Goal: Answer question/provide support: Share knowledge or assist other users

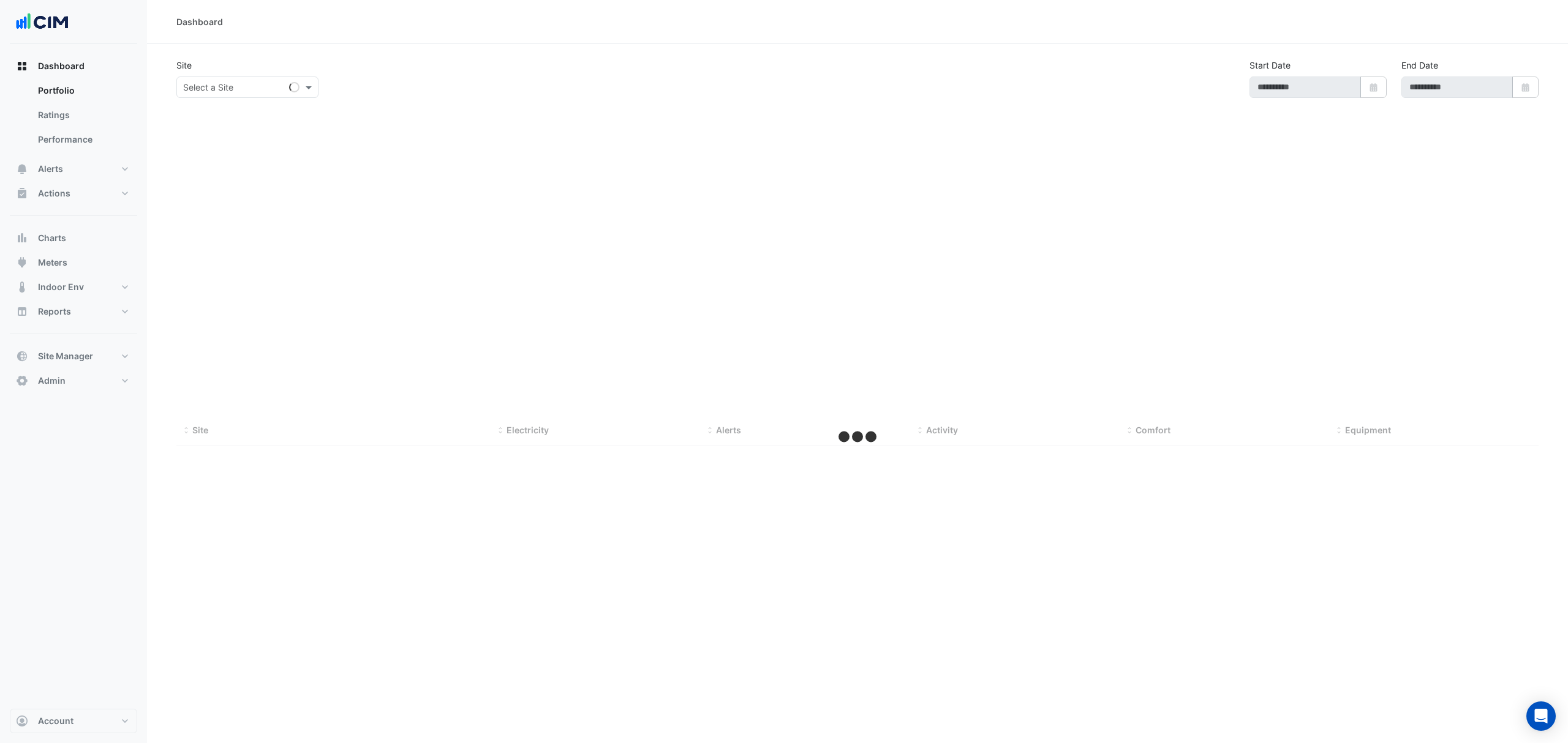
type input "**********"
select select "***"
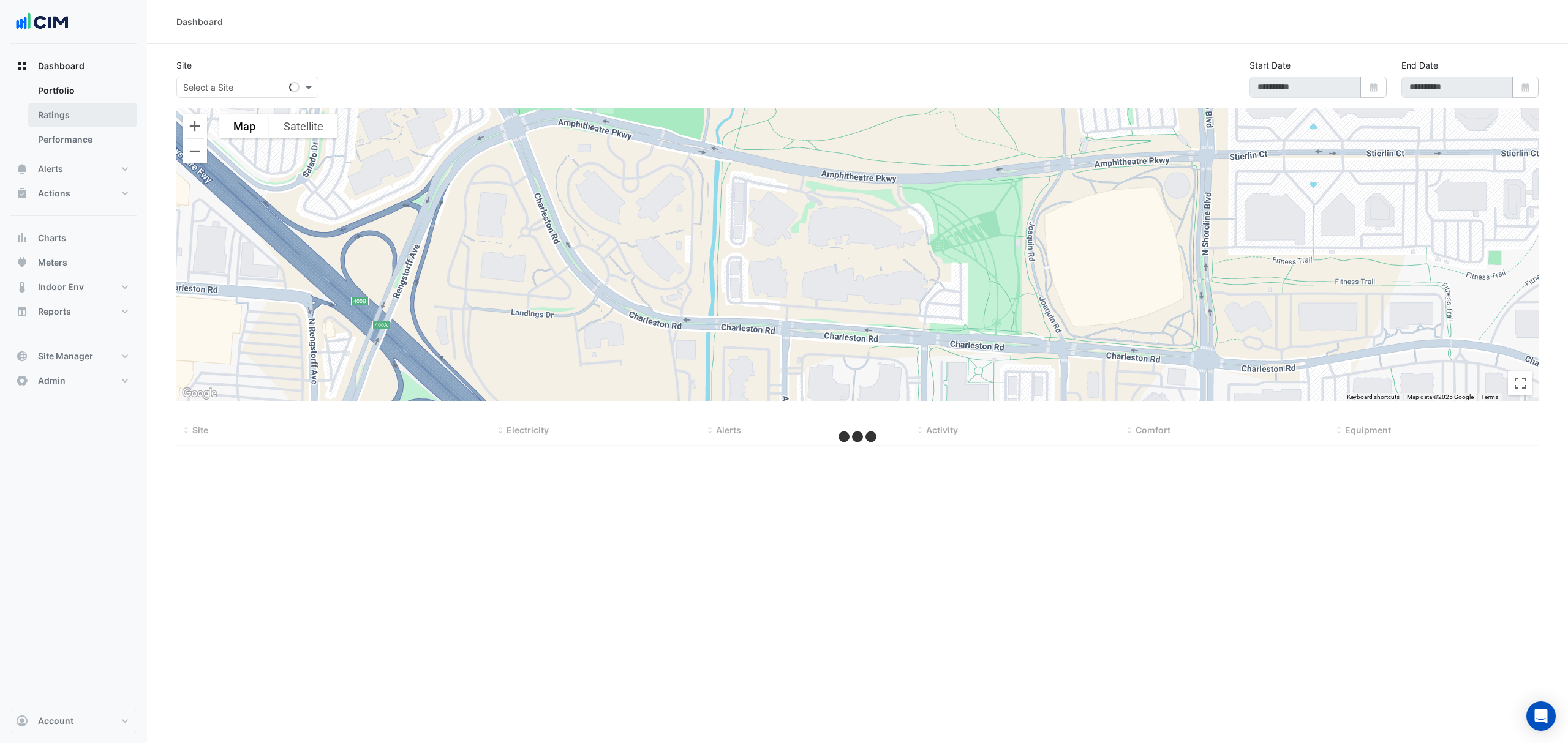
select select "***"
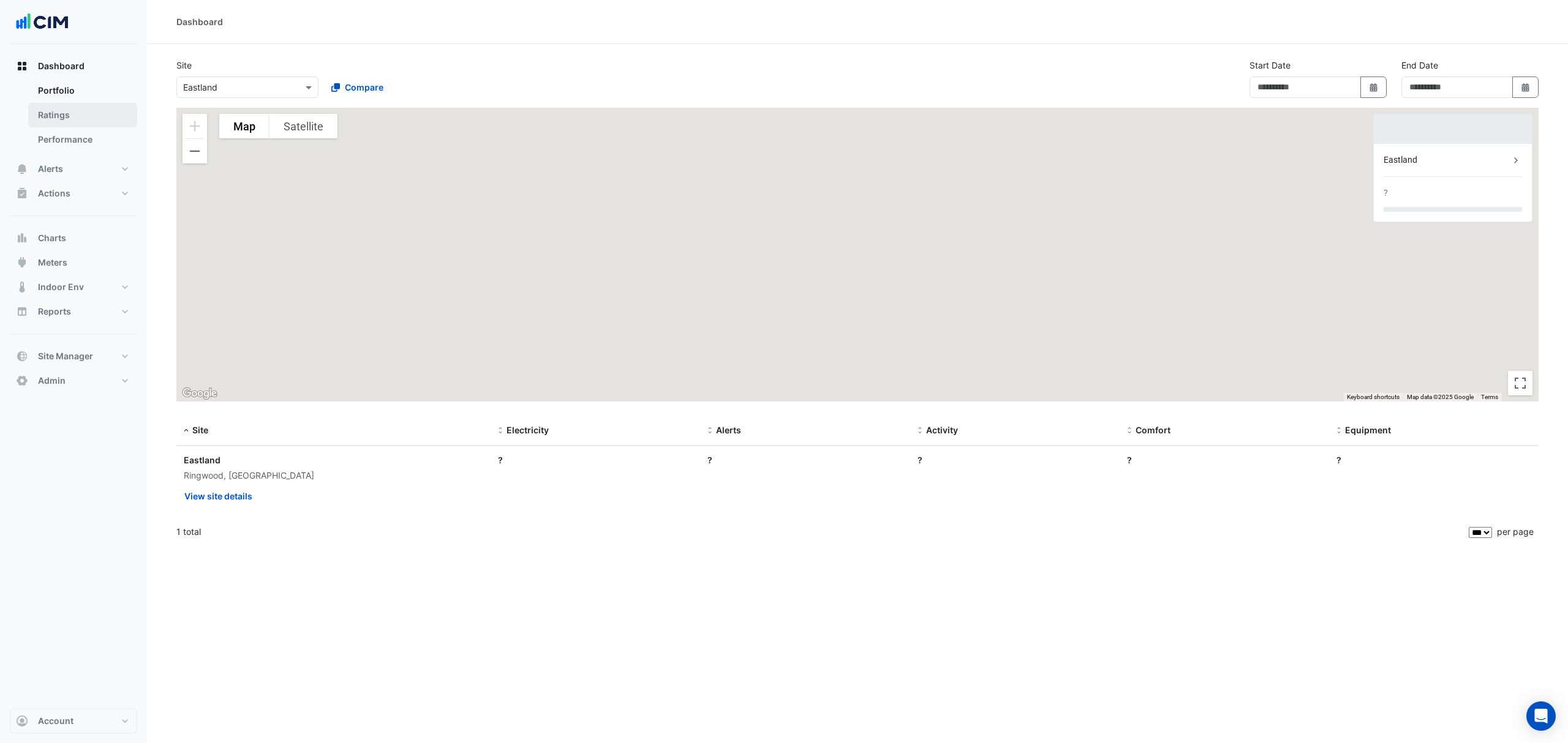
type input "**********"
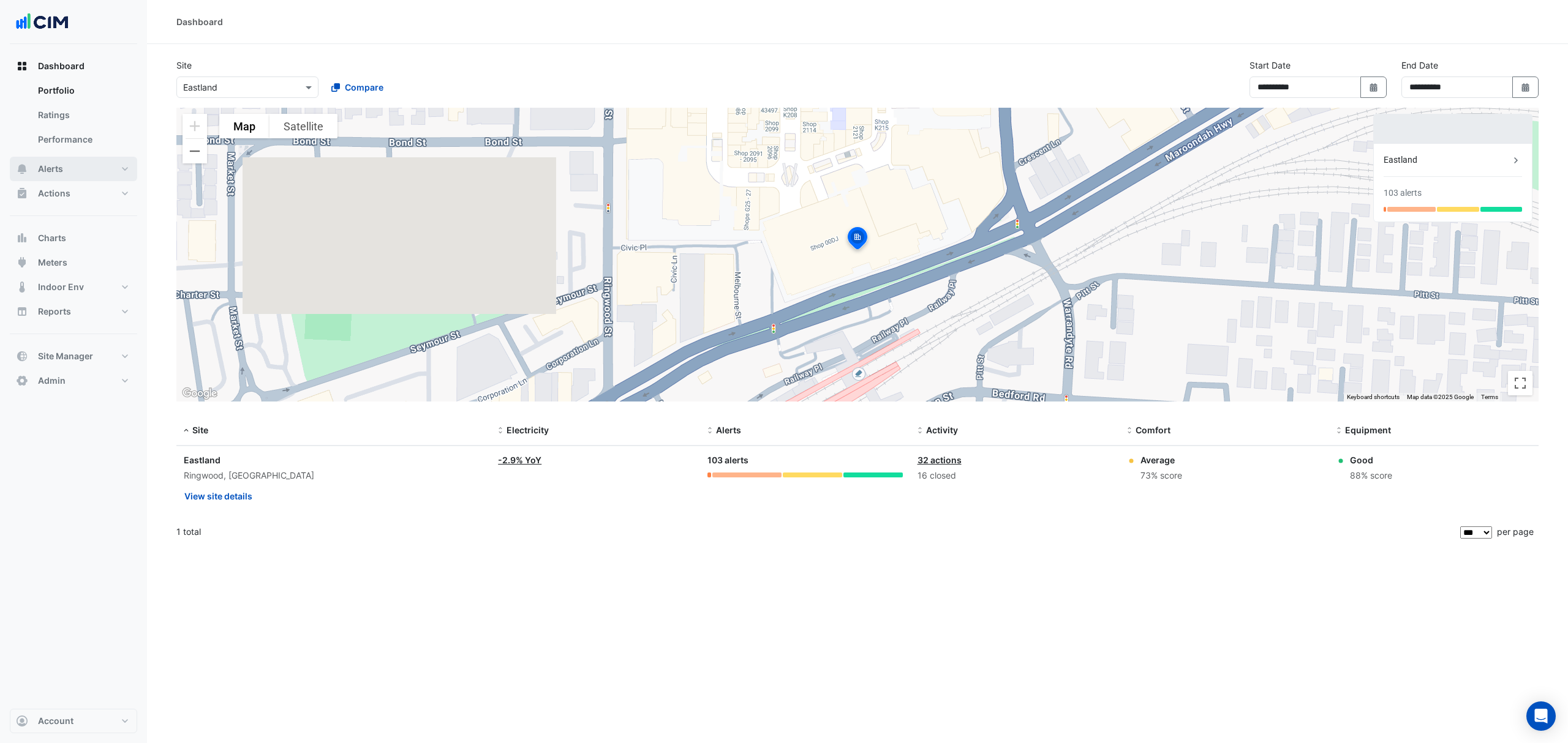
click at [45, 169] on span "Alerts" at bounding box center [50, 168] width 25 height 12
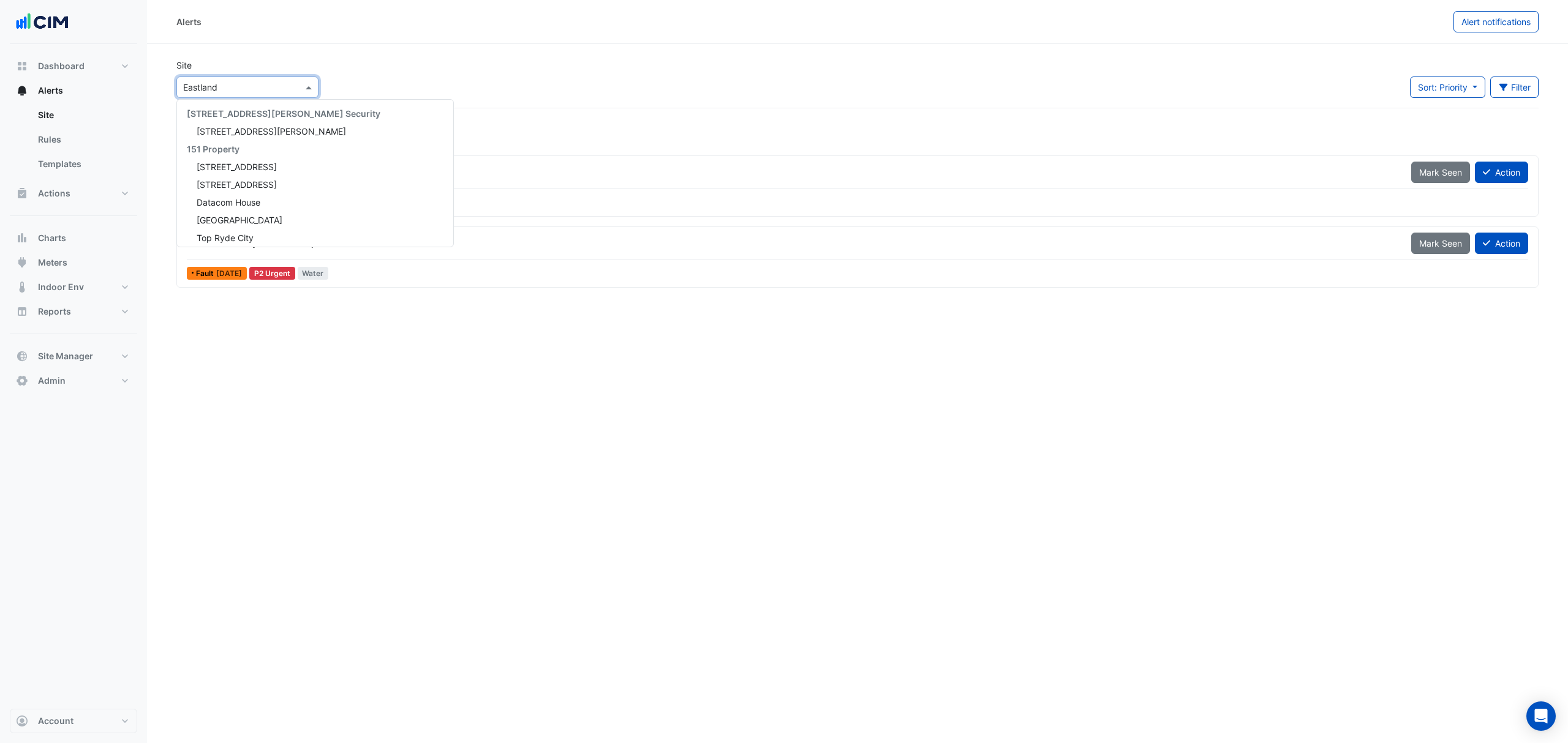
click at [245, 77] on div "Select a Site × Eastland" at bounding box center [248, 87] width 142 height 21
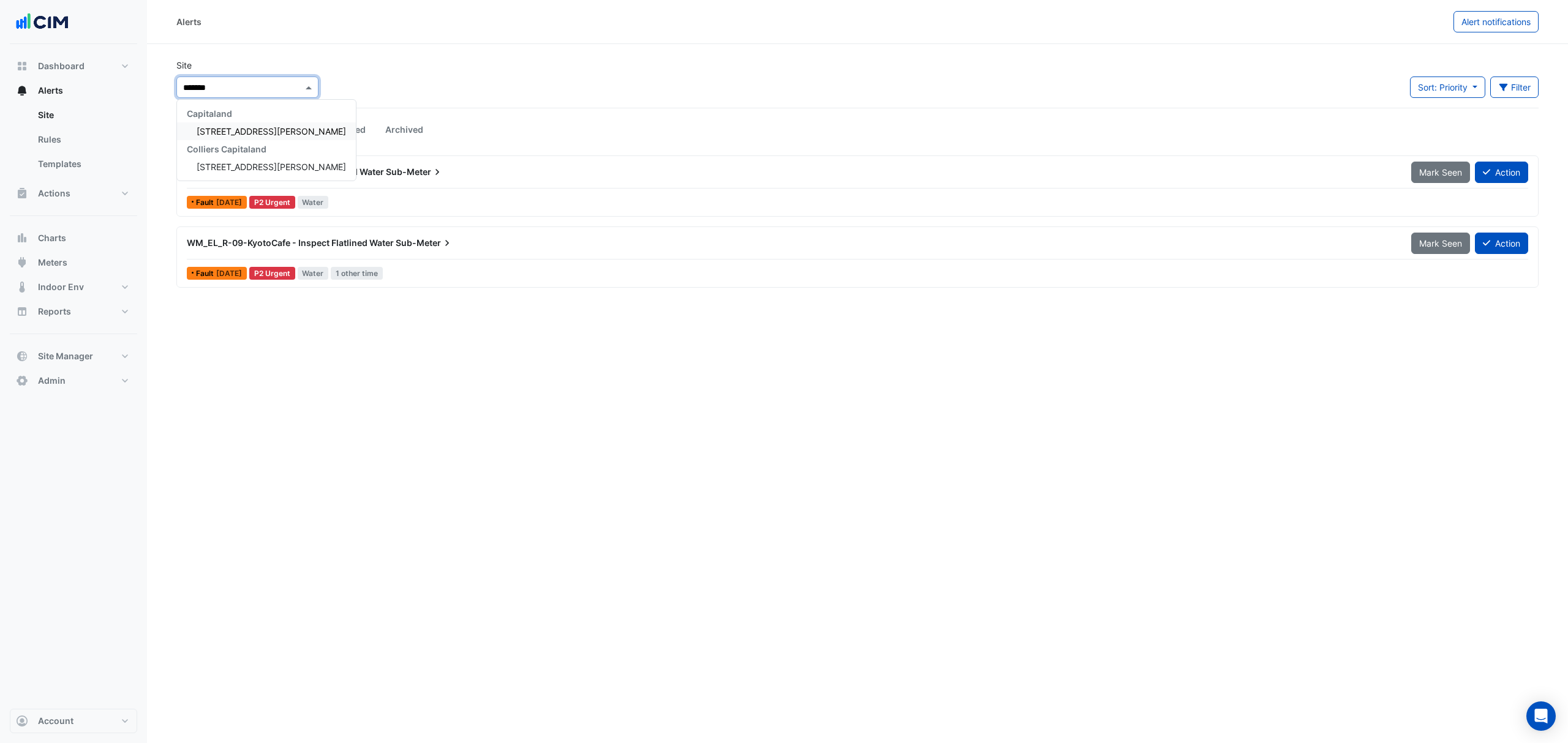
type input "********"
click at [229, 129] on span "[STREET_ADDRESS][PERSON_NAME]" at bounding box center [271, 131] width 150 height 11
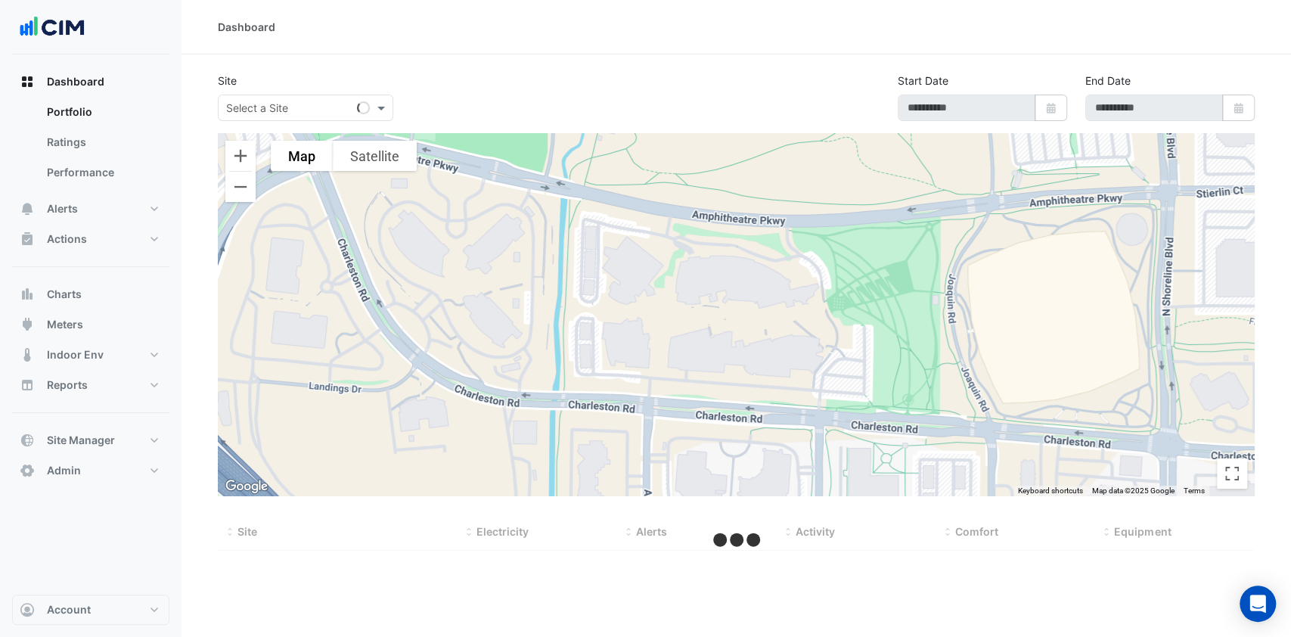
select select "***"
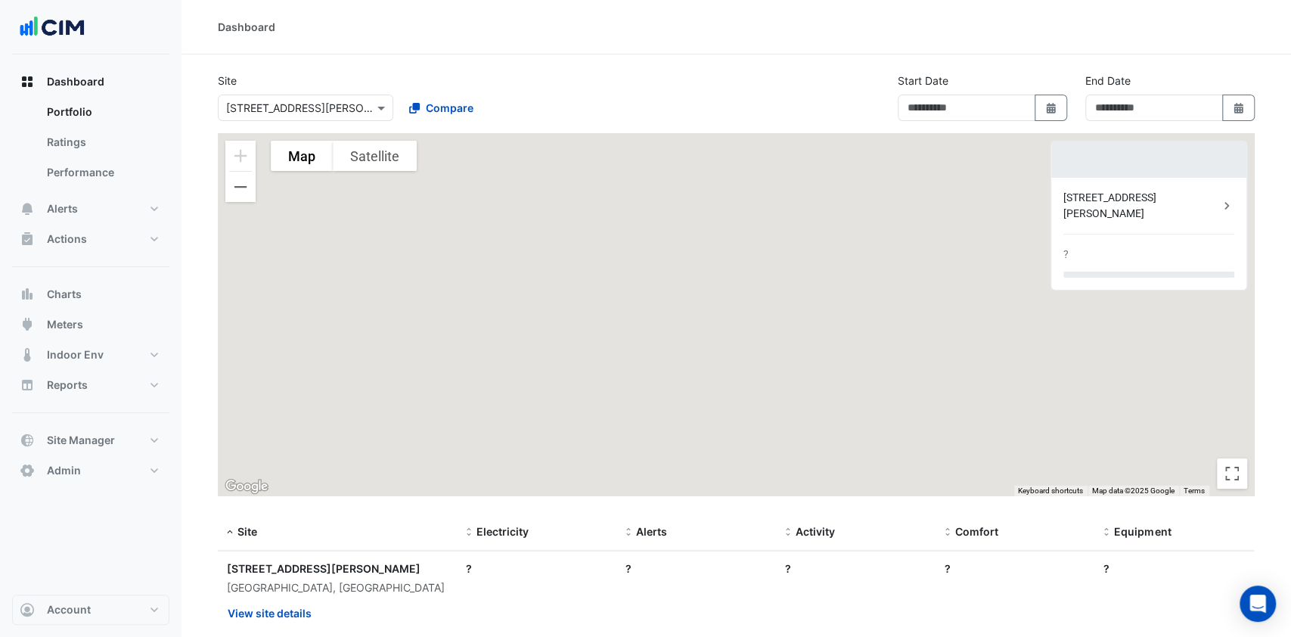
type input "**********"
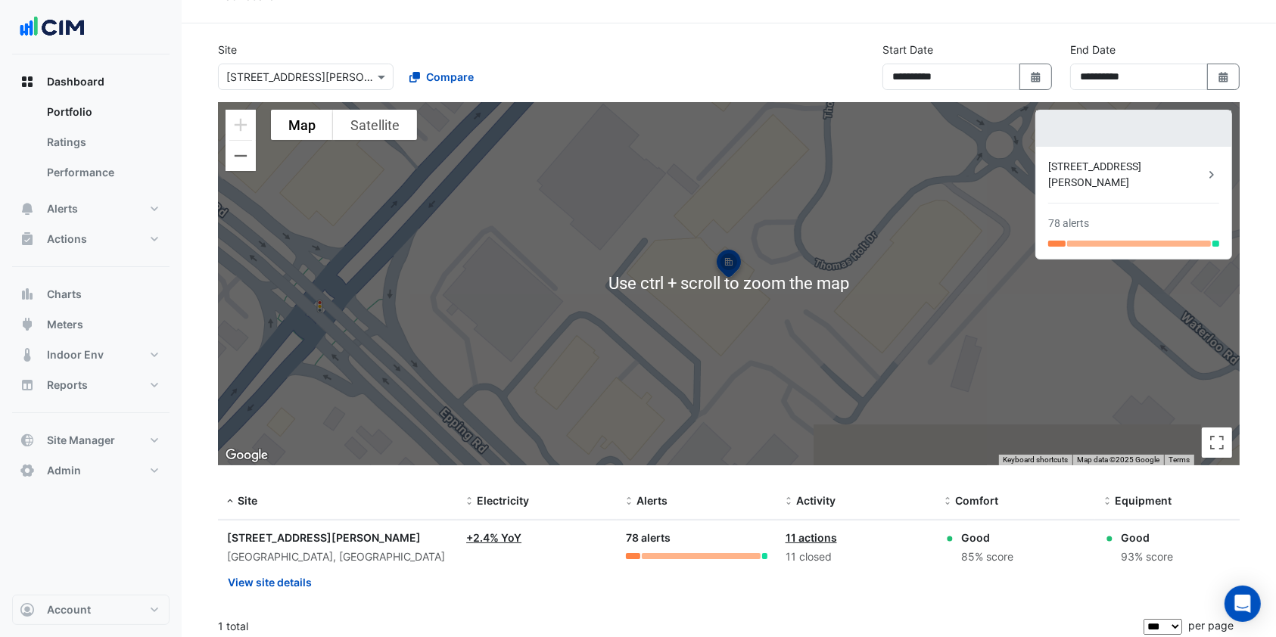
scroll to position [39, 0]
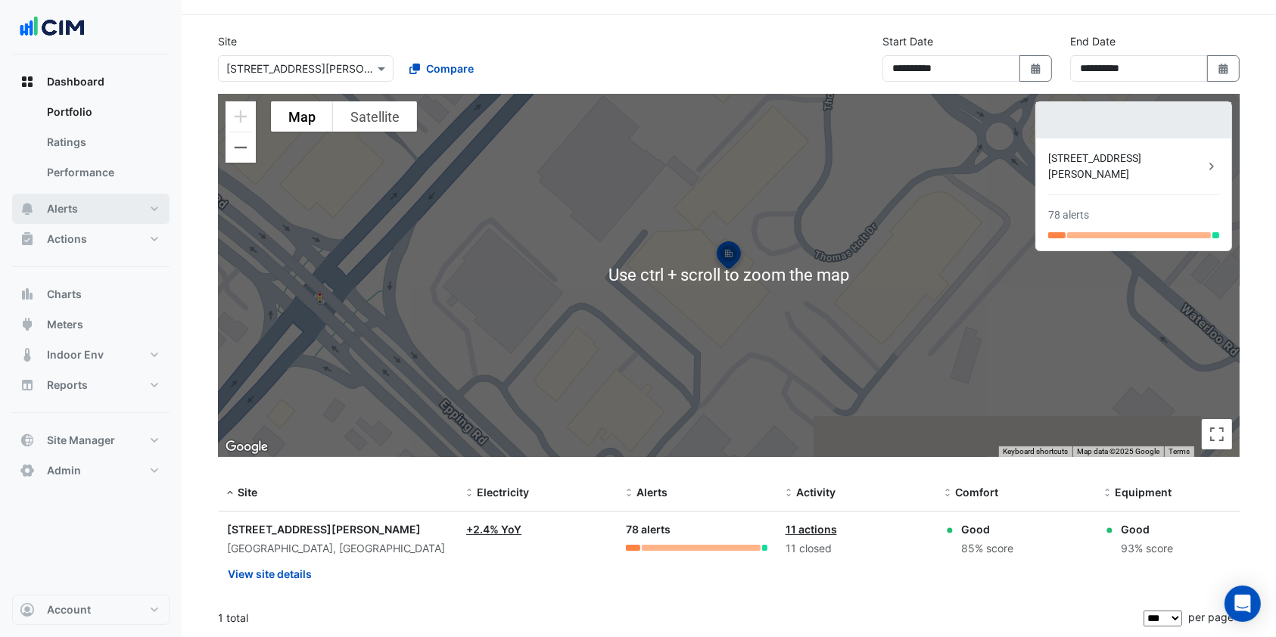
click at [85, 201] on button "Alerts" at bounding box center [90, 209] width 157 height 30
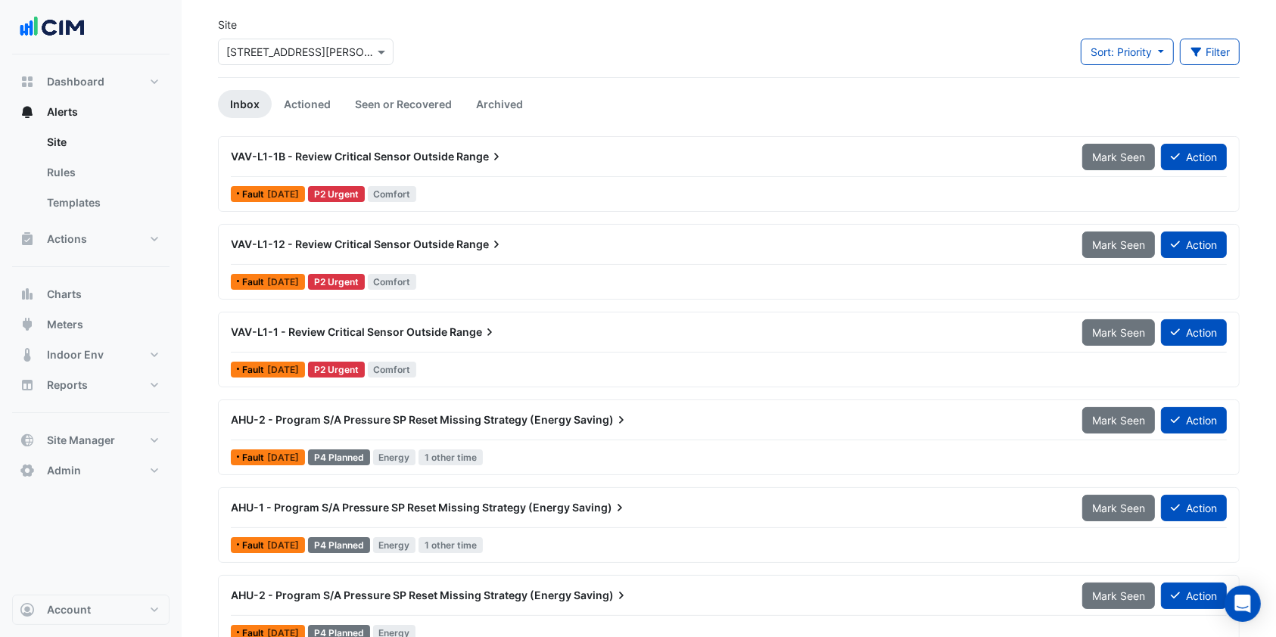
scroll to position [79, 0]
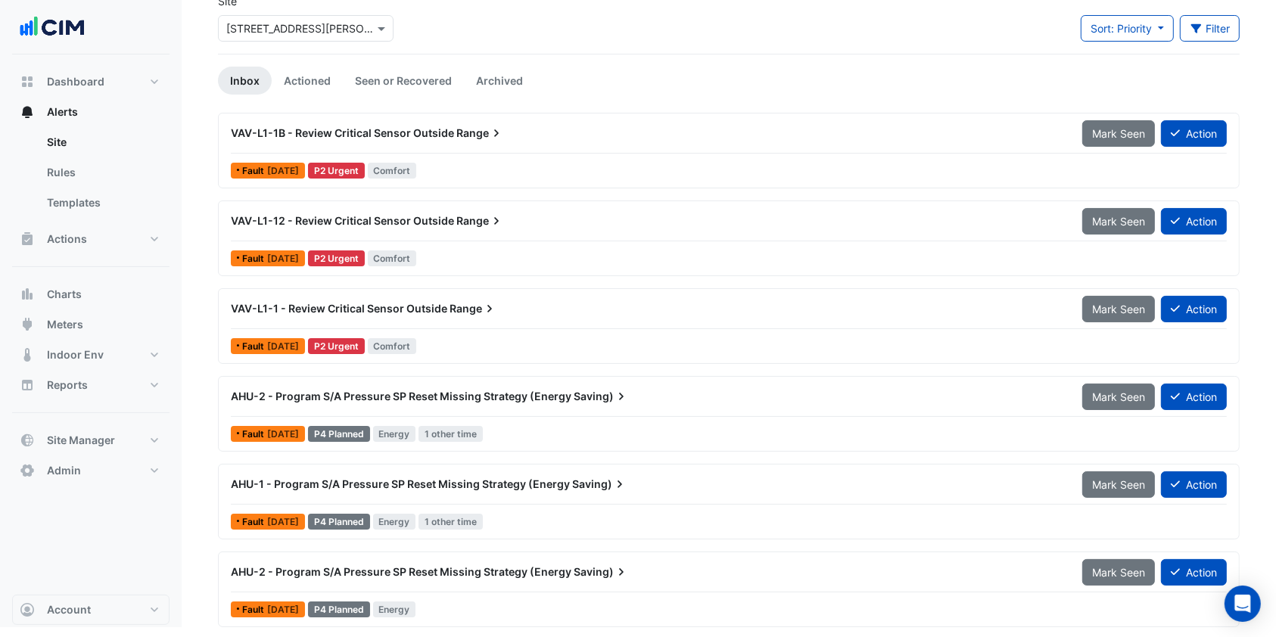
click at [447, 148] on div "VAV-L1-1B - Review Critical Sensor Outside Range Mark Seen Action" at bounding box center [729, 137] width 996 height 34
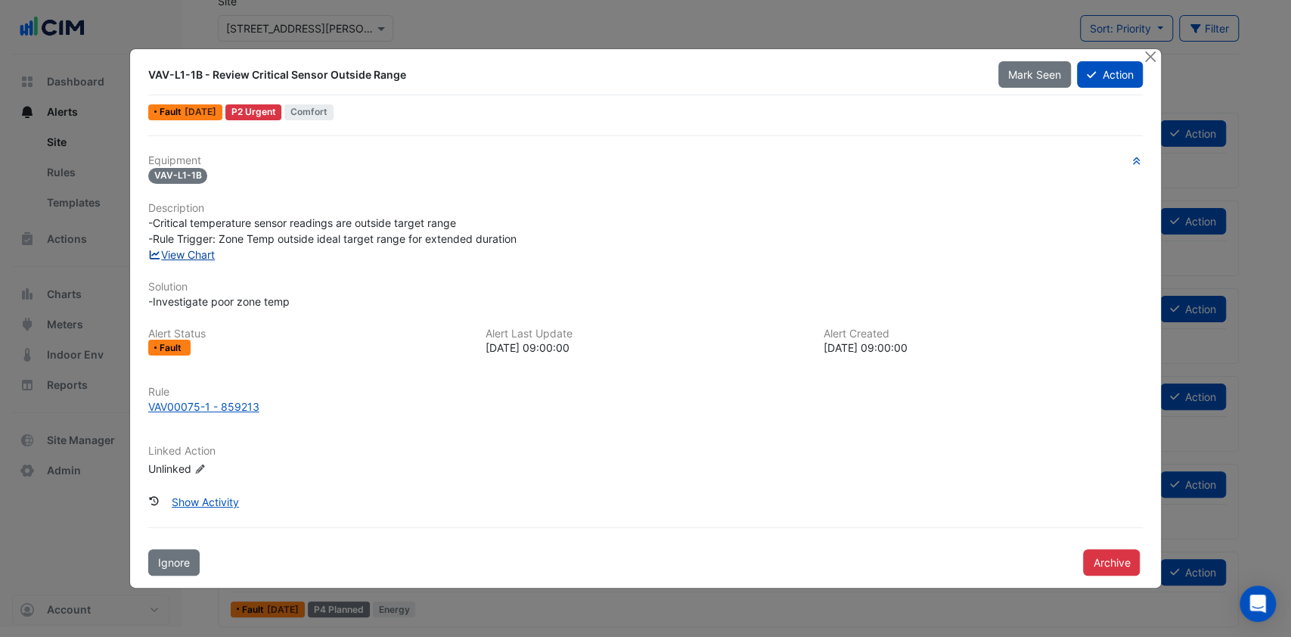
click at [197, 253] on link "View Chart" at bounding box center [181, 254] width 67 height 13
click at [1152, 55] on button "Close" at bounding box center [1150, 57] width 16 height 16
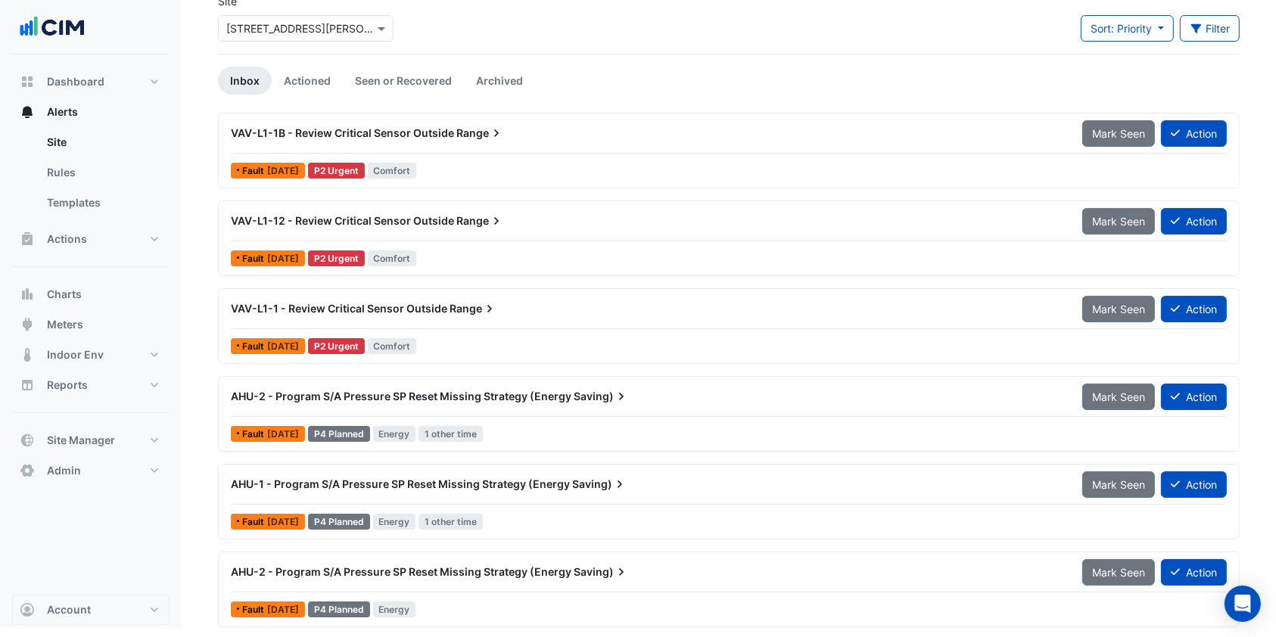
click at [539, 401] on div "AHU-2 - Program S/A Pressure SP Reset Missing Strategy (Energy Saving)" at bounding box center [647, 396] width 833 height 15
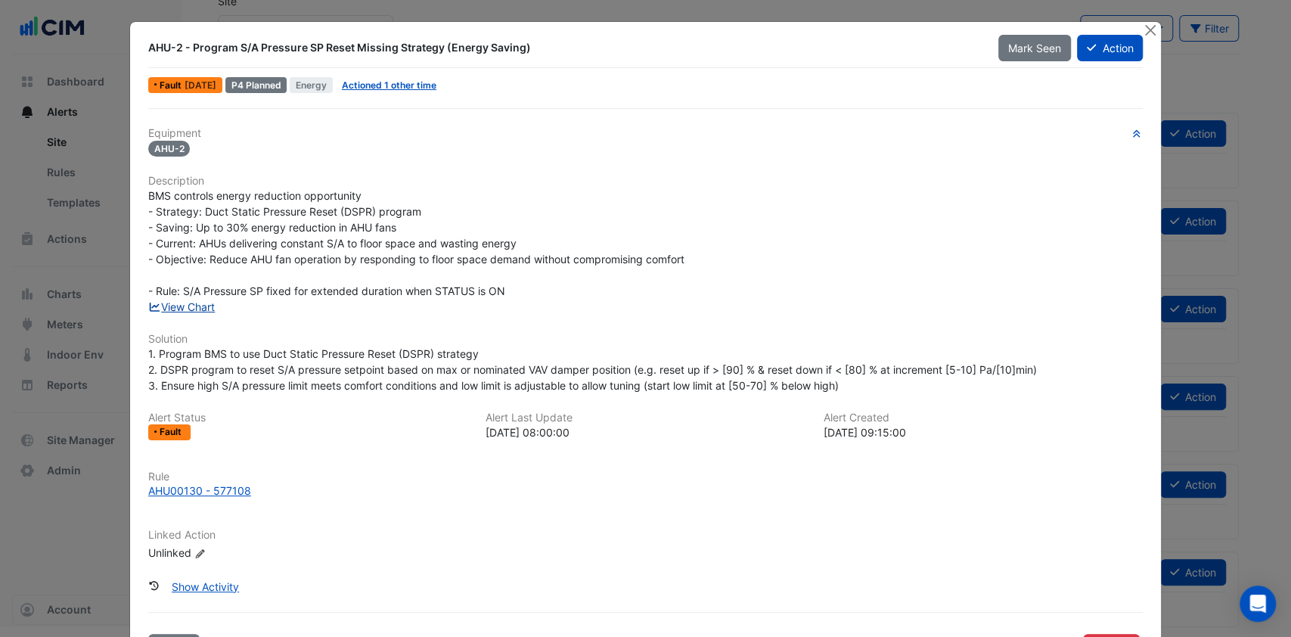
click at [190, 309] on link "View Chart" at bounding box center [181, 306] width 67 height 13
click at [1142, 30] on button "Close" at bounding box center [1150, 30] width 16 height 16
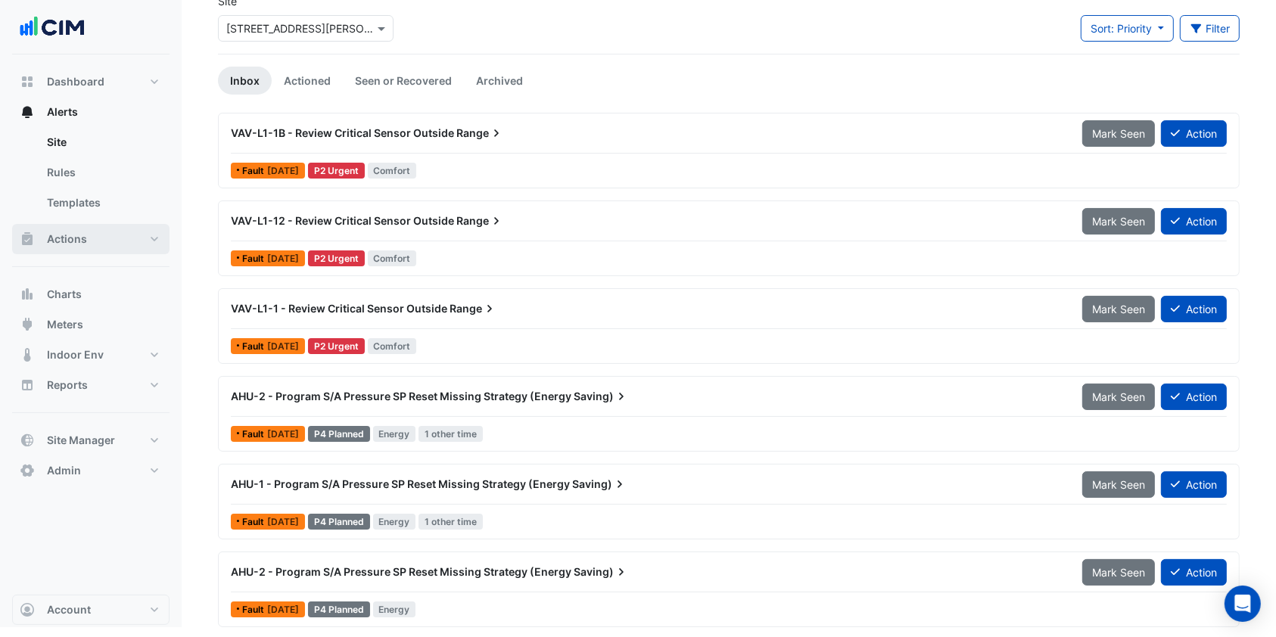
click at [124, 236] on button "Actions" at bounding box center [90, 239] width 157 height 30
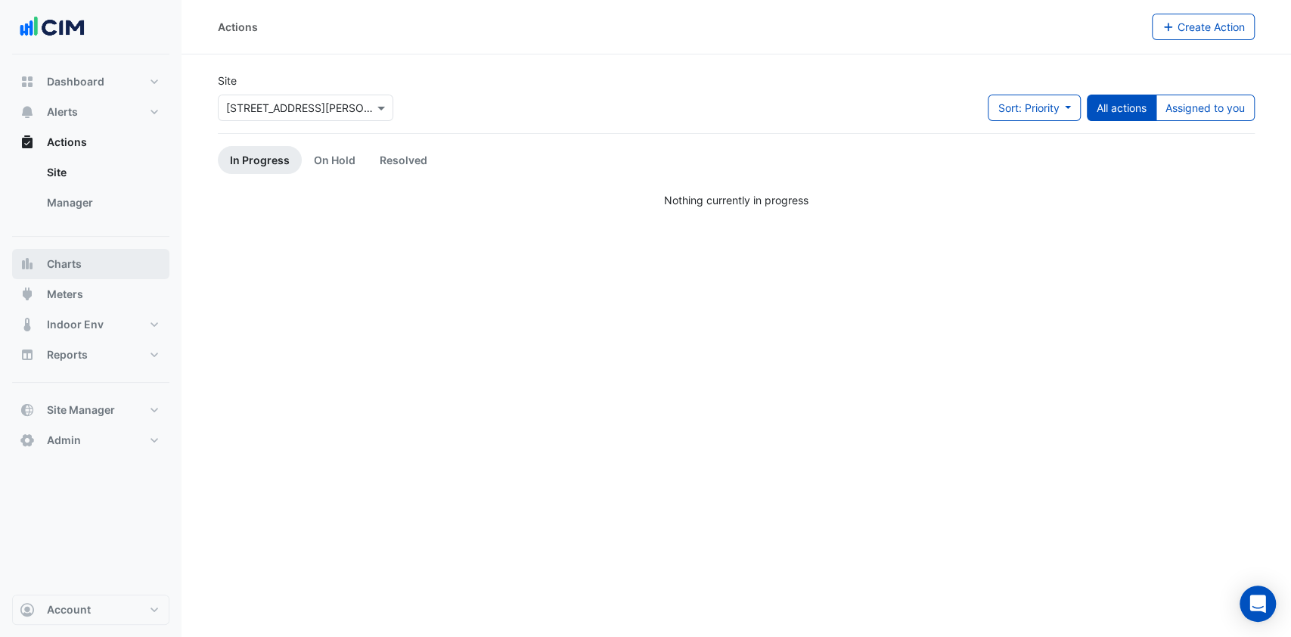
click at [73, 259] on span "Charts" at bounding box center [64, 263] width 35 height 15
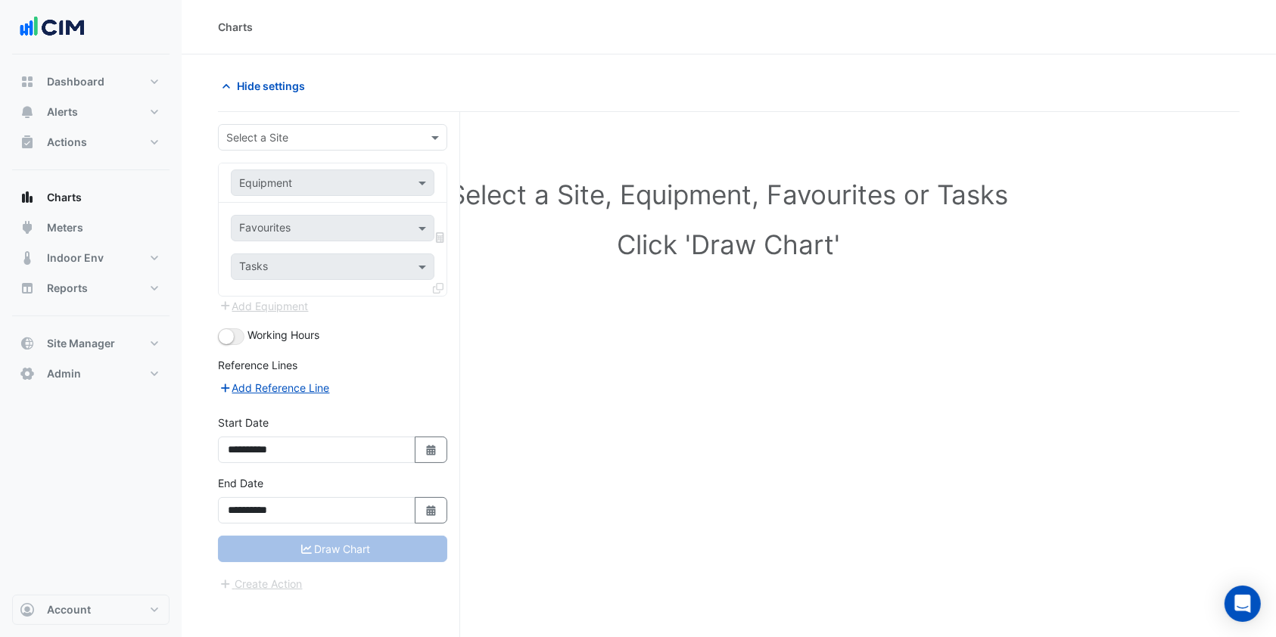
click at [284, 127] on div "Select a Site" at bounding box center [332, 137] width 229 height 26
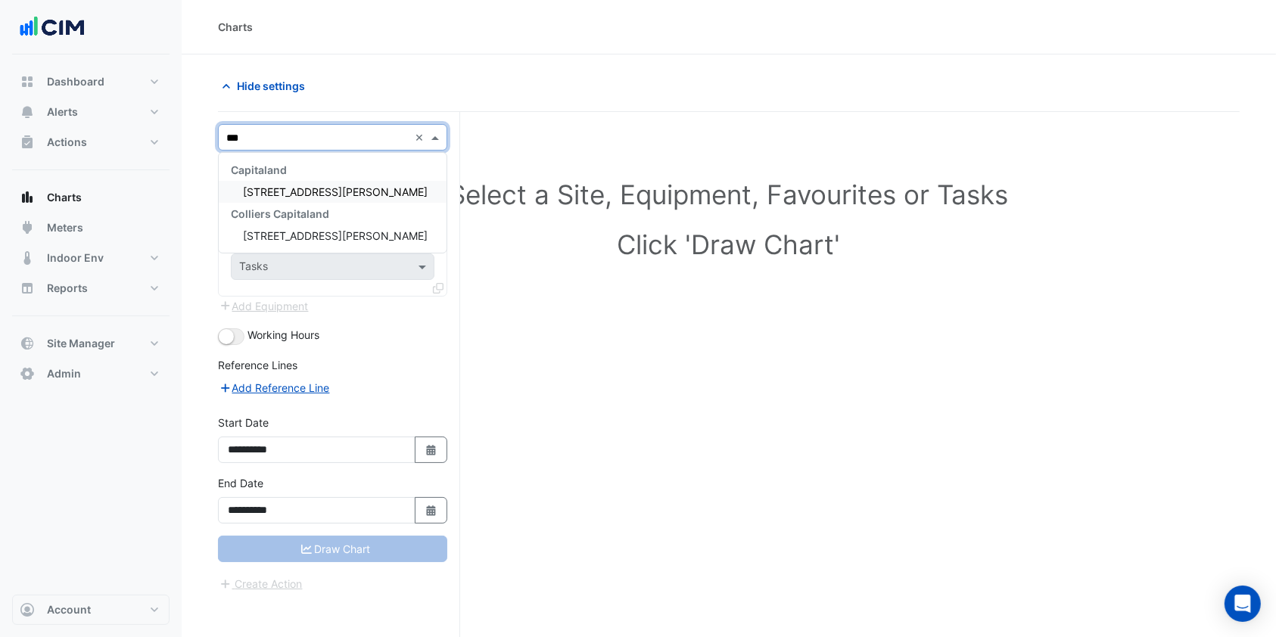
type input "****"
click at [278, 186] on span "[STREET_ADDRESS][PERSON_NAME]" at bounding box center [335, 191] width 185 height 13
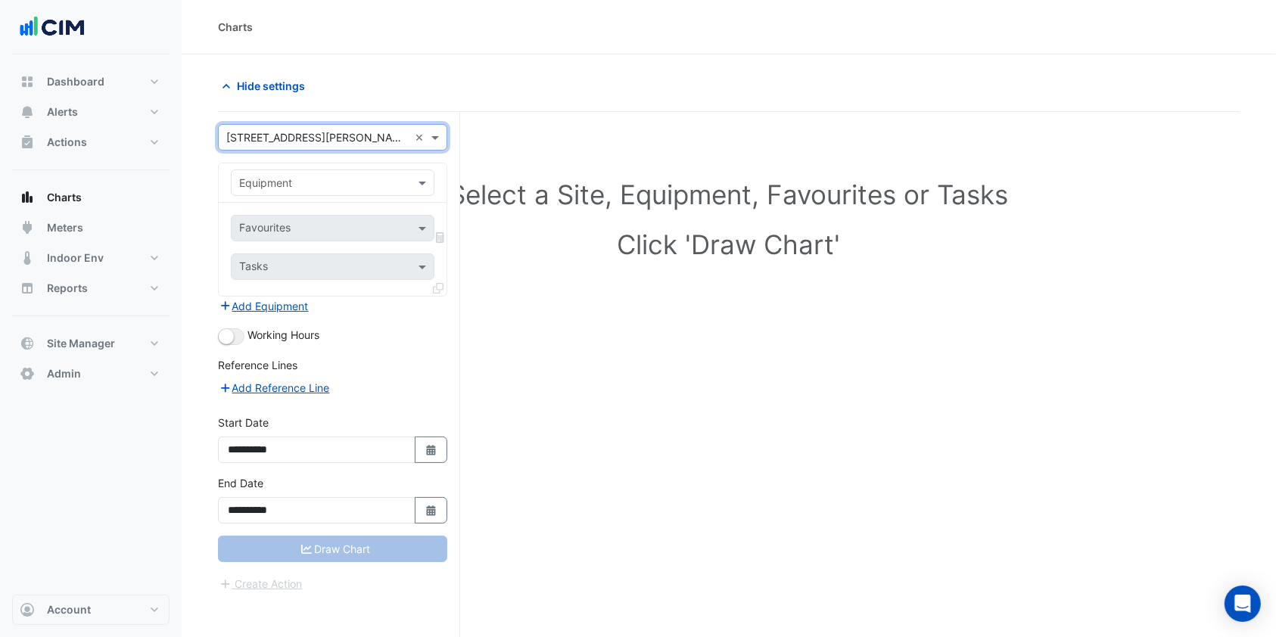
click at [363, 182] on input "text" at bounding box center [317, 184] width 157 height 16
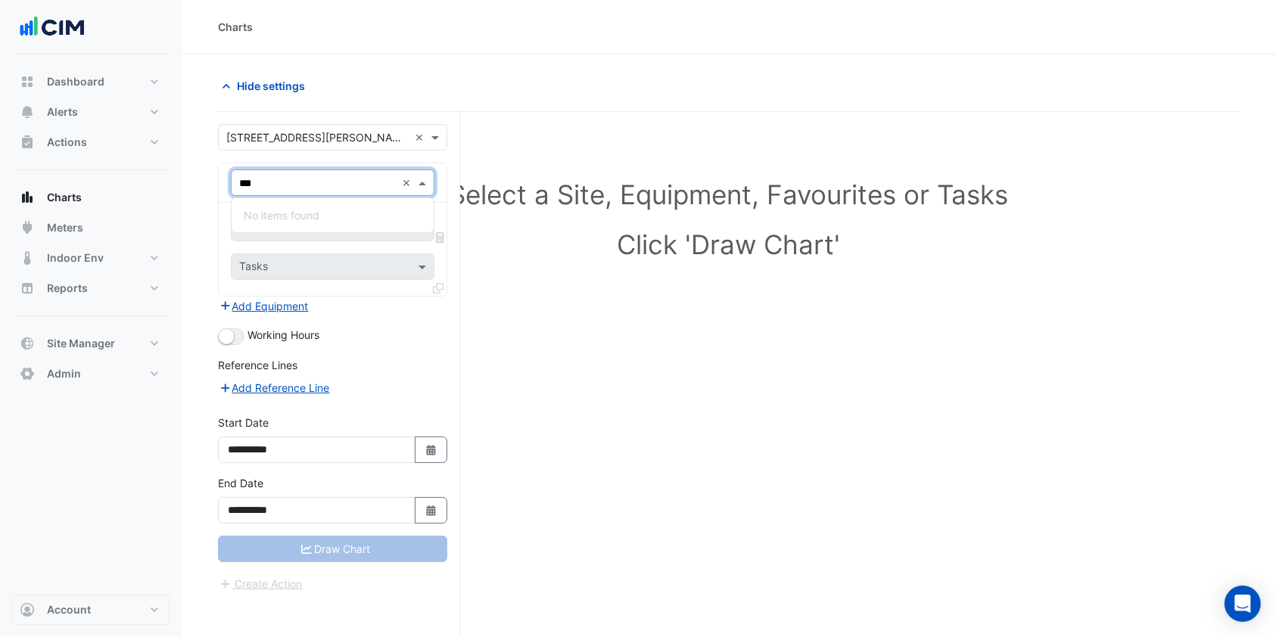
type input "**"
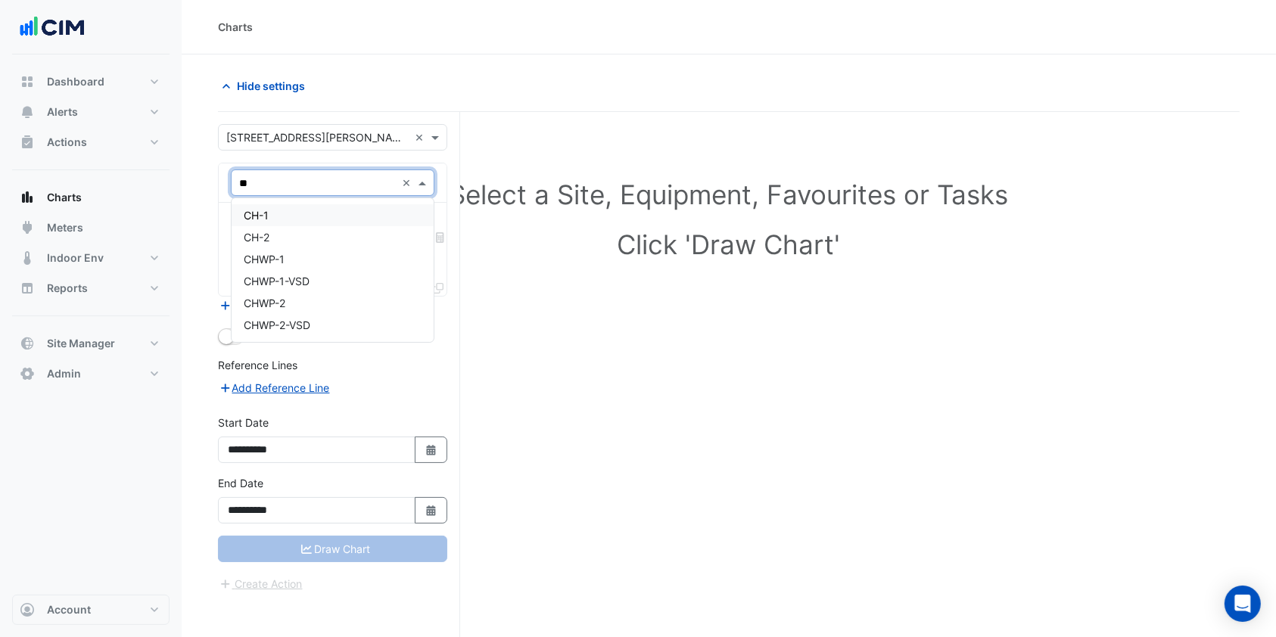
click at [263, 221] on div "CH-1" at bounding box center [333, 215] width 202 height 22
click at [415, 227] on span at bounding box center [424, 228] width 19 height 16
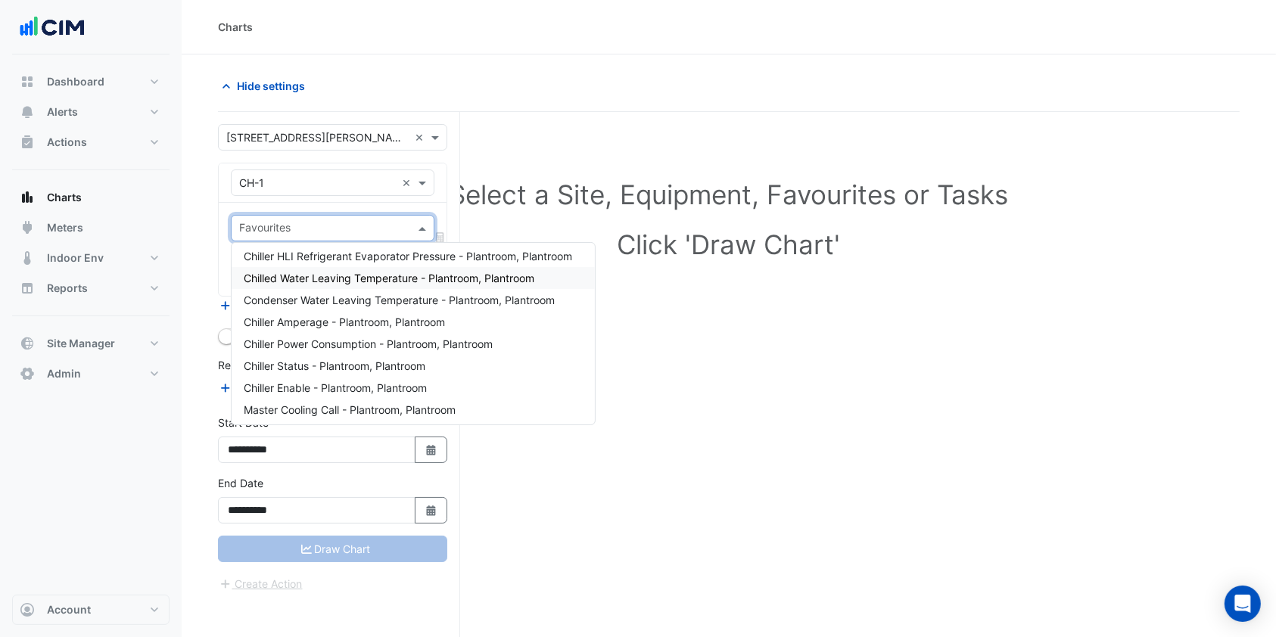
scroll to position [201, 0]
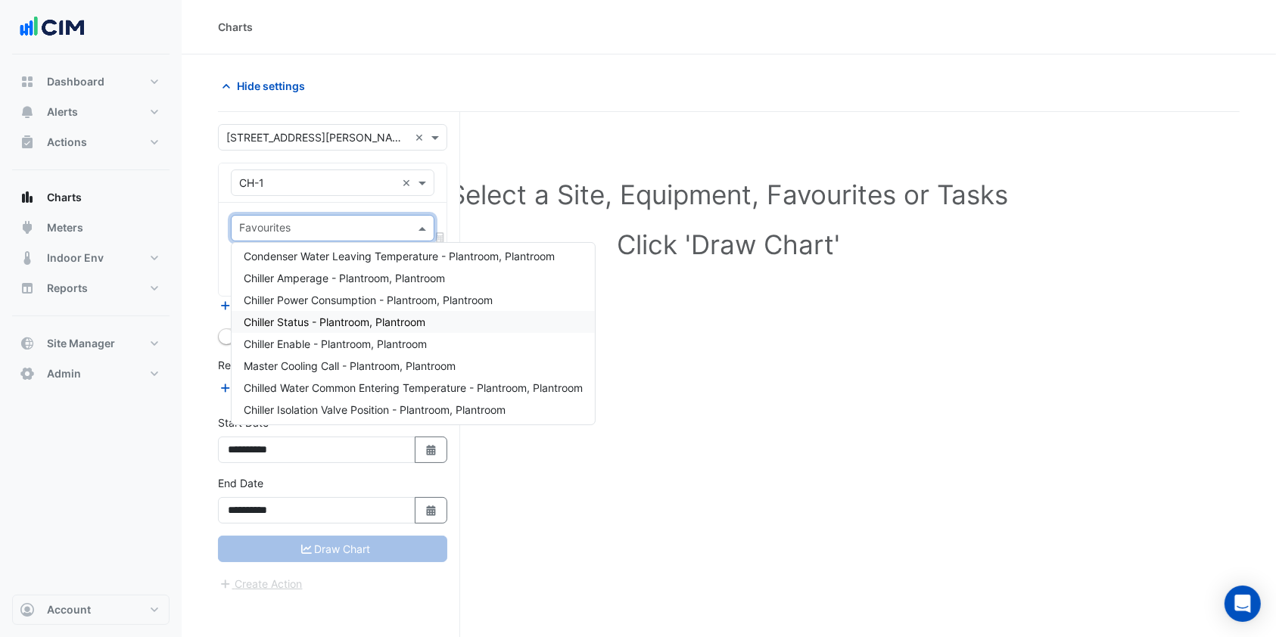
click at [318, 326] on span "Chiller Status - Plantroom, Plantroom" at bounding box center [335, 321] width 182 height 13
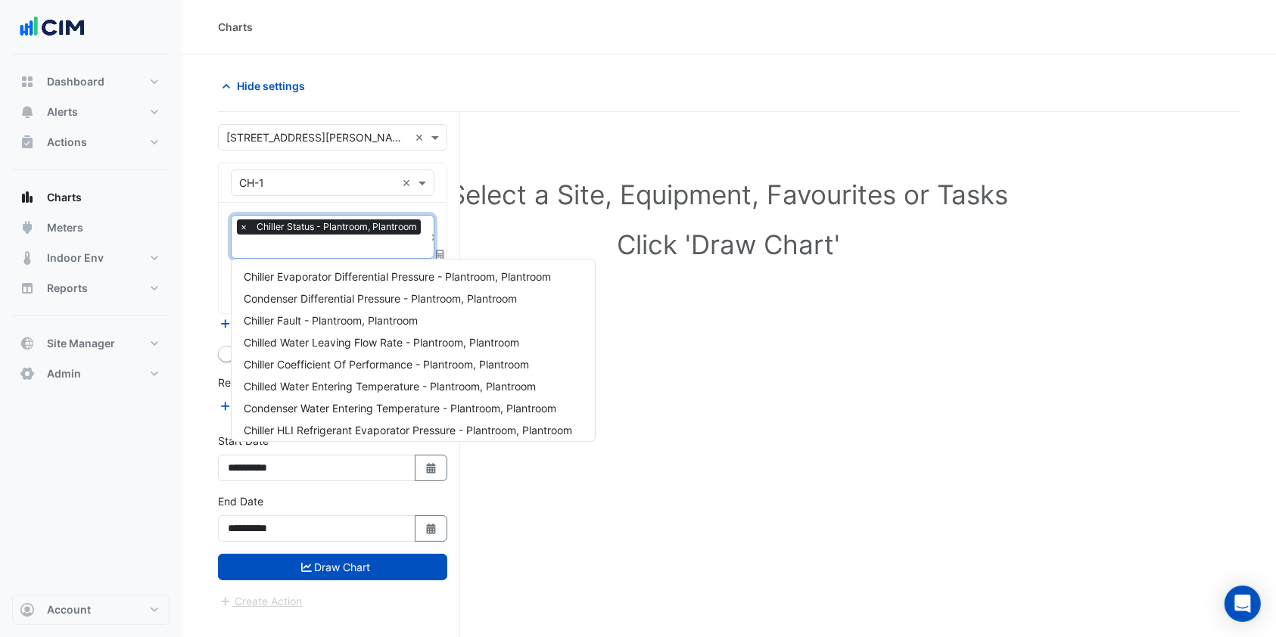
click at [297, 248] on input "text" at bounding box center [331, 248] width 185 height 16
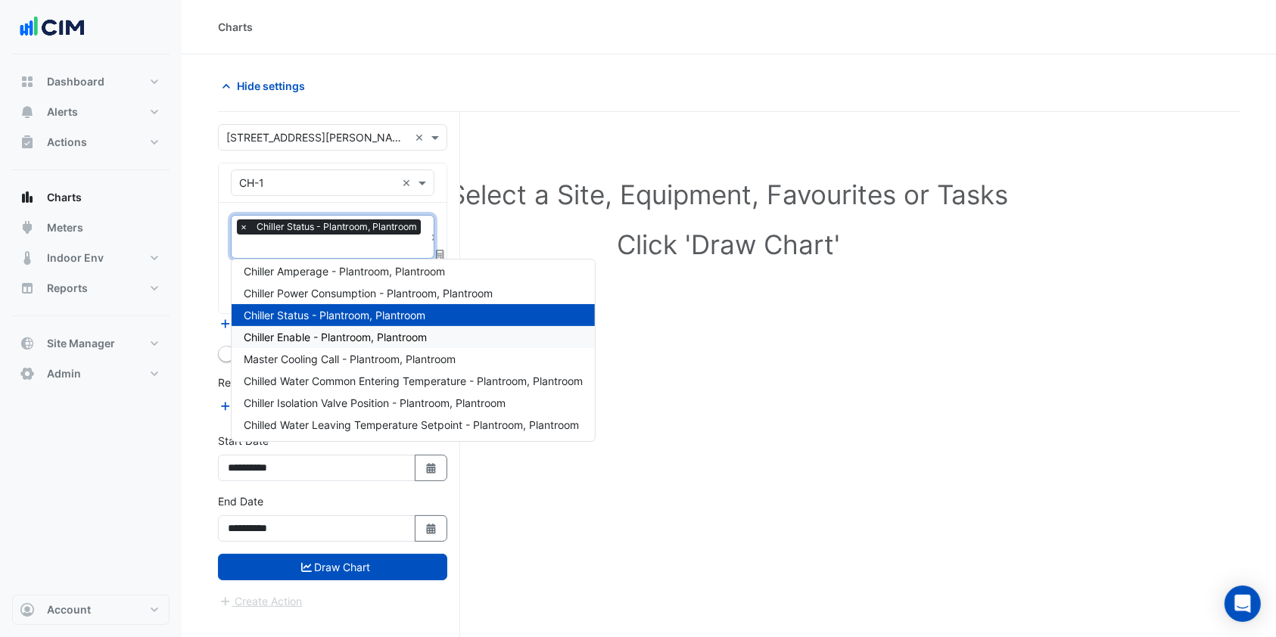
click at [300, 331] on span "Chiller Enable - Plantroom, Plantroom" at bounding box center [335, 337] width 183 height 13
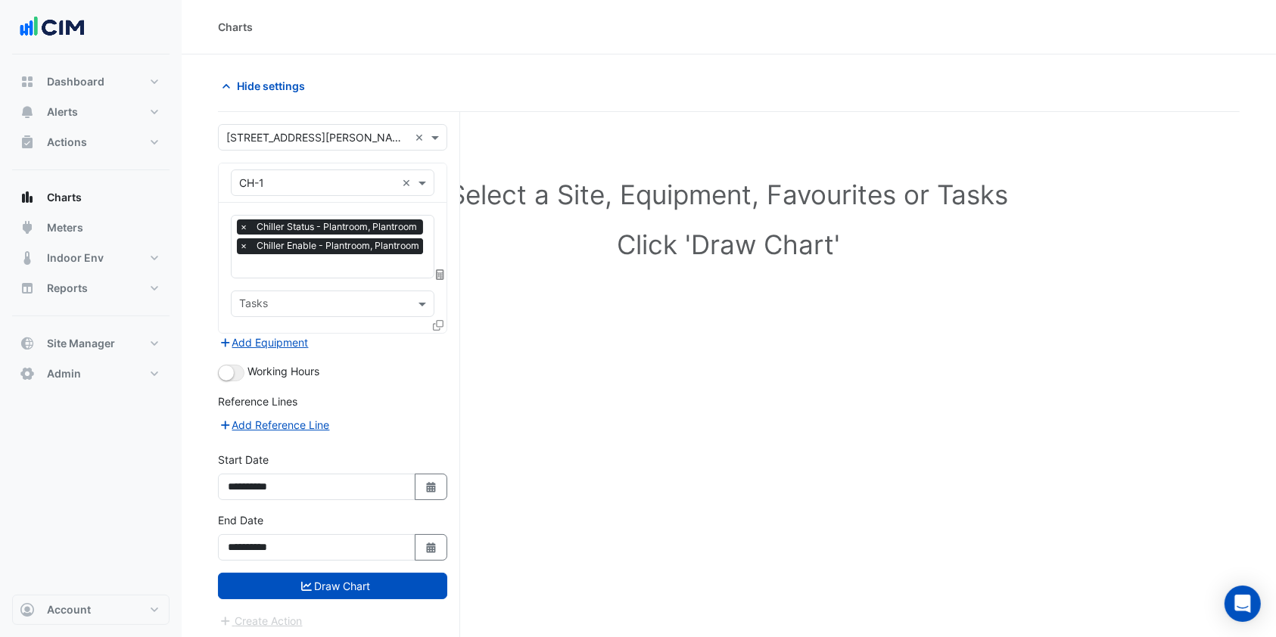
click at [437, 322] on icon at bounding box center [438, 325] width 11 height 11
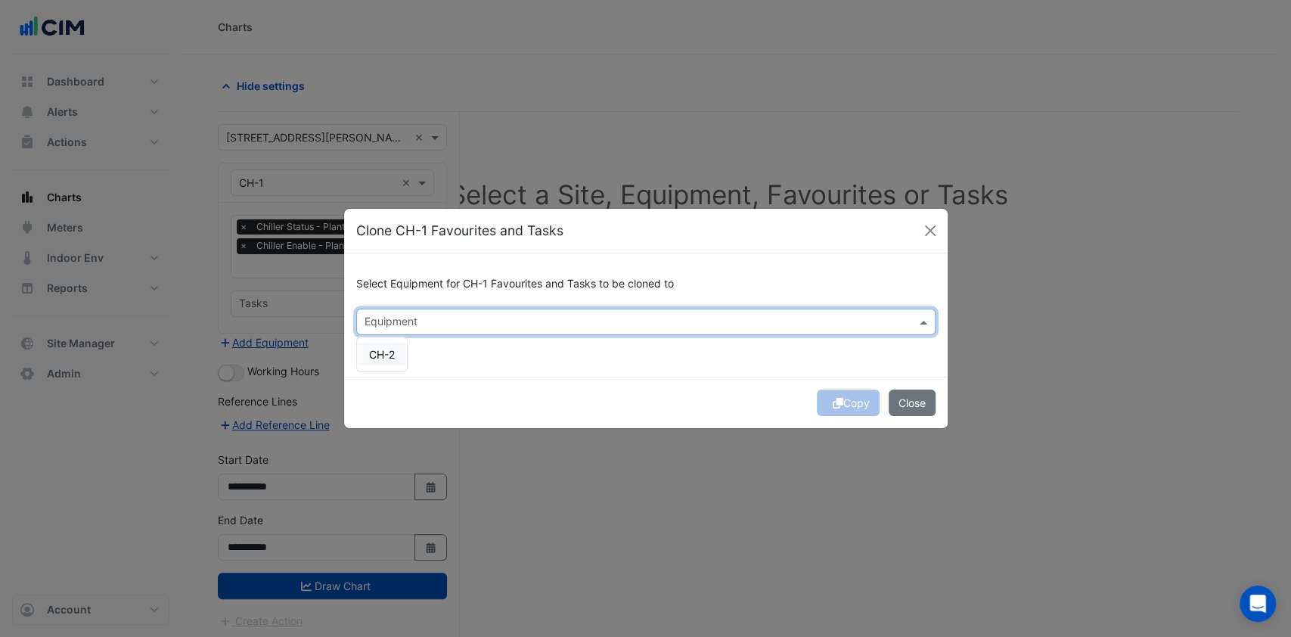
click at [423, 325] on input "text" at bounding box center [637, 323] width 545 height 16
drag, startPoint x: 390, startPoint y: 359, endPoint x: 399, endPoint y: 357, distance: 9.4
click at [393, 357] on span "CH-2" at bounding box center [382, 354] width 26 height 13
click at [586, 358] on div "Select Equipment for CH-1 Favourites and Tasks to be cloned to Equipment × CH-2…" at bounding box center [646, 314] width 604 height 123
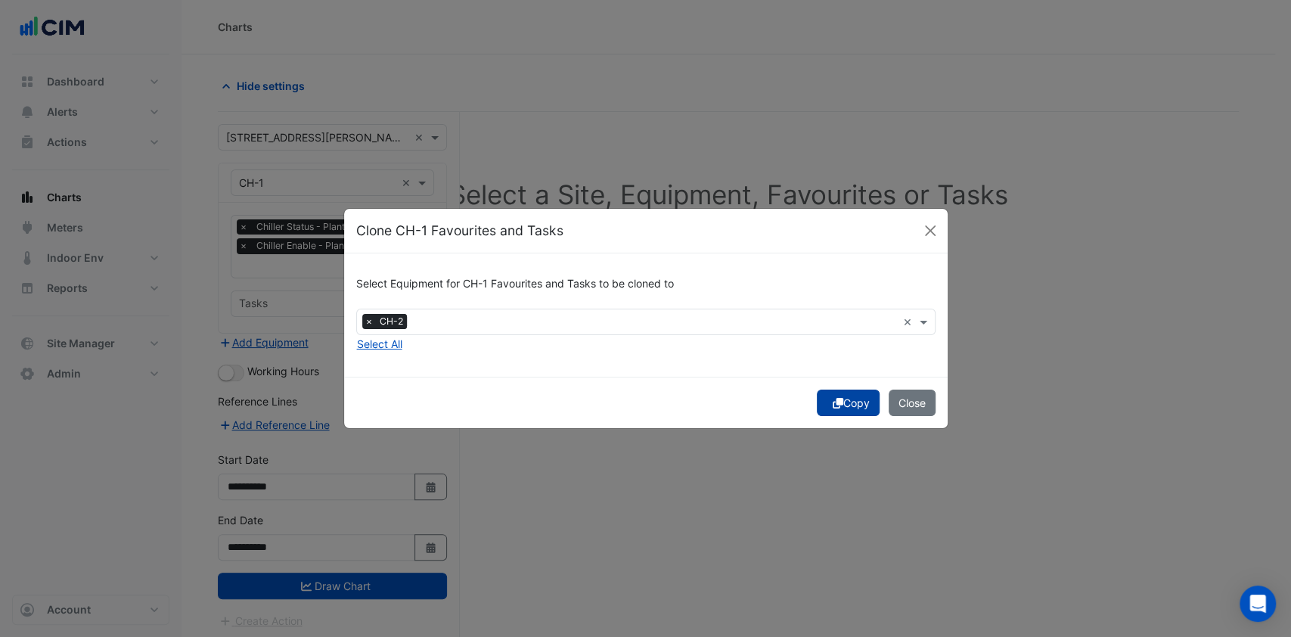
click at [847, 396] on button "Copy" at bounding box center [848, 403] width 63 height 26
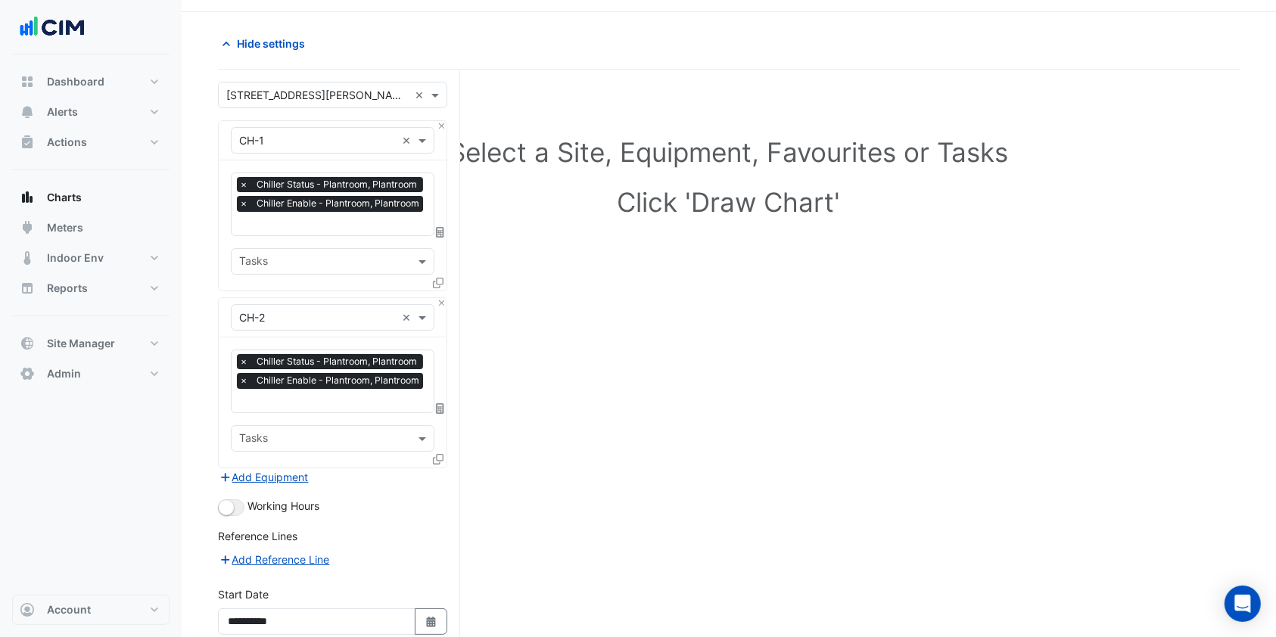
scroll to position [174, 0]
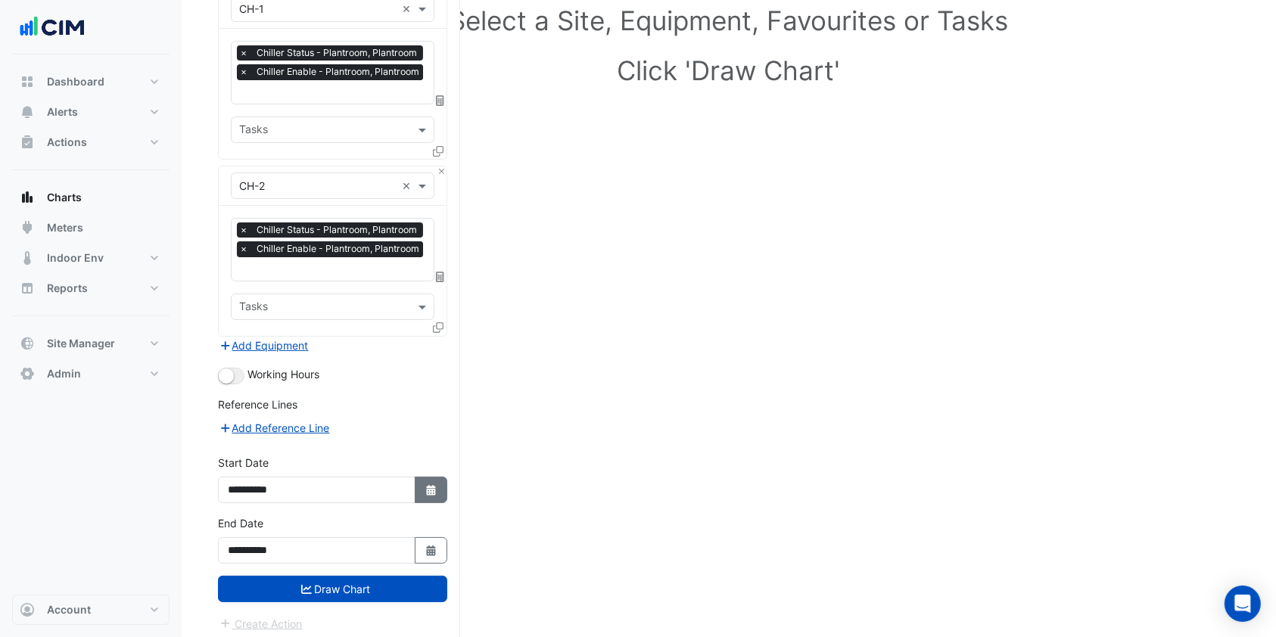
click at [434, 485] on icon "Select Date" at bounding box center [431, 490] width 14 height 11
select select "*"
select select "****"
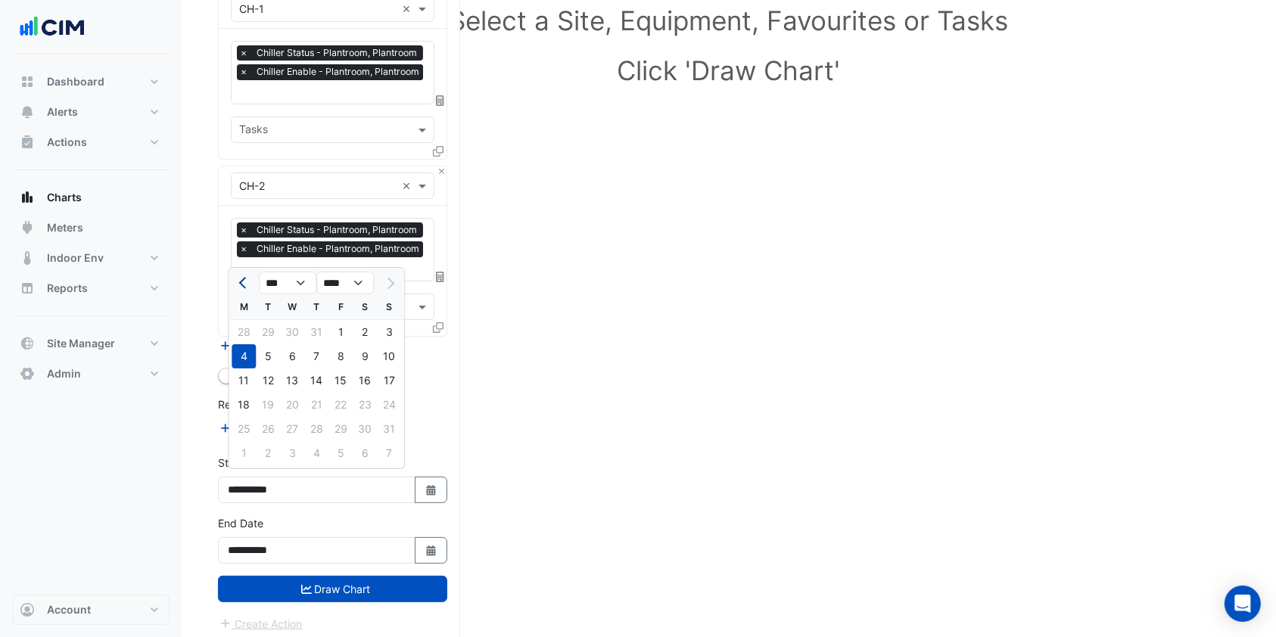
click at [236, 280] on button "Previous month" at bounding box center [244, 283] width 18 height 24
select select "*"
click at [271, 330] on div "1" at bounding box center [268, 332] width 24 height 24
type input "**********"
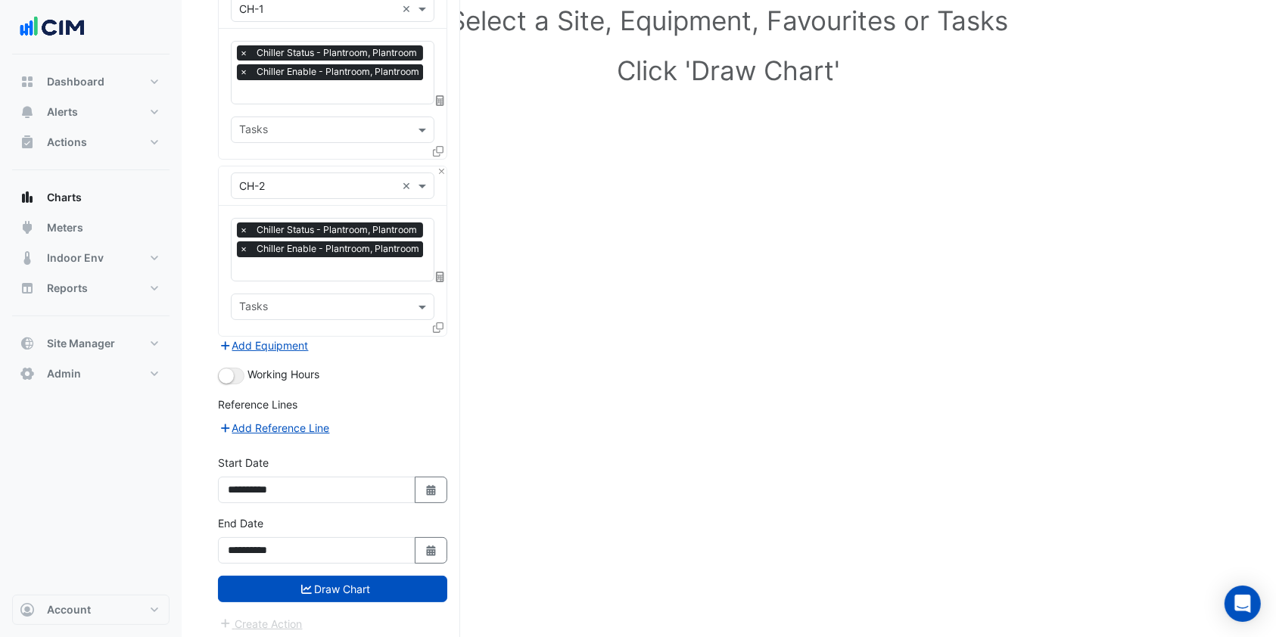
click at [293, 576] on button "Draw Chart" at bounding box center [332, 589] width 229 height 26
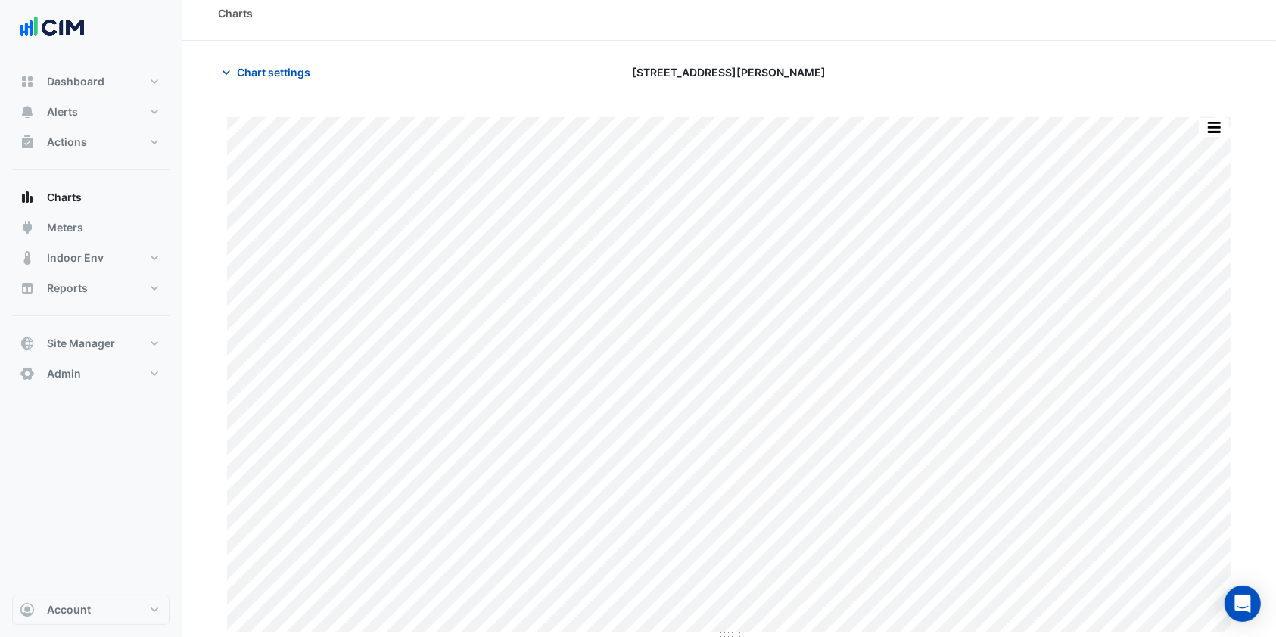
scroll to position [16, 0]
click at [1187, 129] on button "button" at bounding box center [1183, 125] width 30 height 19
click at [1182, 131] on button "button" at bounding box center [1183, 125] width 30 height 19
click at [1221, 124] on button "button" at bounding box center [1213, 125] width 30 height 19
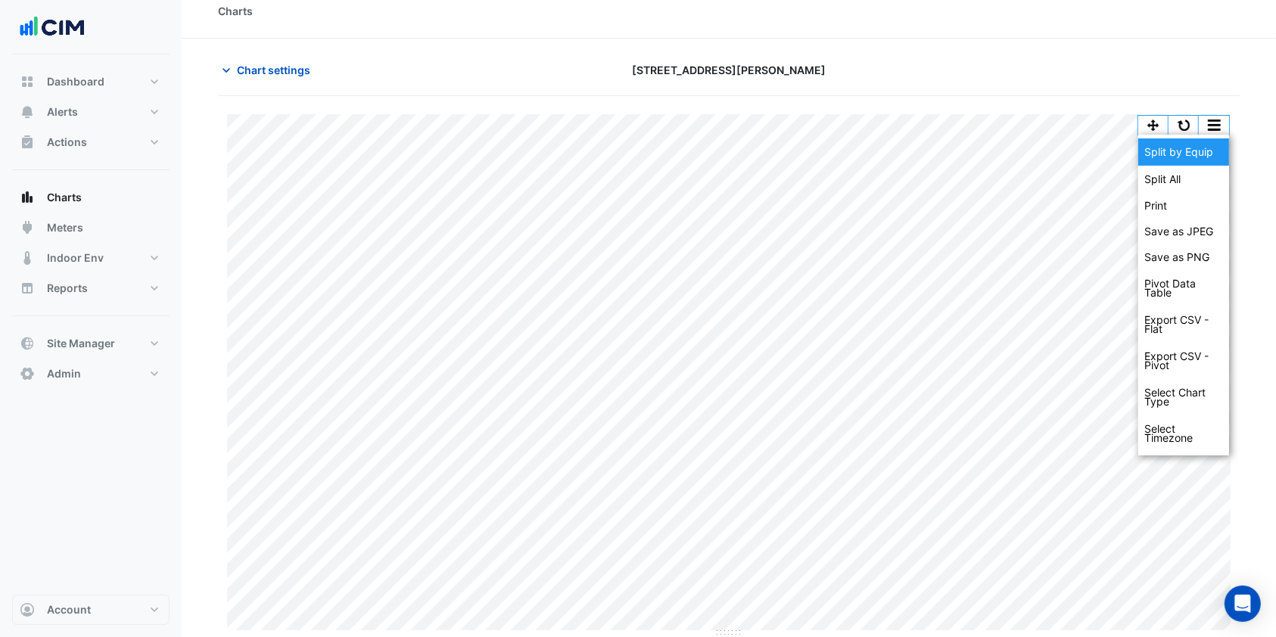
click at [1205, 145] on div "Split by Equip" at bounding box center [1183, 151] width 91 height 27
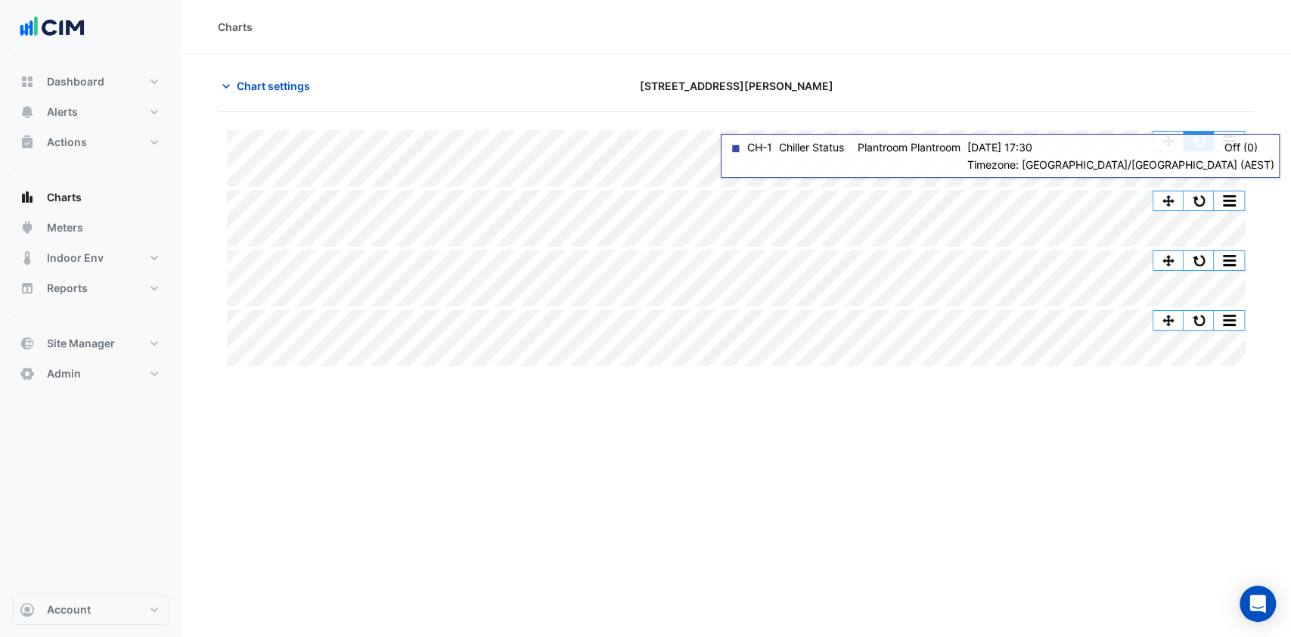
click at [1191, 146] on button "button" at bounding box center [1199, 141] width 30 height 19
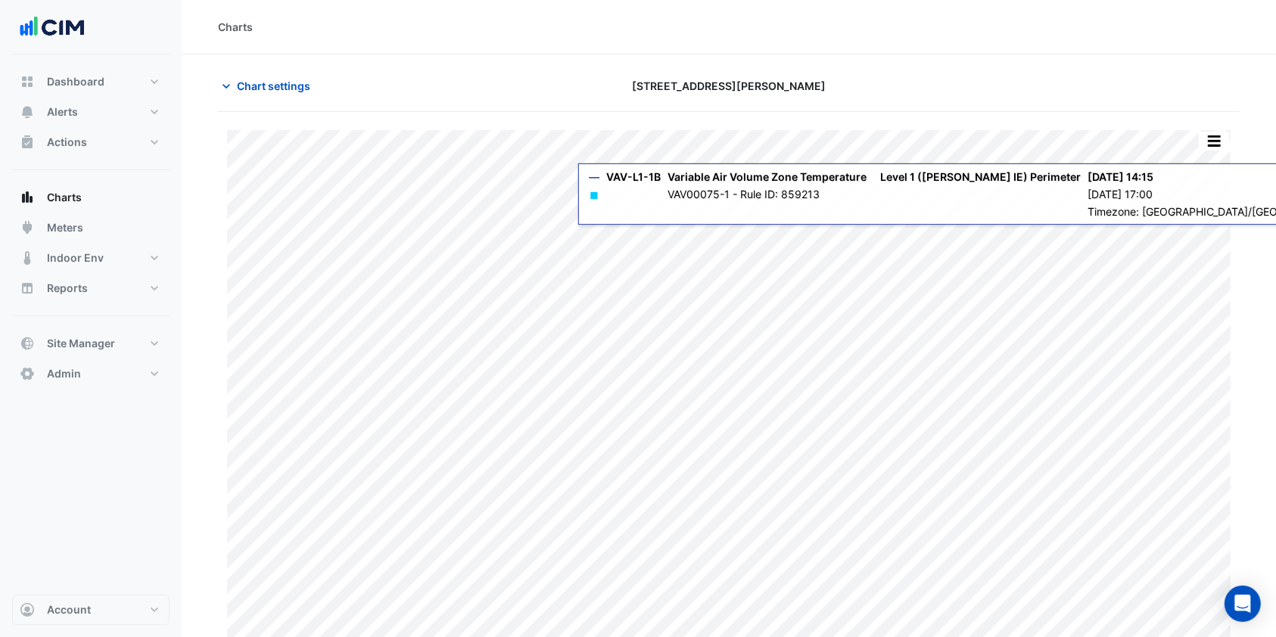
type input "**********"
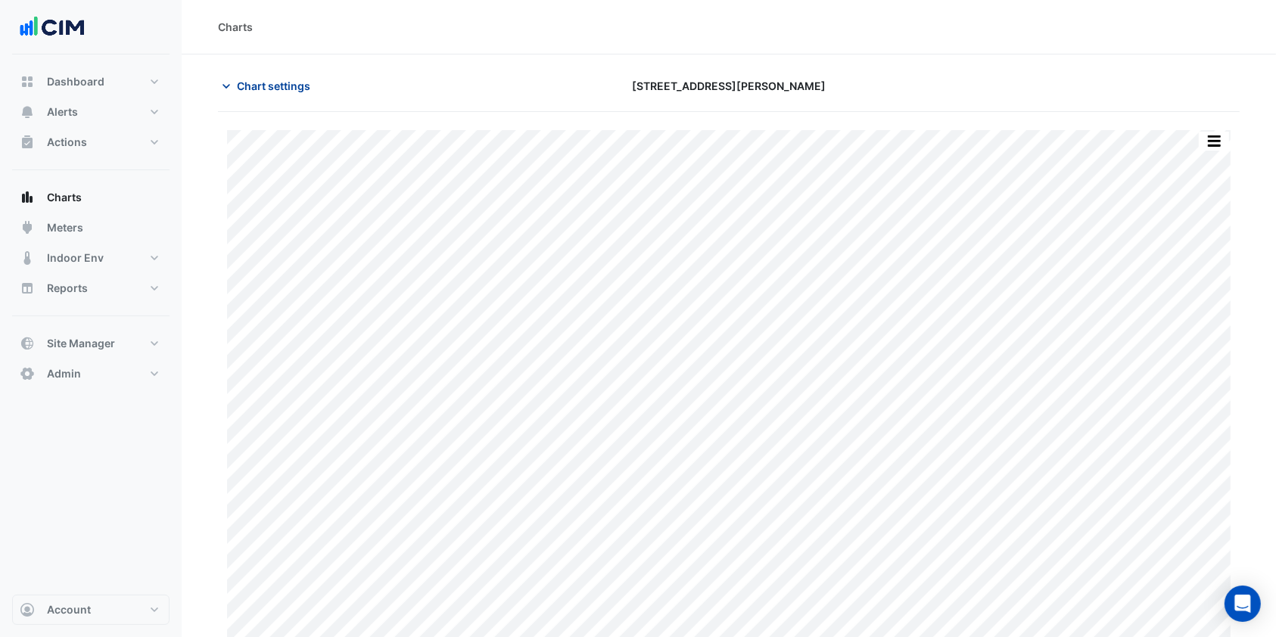
click at [287, 78] on span "Chart settings" at bounding box center [273, 86] width 73 height 16
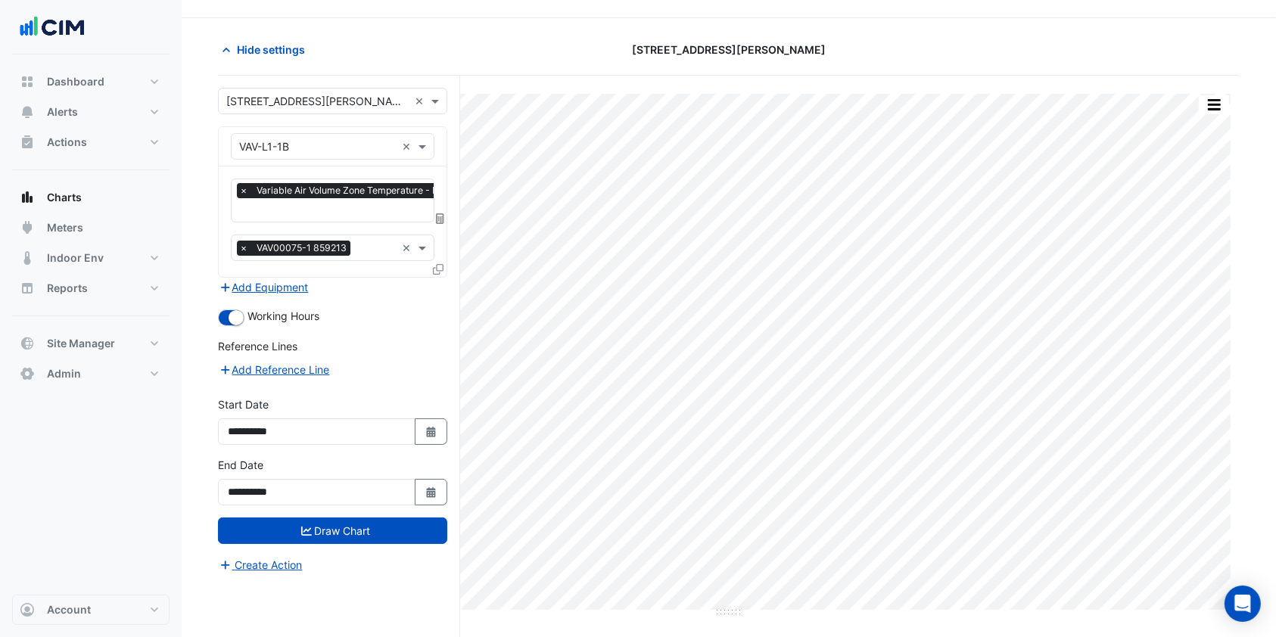
scroll to position [57, 0]
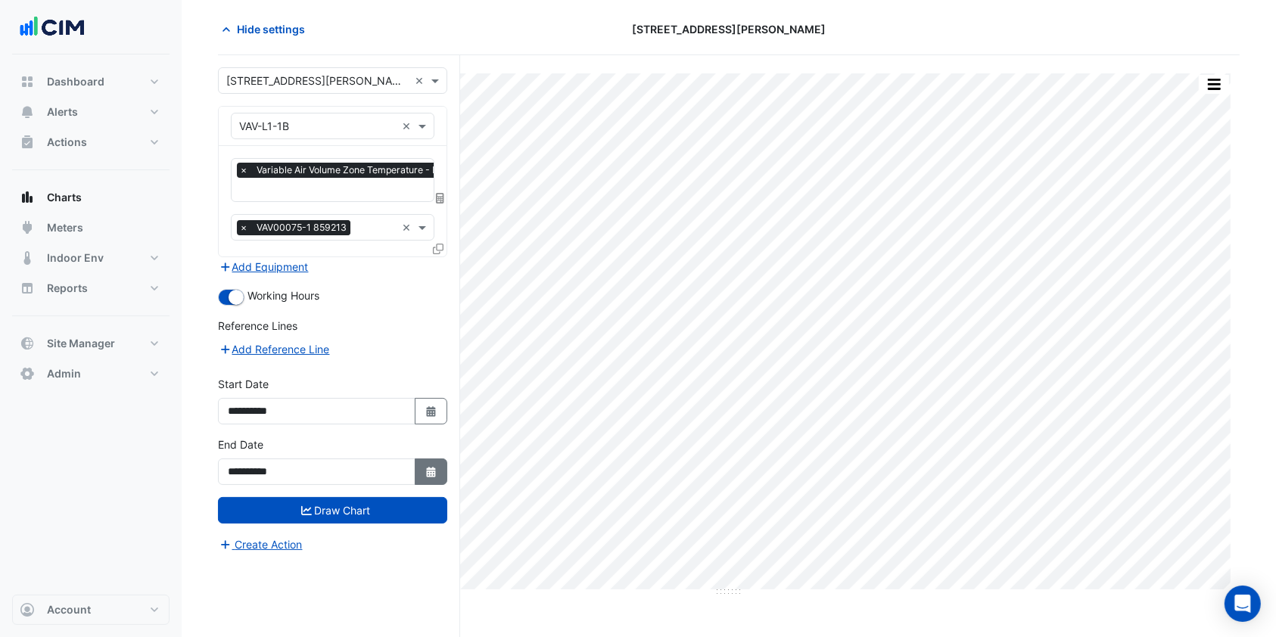
click at [436, 467] on icon "Select Date" at bounding box center [431, 472] width 14 height 11
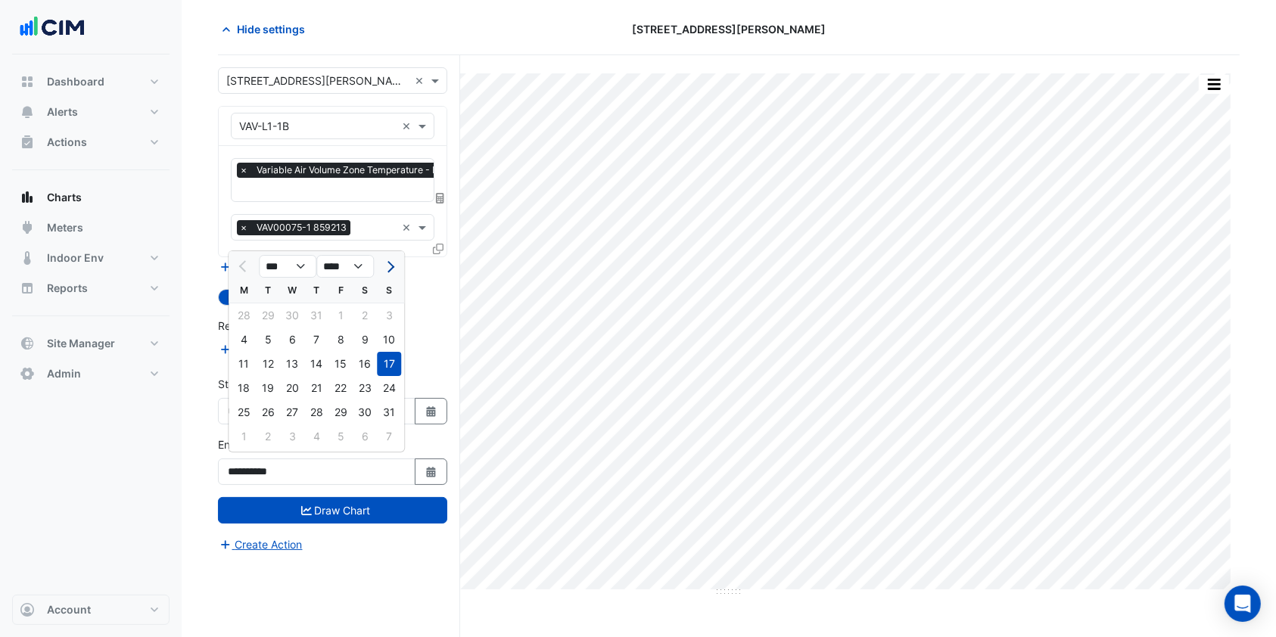
click at [390, 265] on span "Next month" at bounding box center [388, 266] width 11 height 11
click at [247, 260] on button "Previous month" at bounding box center [244, 266] width 18 height 24
select select "*"
click at [311, 410] on div "28" at bounding box center [316, 412] width 24 height 24
type input "**********"
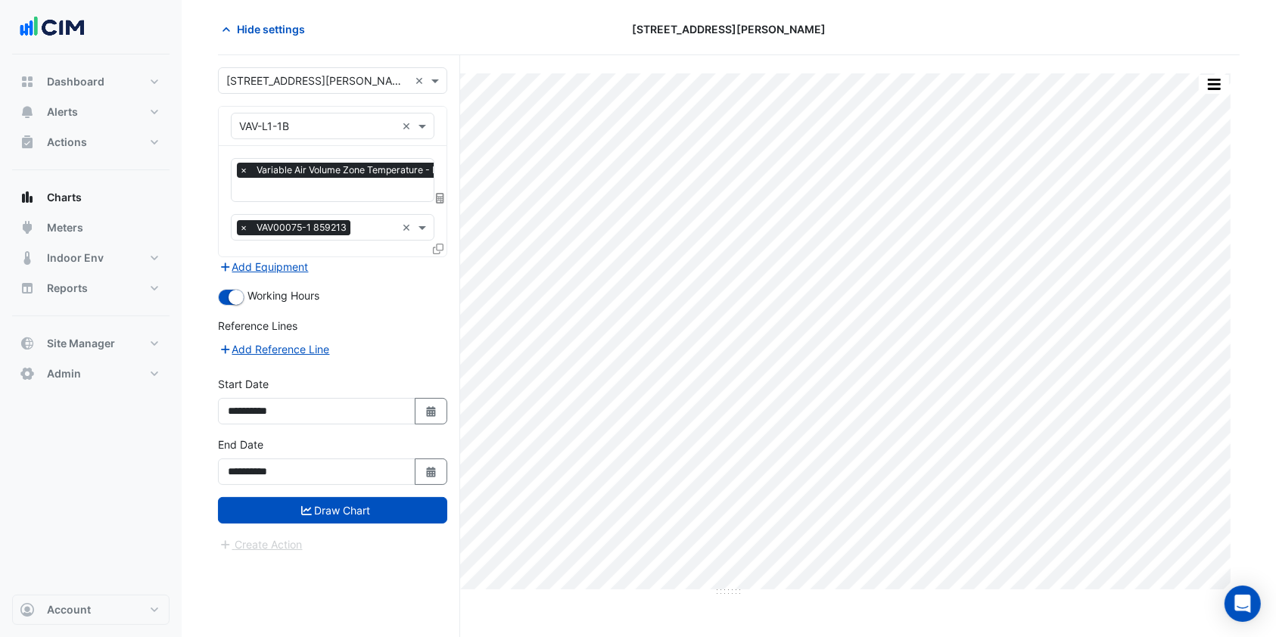
click at [312, 497] on button "Draw Chart" at bounding box center [332, 510] width 229 height 26
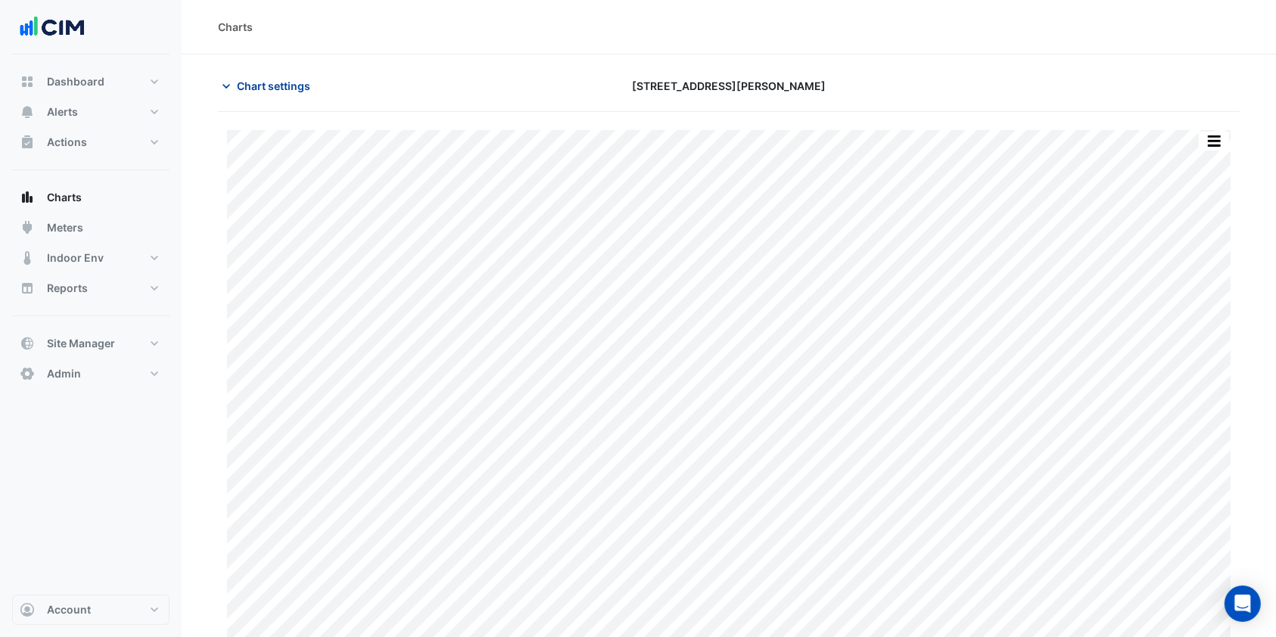
click at [272, 87] on span "Chart settings" at bounding box center [273, 86] width 73 height 16
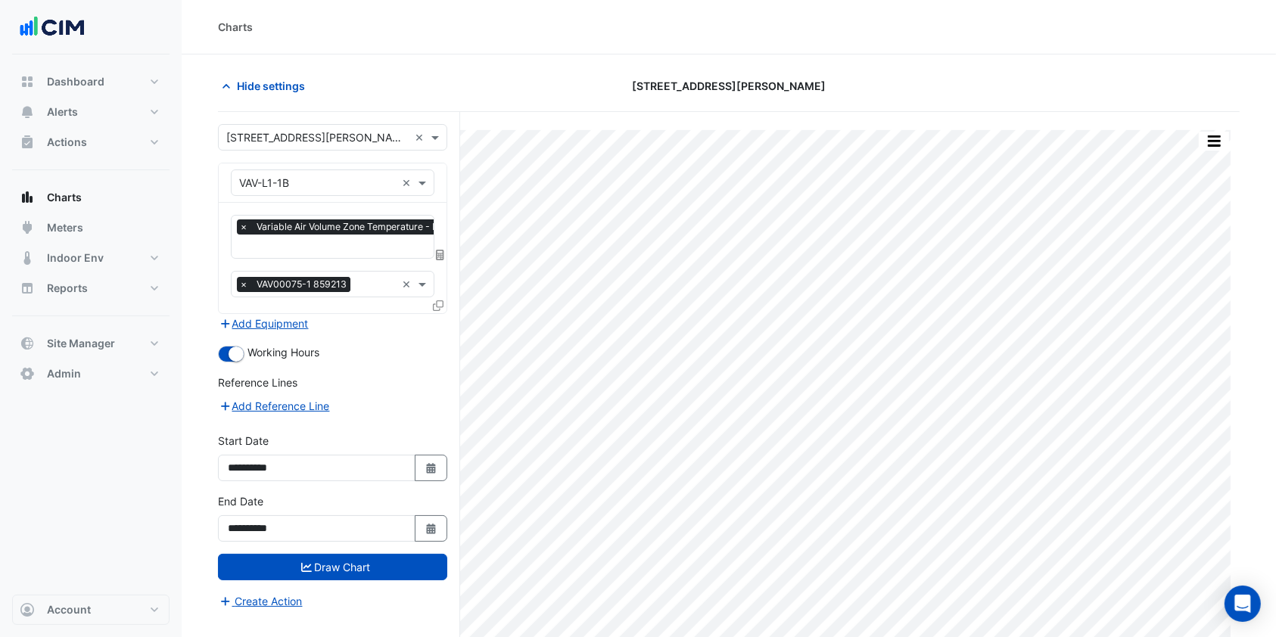
click at [276, 240] on input "text" at bounding box center [424, 248] width 371 height 16
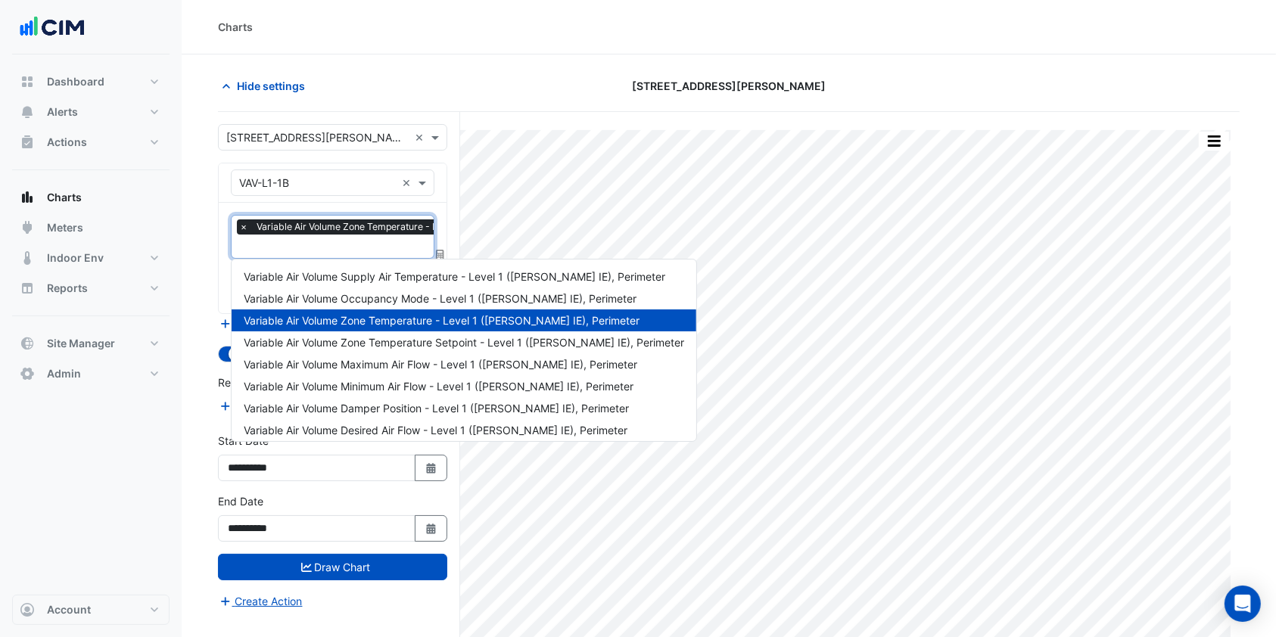
scroll to position [0, 7]
click at [287, 89] on span "Hide settings" at bounding box center [271, 86] width 68 height 16
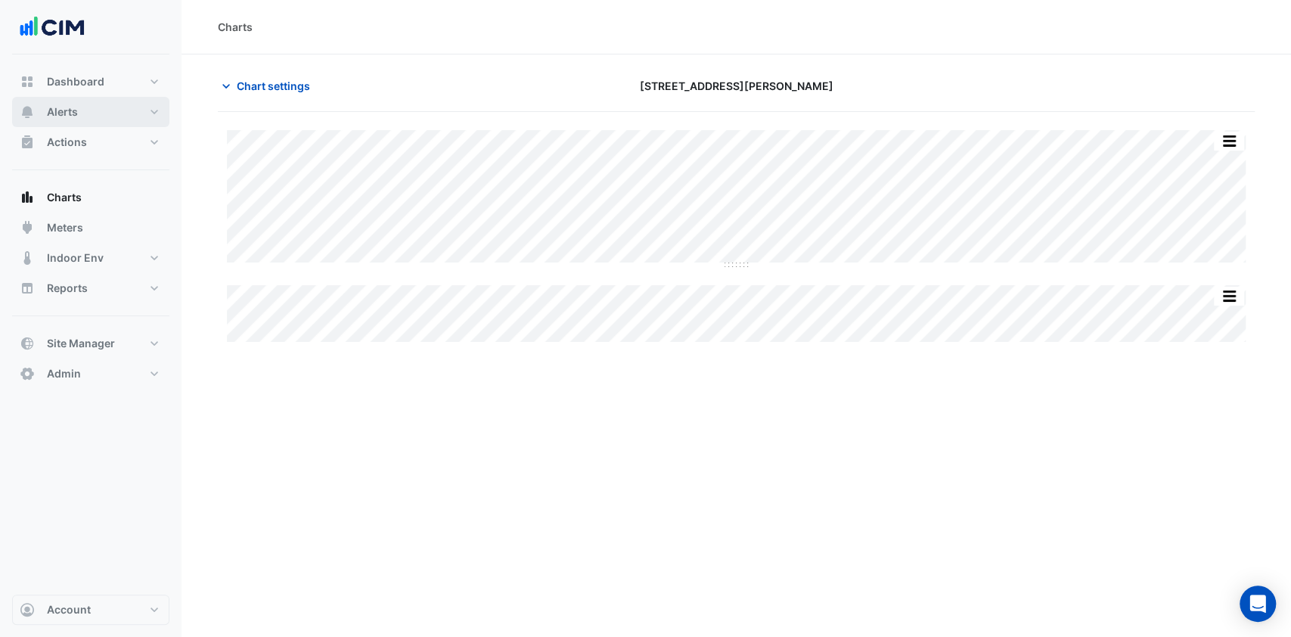
click at [97, 107] on button "Alerts" at bounding box center [90, 112] width 157 height 30
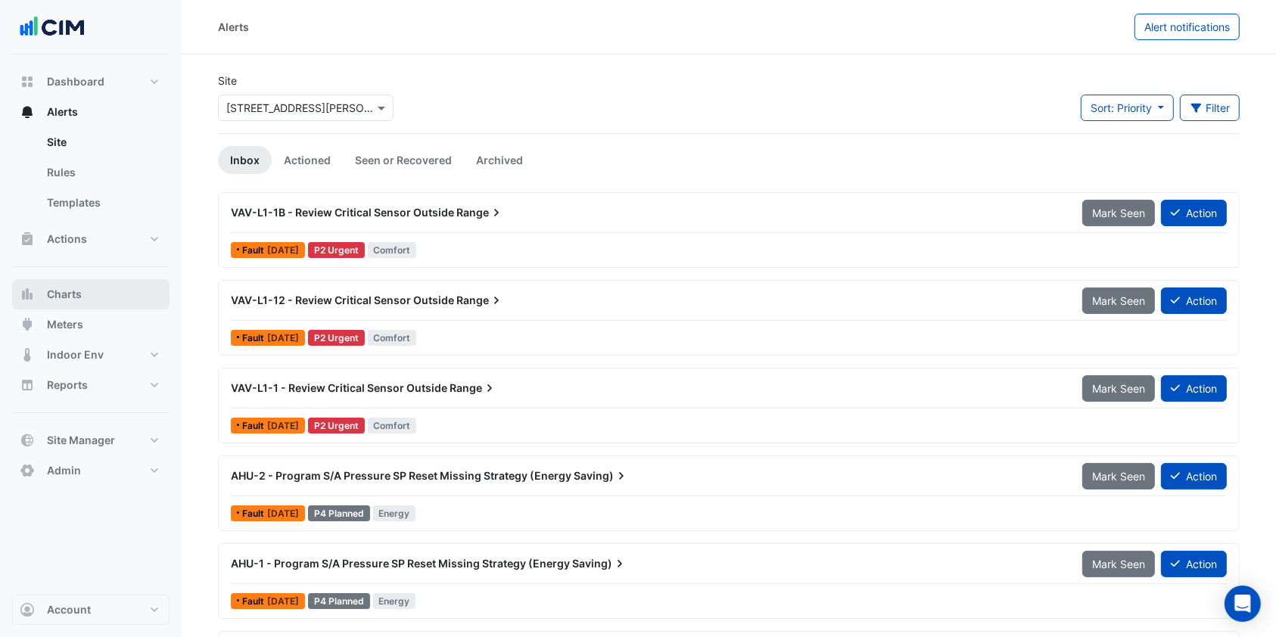
drag, startPoint x: 89, startPoint y: 294, endPoint x: 200, endPoint y: 209, distance: 139.7
click at [87, 299] on button "Charts" at bounding box center [90, 294] width 157 height 30
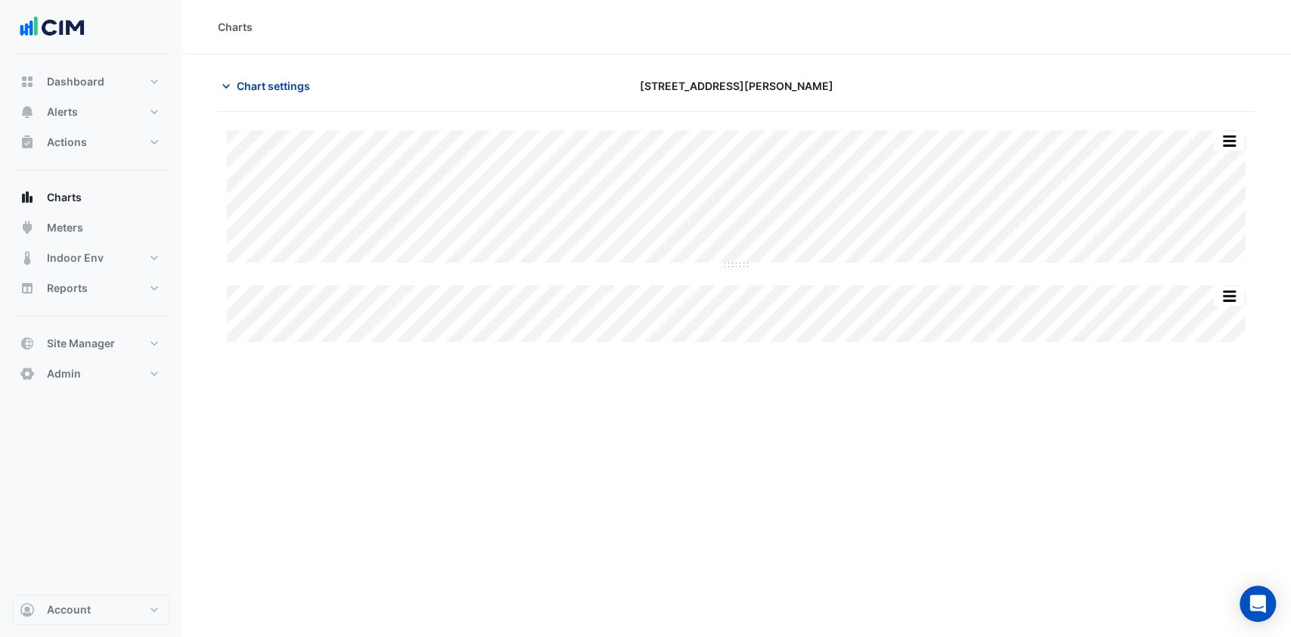
click at [286, 91] on span "Chart settings" at bounding box center [273, 86] width 73 height 16
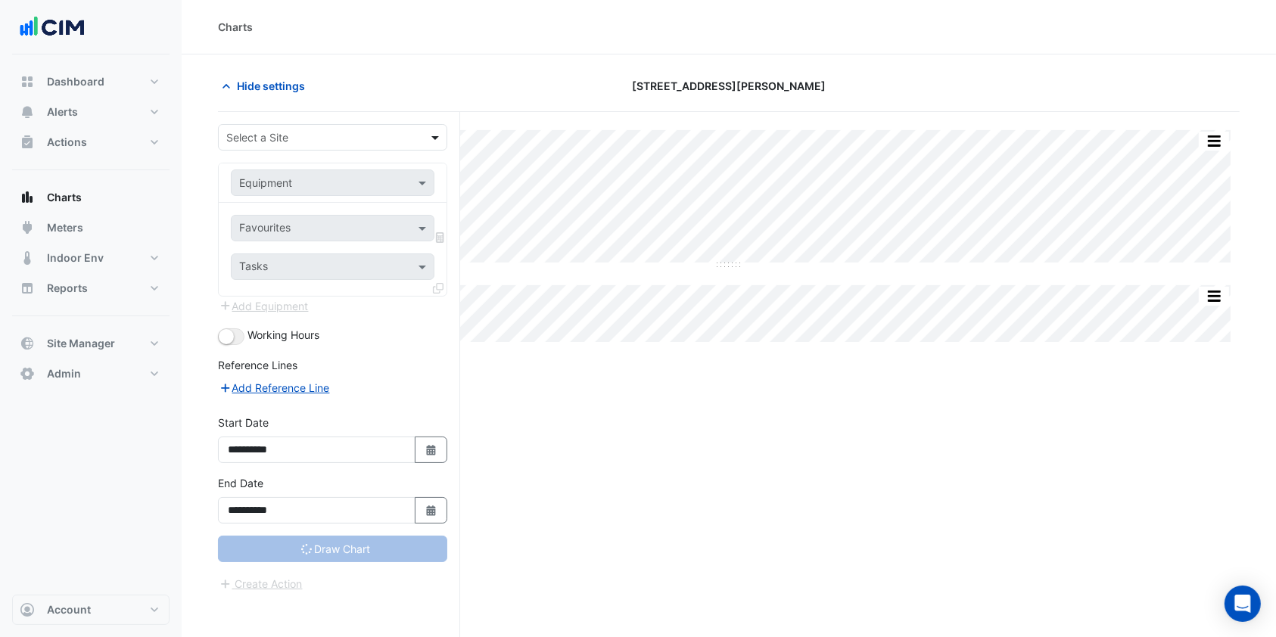
click at [434, 141] on span at bounding box center [436, 137] width 19 height 16
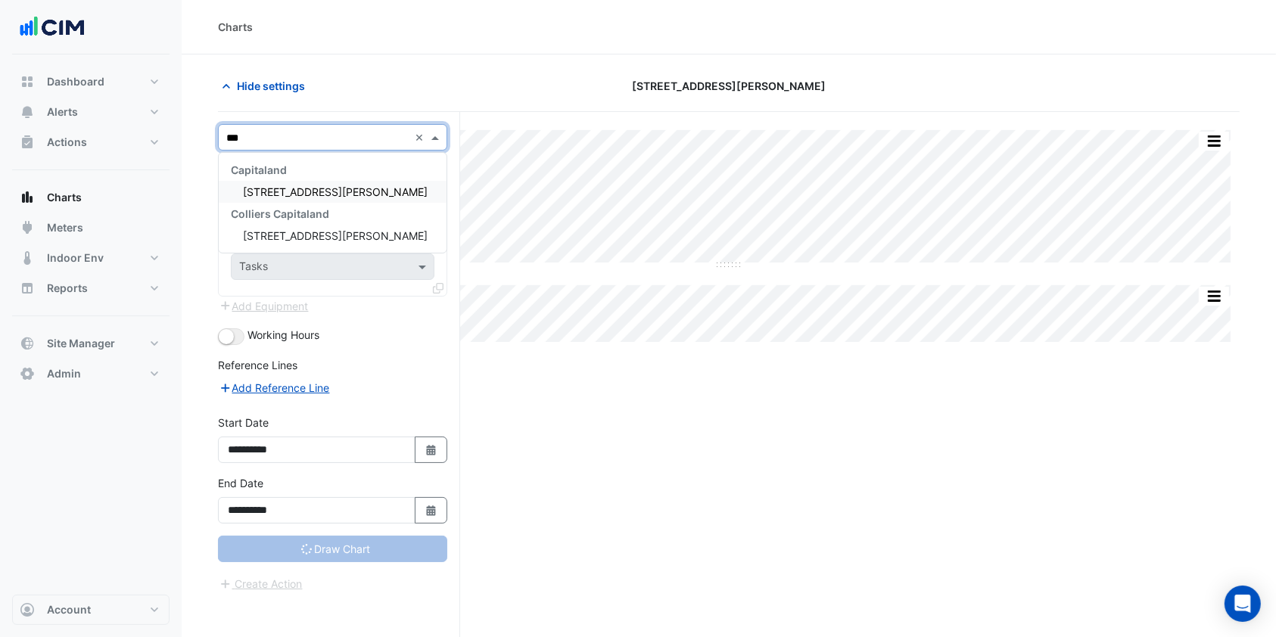
type input "****"
click at [297, 187] on span "[STREET_ADDRESS][PERSON_NAME]" at bounding box center [335, 191] width 185 height 13
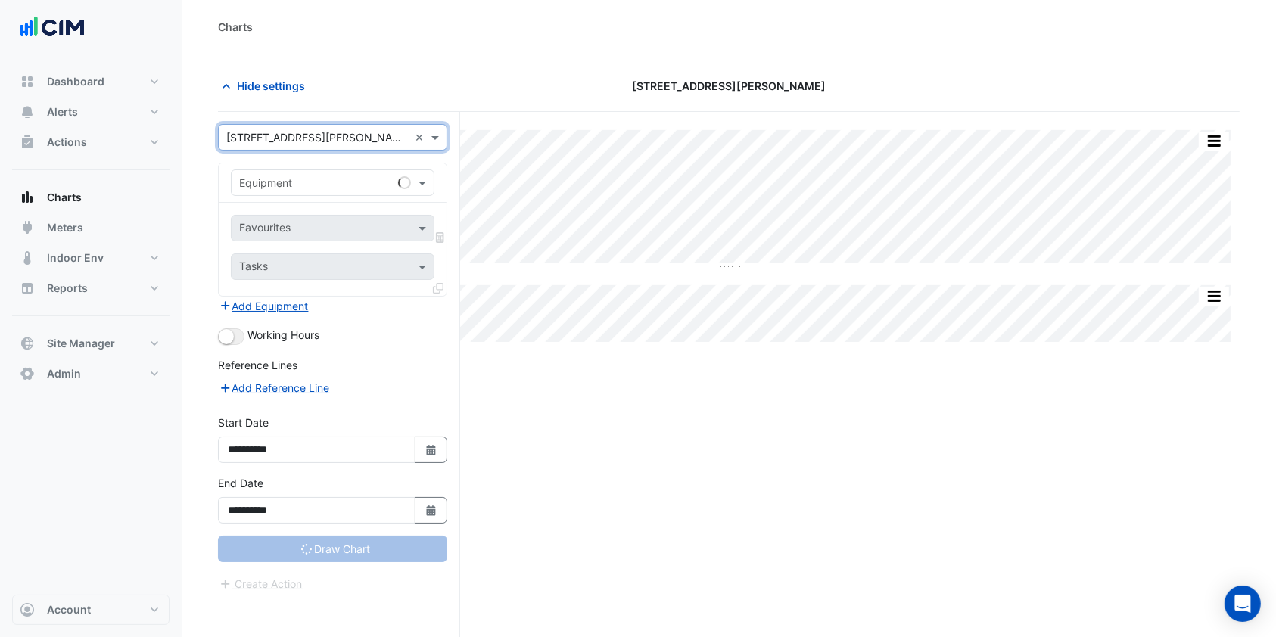
type input "**********"
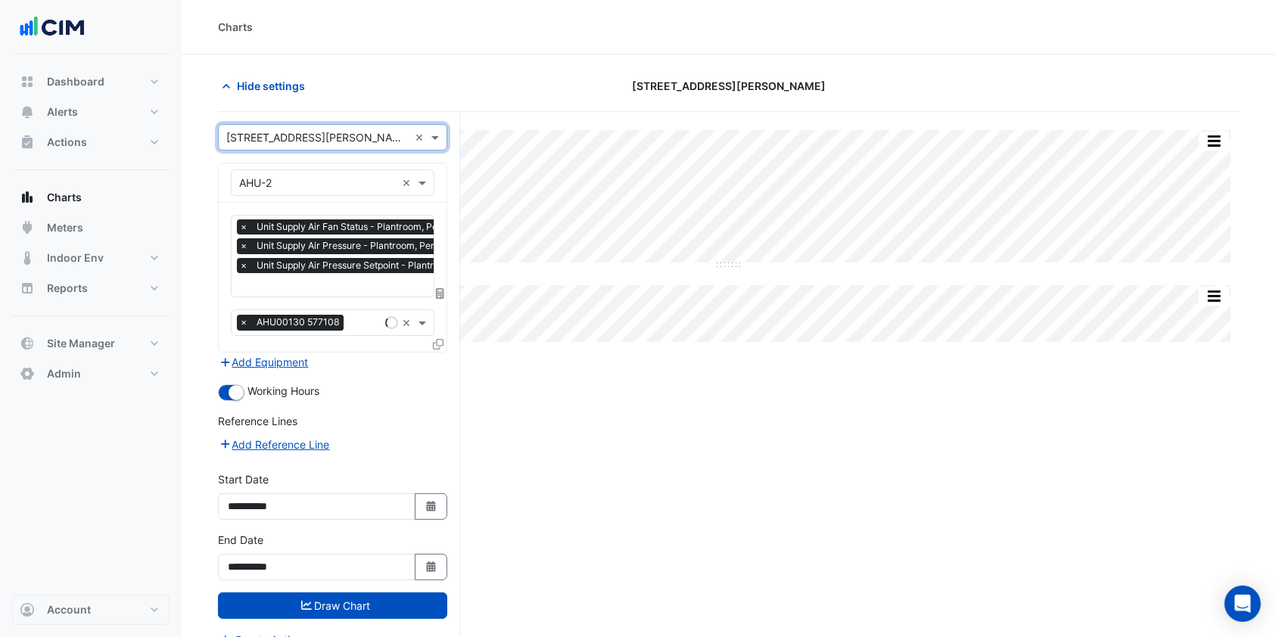
click at [242, 226] on span "×" at bounding box center [244, 226] width 14 height 15
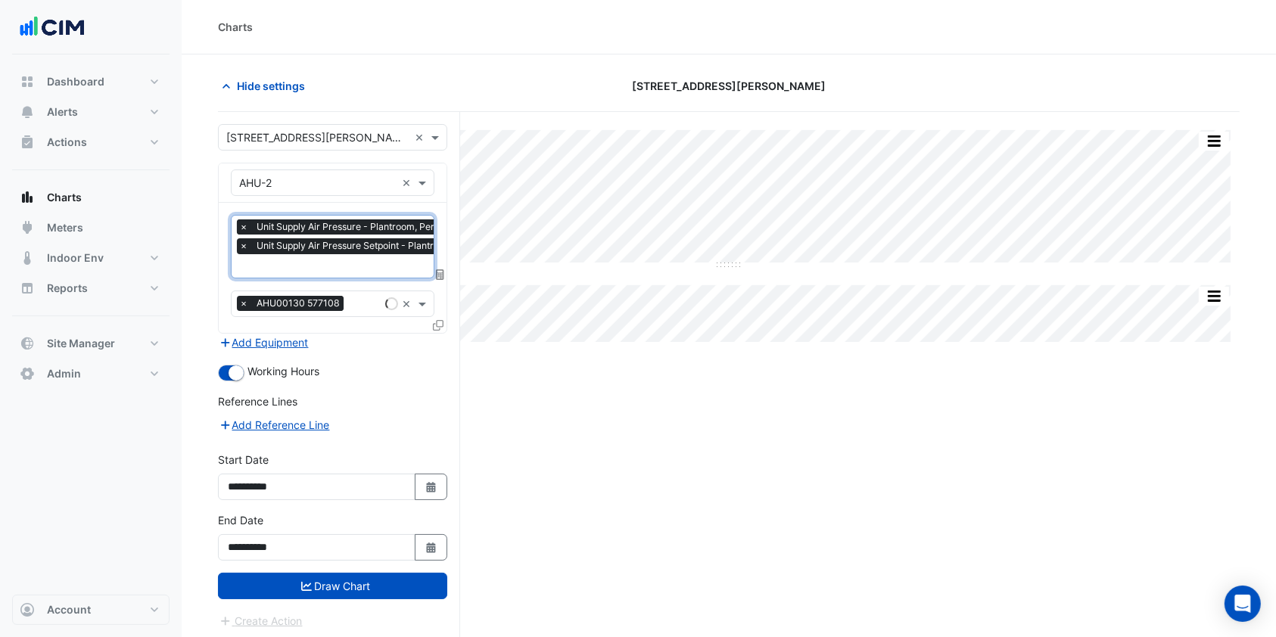
scroll to position [0, 7]
click at [242, 227] on span "×" at bounding box center [237, 226] width 14 height 15
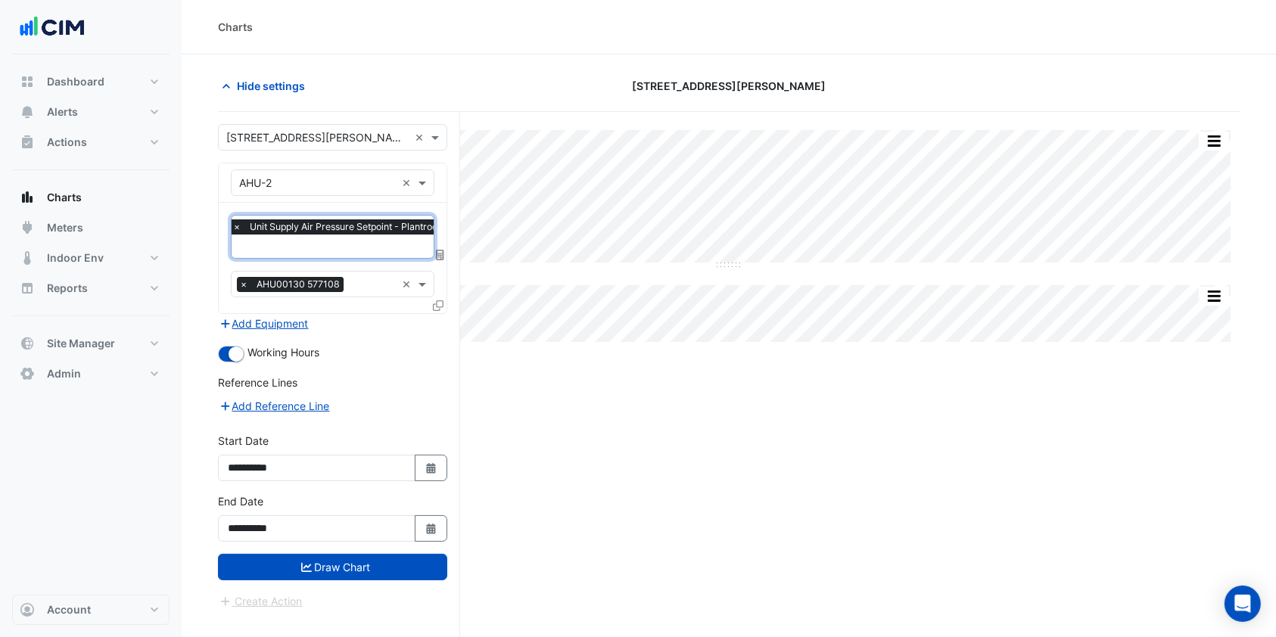
click at [236, 227] on span "×" at bounding box center [237, 226] width 14 height 15
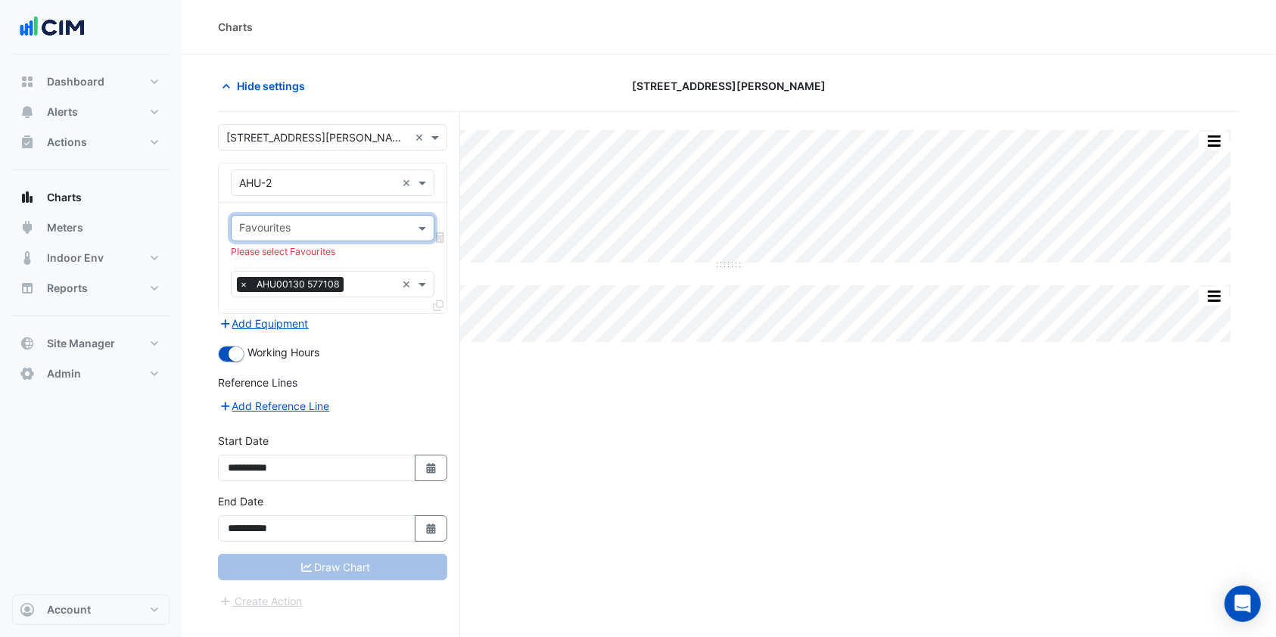
scroll to position [0, 0]
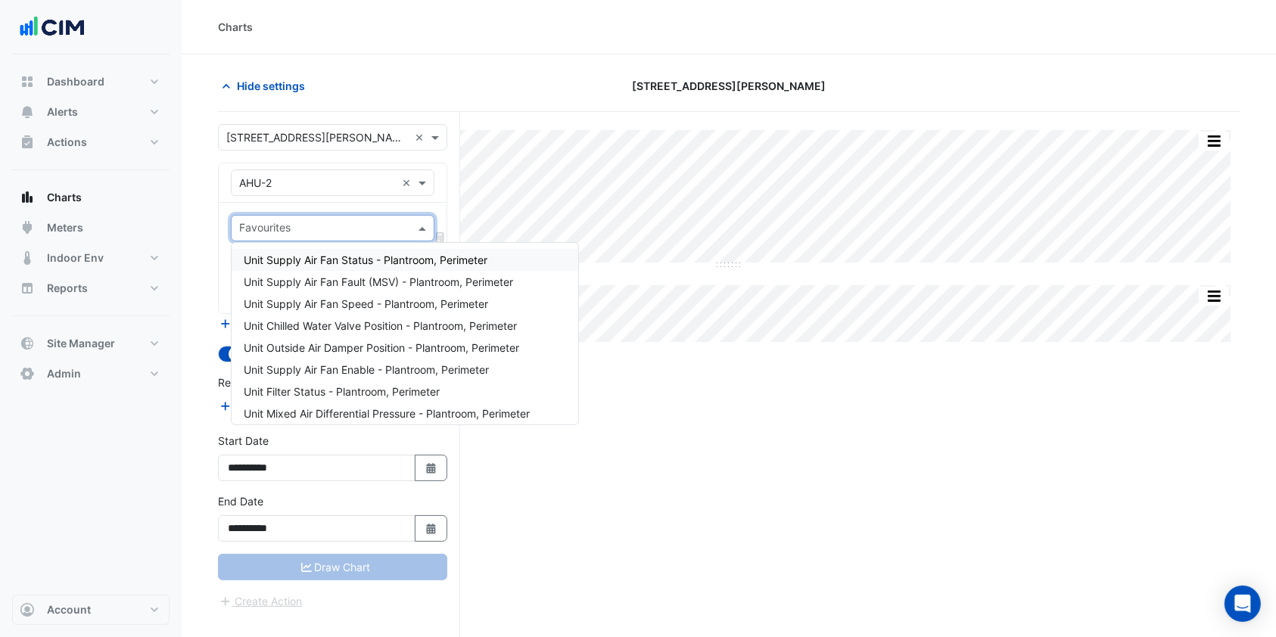
click at [297, 222] on input "text" at bounding box center [323, 230] width 169 height 16
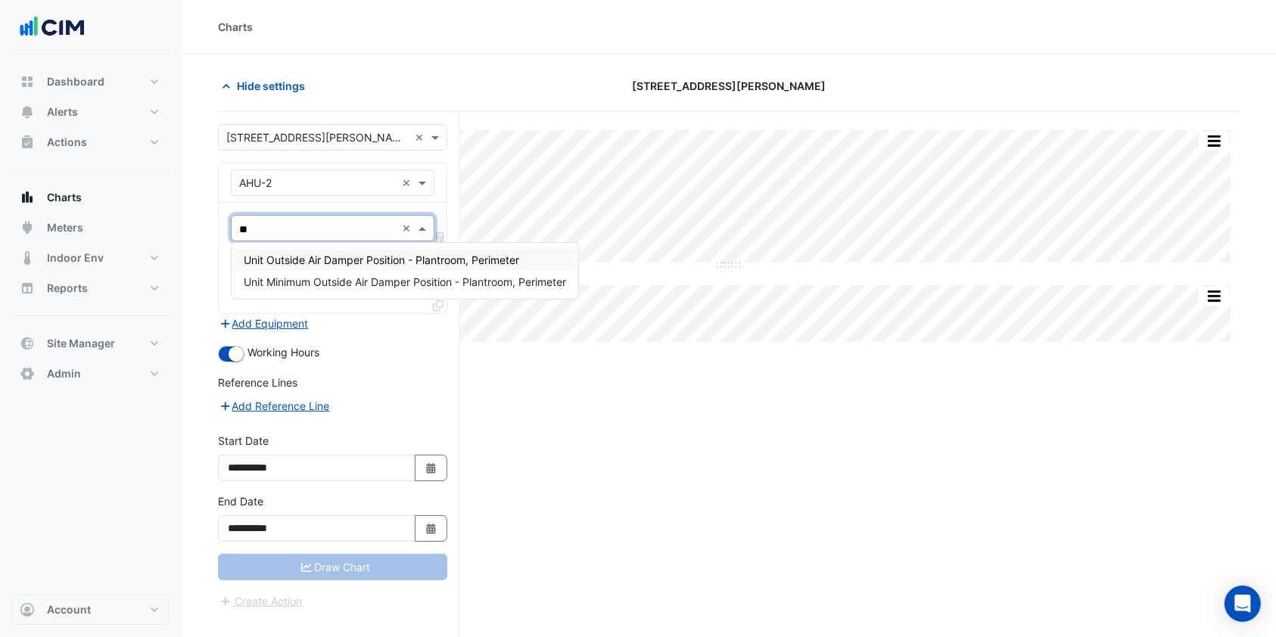
type input "***"
click at [363, 260] on span "Unit Outside Air Damper Position - Plantroom, Perimeter" at bounding box center [381, 259] width 275 height 13
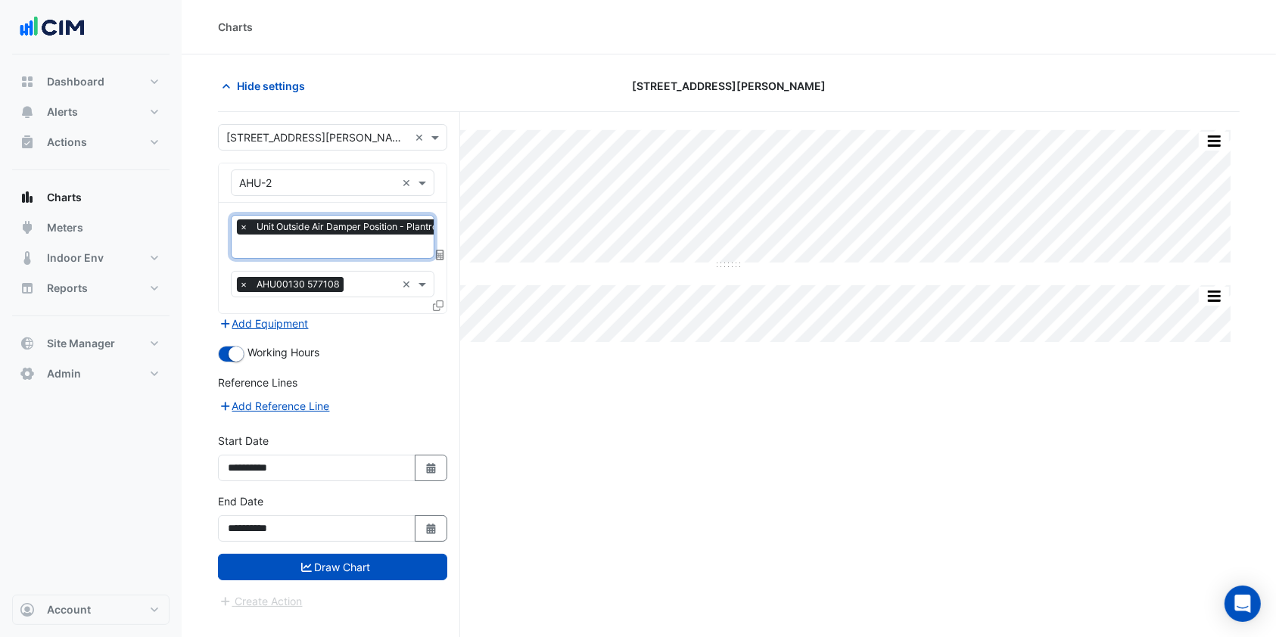
click at [434, 301] on icon at bounding box center [438, 305] width 11 height 11
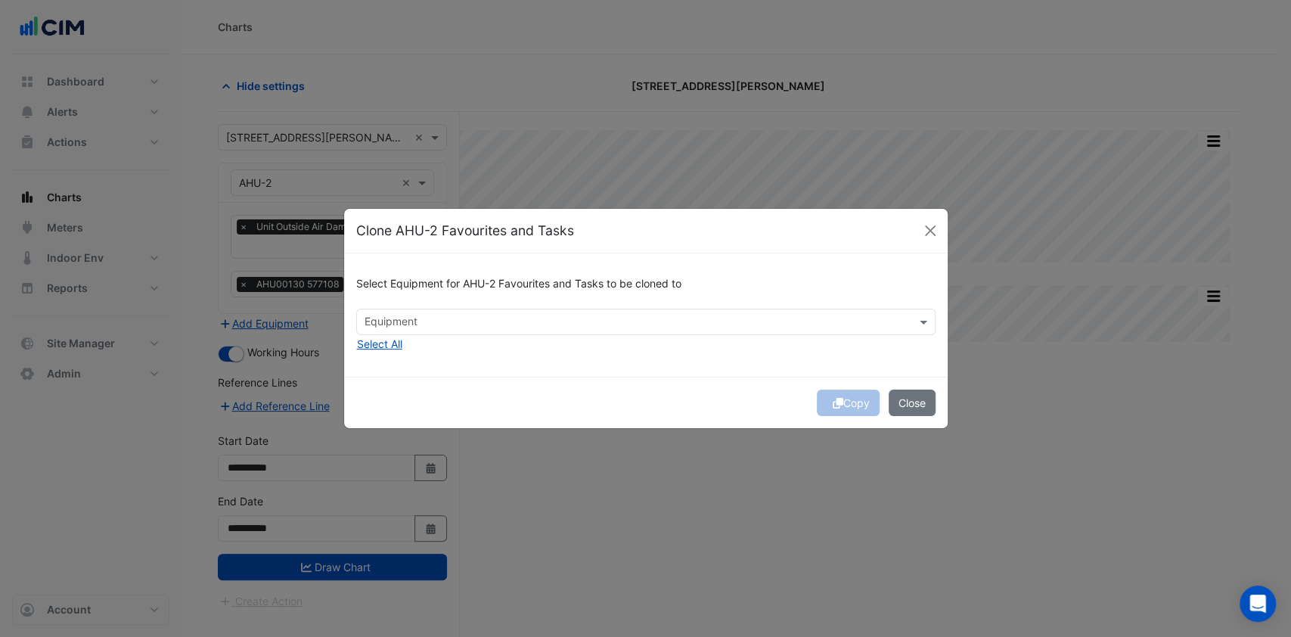
click at [449, 321] on input "text" at bounding box center [637, 323] width 545 height 16
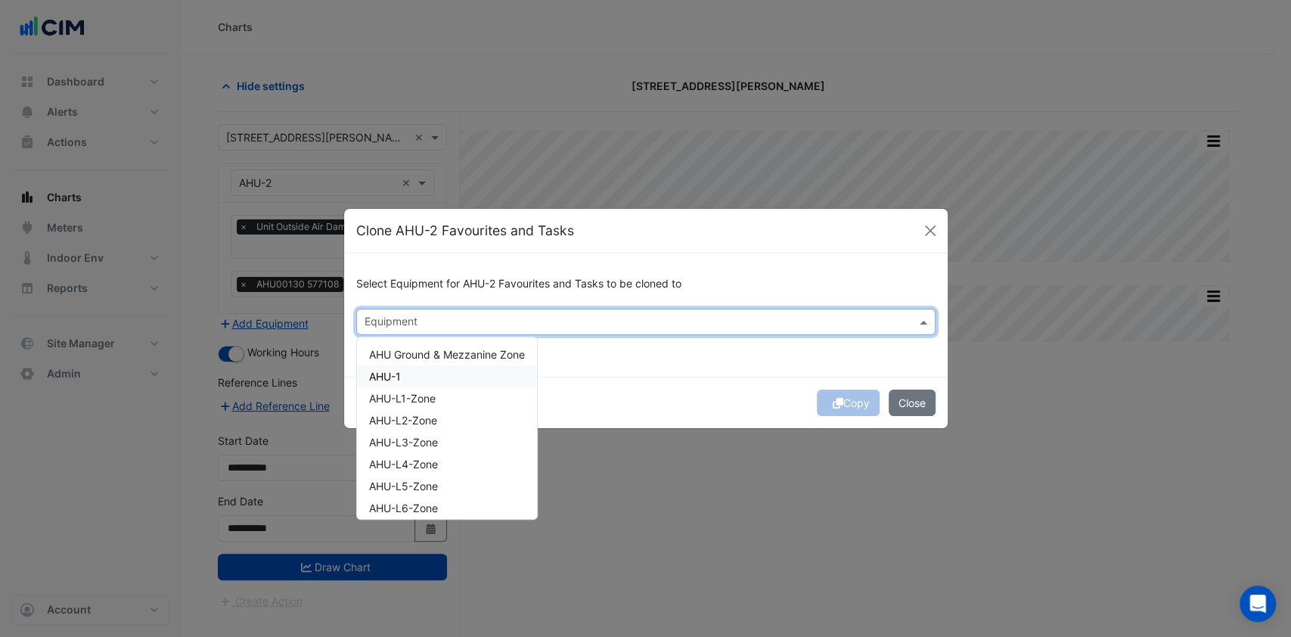
click at [407, 372] on div "AHU-1" at bounding box center [447, 376] width 180 height 22
click at [686, 385] on div "Copy Close" at bounding box center [646, 402] width 604 height 51
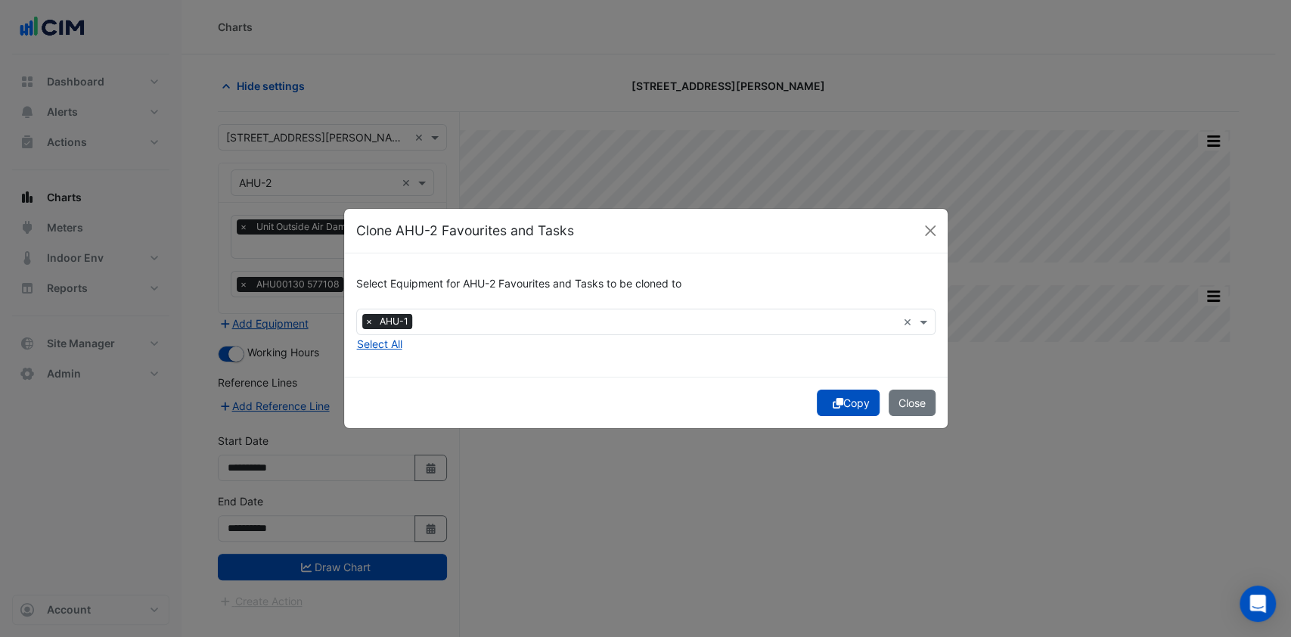
click at [833, 402] on icon "submit" at bounding box center [838, 403] width 11 height 11
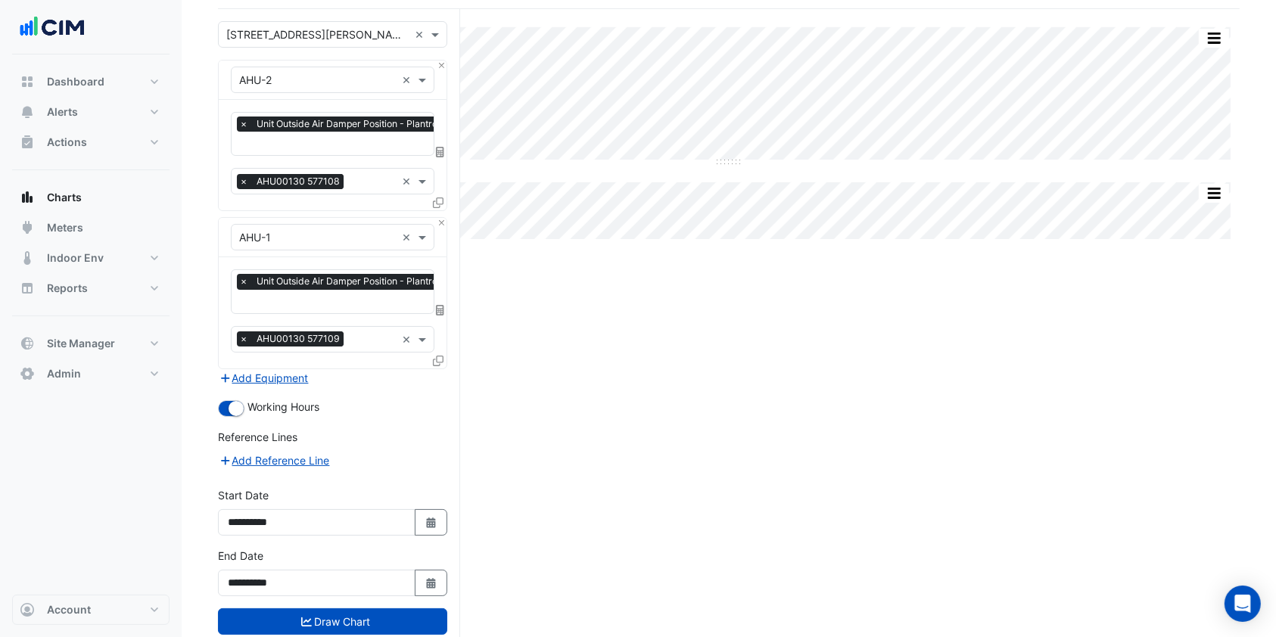
scroll to position [135, 0]
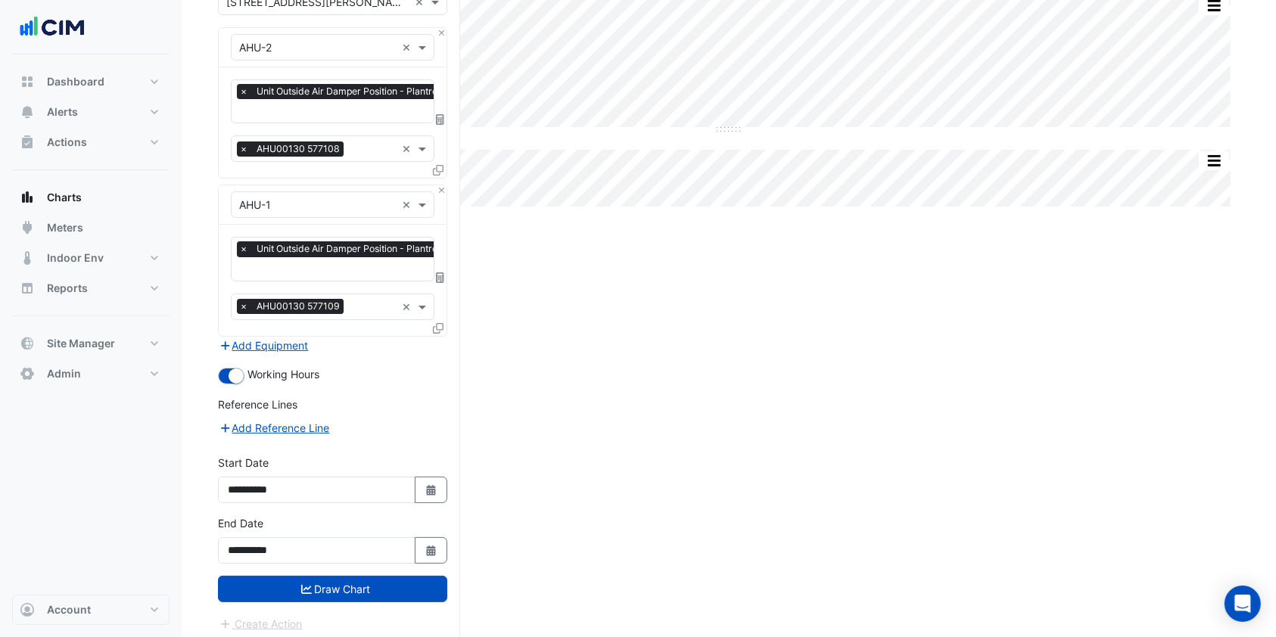
click at [379, 585] on button "Draw Chart" at bounding box center [332, 589] width 229 height 26
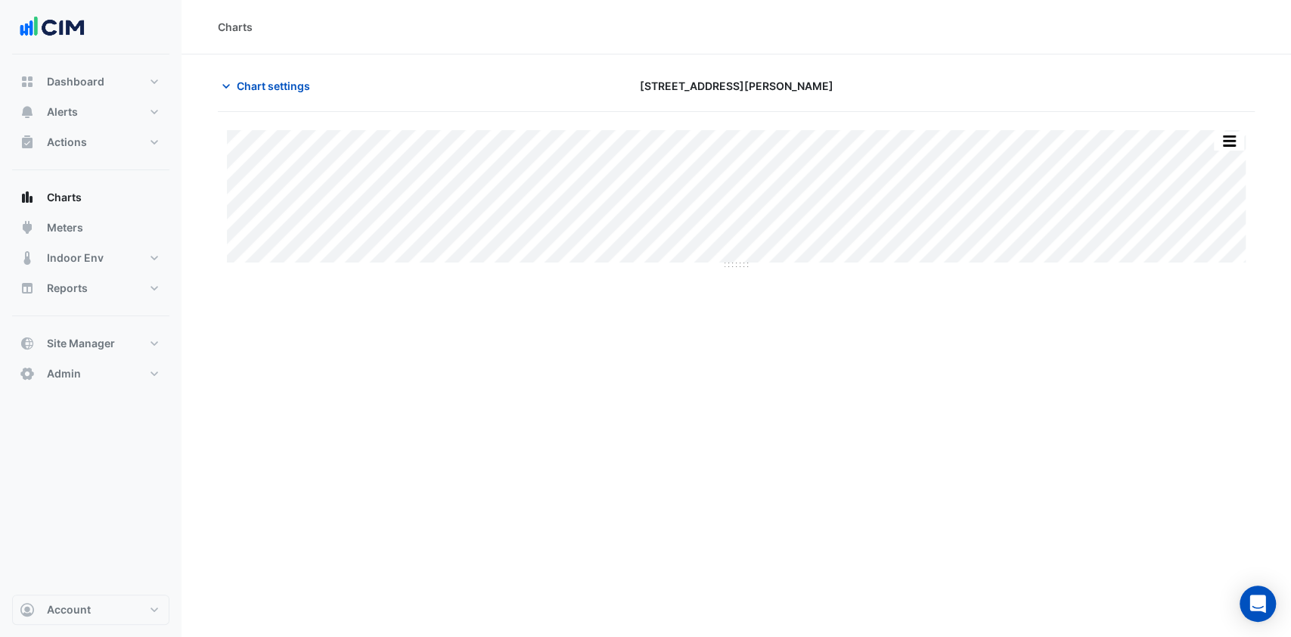
click at [1231, 131] on div "Split by Equip Split All Split None Print Save as JPEG Save as PNG Pivot Data T…" at bounding box center [1230, 141] width 32 height 20
click at [1229, 138] on button "button" at bounding box center [1229, 141] width 30 height 19
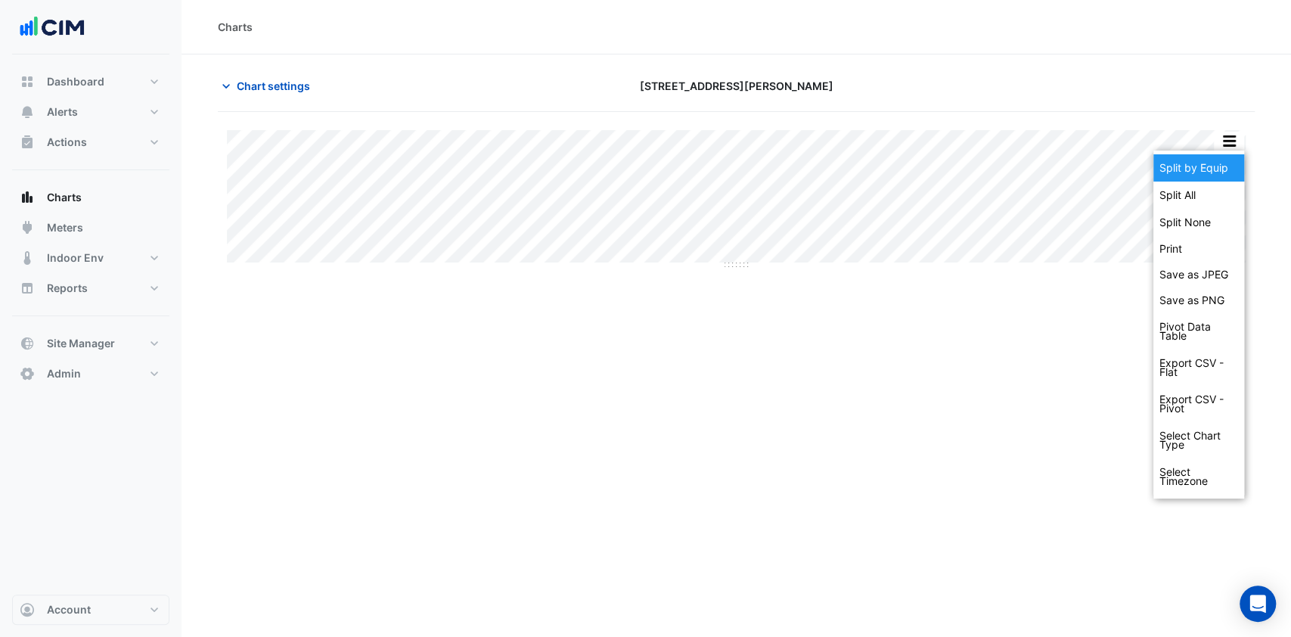
click at [1201, 160] on div "Split by Equip" at bounding box center [1199, 167] width 91 height 27
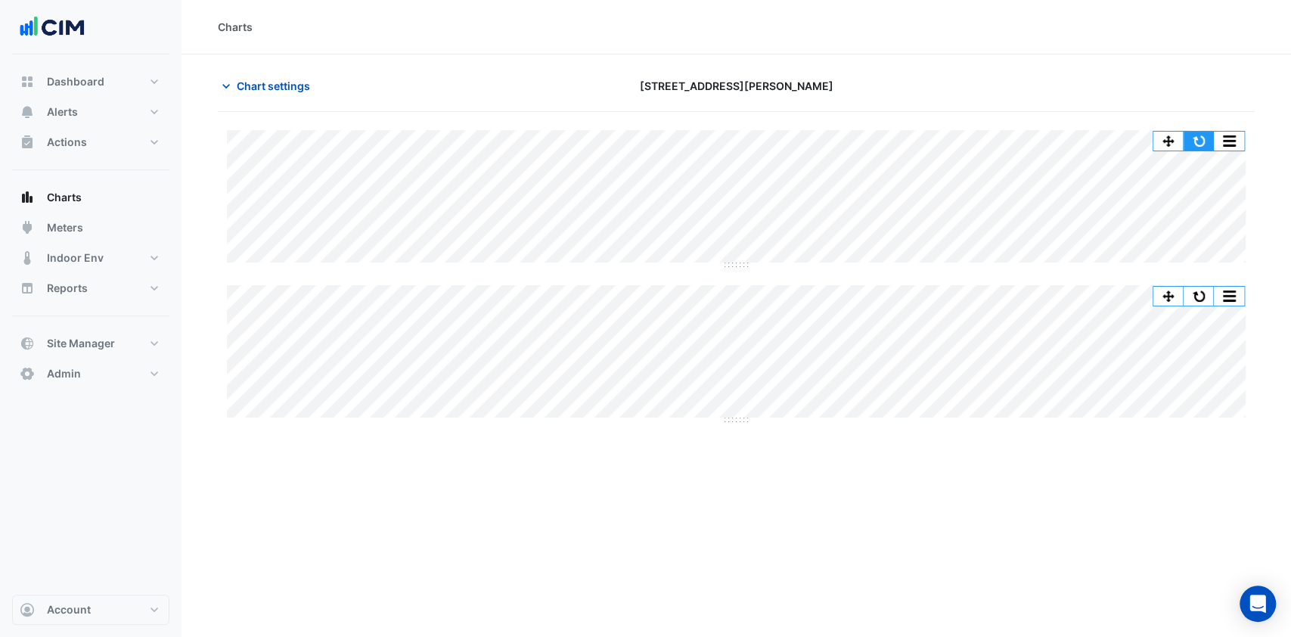
click at [1201, 141] on button "button" at bounding box center [1199, 141] width 30 height 19
click at [102, 114] on button "Alerts" at bounding box center [90, 112] width 157 height 30
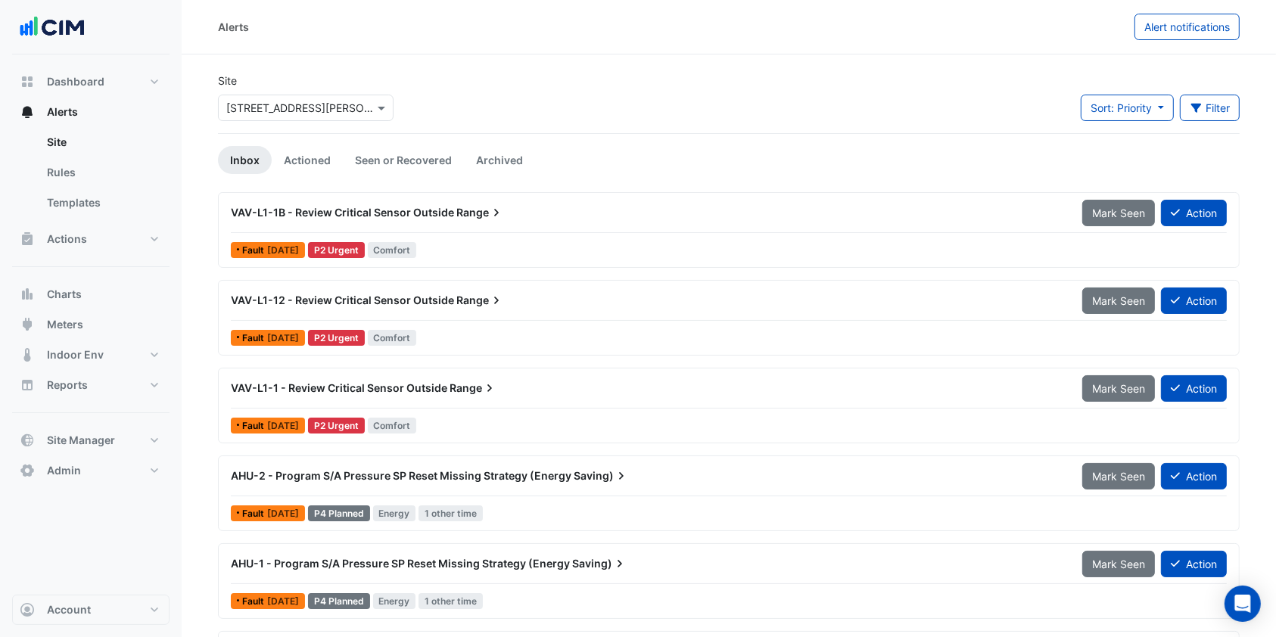
click at [334, 215] on span "VAV-L1-1B - Review Critical Sensor Outside" at bounding box center [342, 212] width 223 height 13
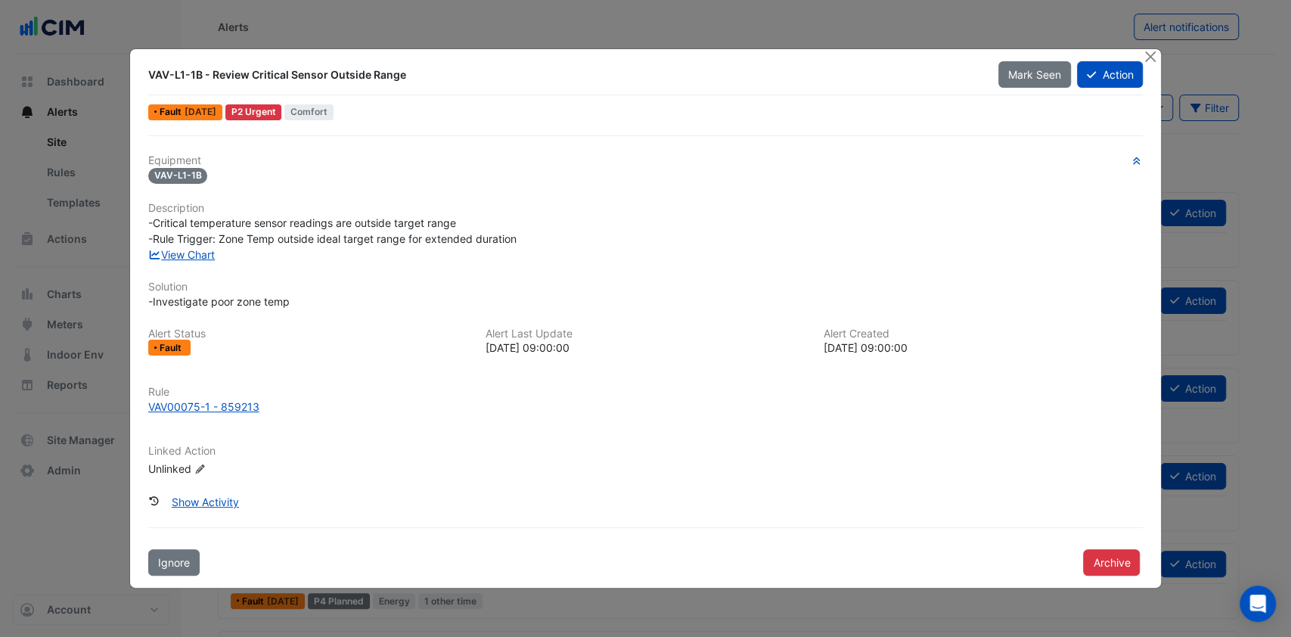
click at [197, 261] on div "View Chart" at bounding box center [646, 255] width 1014 height 16
click at [197, 257] on link "View Chart" at bounding box center [181, 254] width 67 height 13
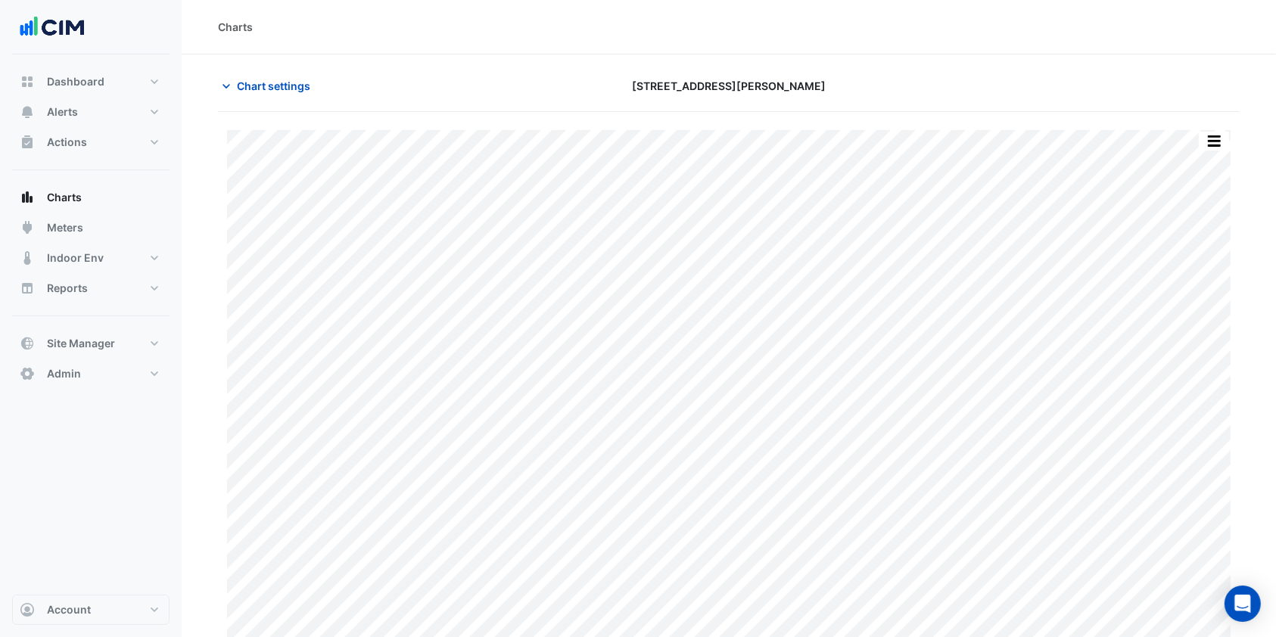
click at [297, 101] on div "Chart settings [STREET_ADDRESS][PERSON_NAME]" at bounding box center [728, 92] width 1021 height 39
click at [297, 90] on span "Chart settings" at bounding box center [273, 86] width 73 height 16
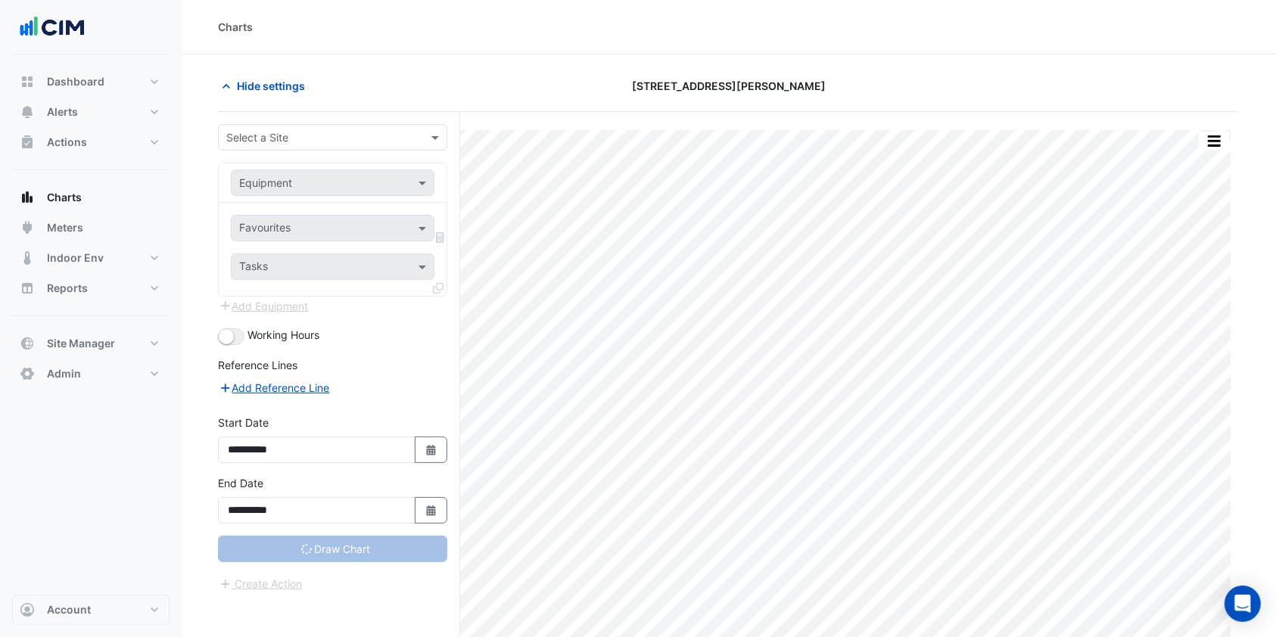
type input "**********"
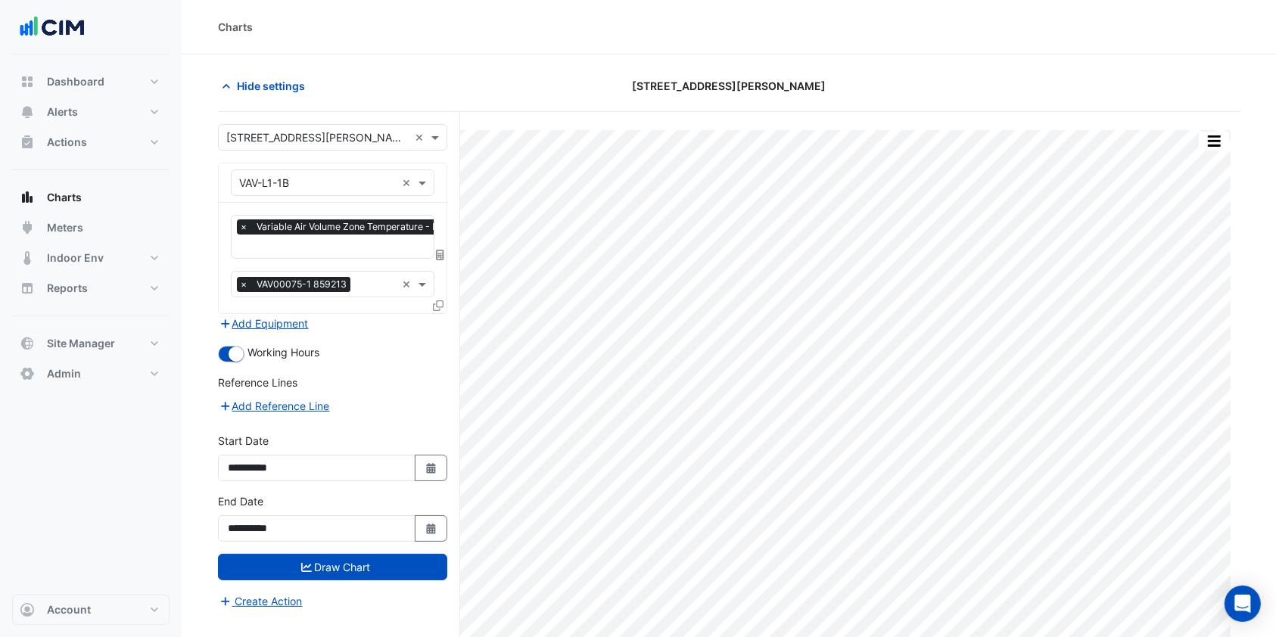
scroll to position [0, 7]
click at [297, 241] on input "text" at bounding box center [417, 248] width 371 height 16
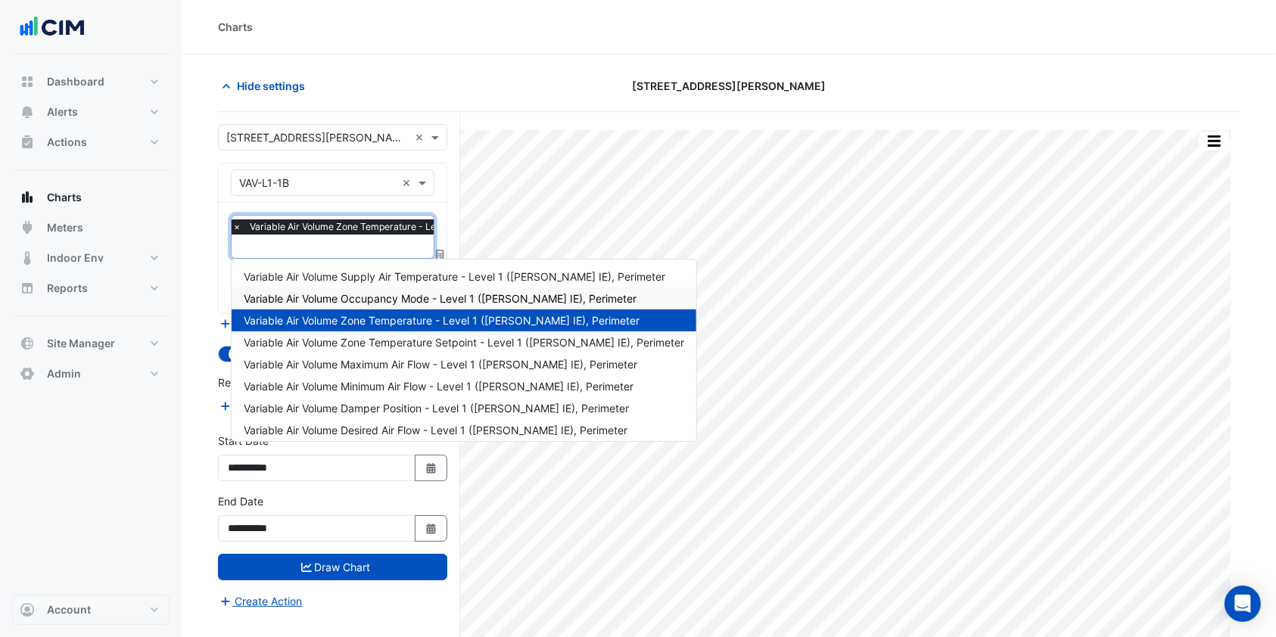
click at [357, 300] on span "Variable Air Volume Occupancy Mode - Level 1 (NABERS IE), Perimeter" at bounding box center [440, 298] width 393 height 13
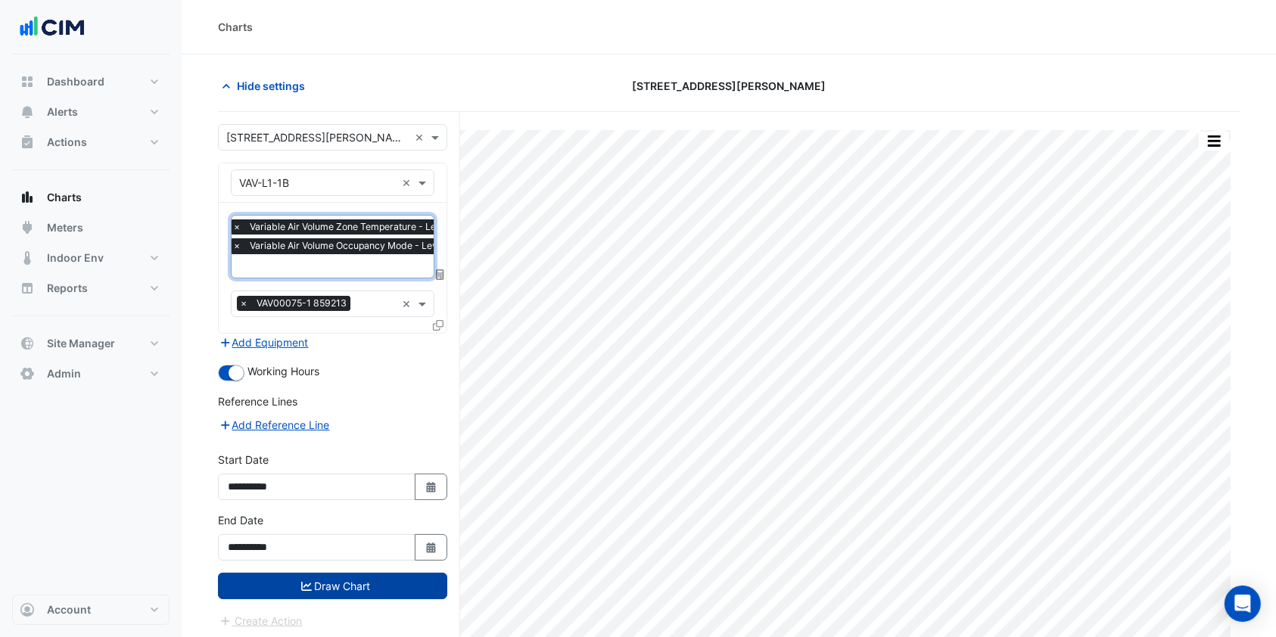
click at [307, 573] on button "Draw Chart" at bounding box center [332, 586] width 229 height 26
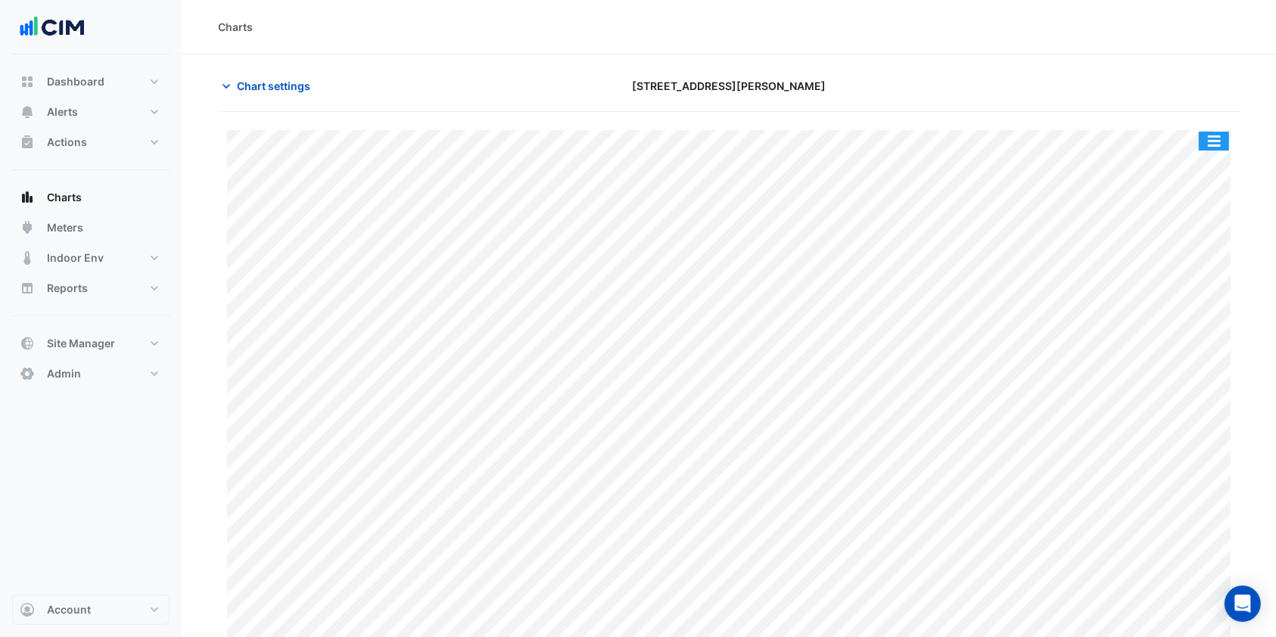
click at [1209, 133] on button "button" at bounding box center [1213, 141] width 30 height 19
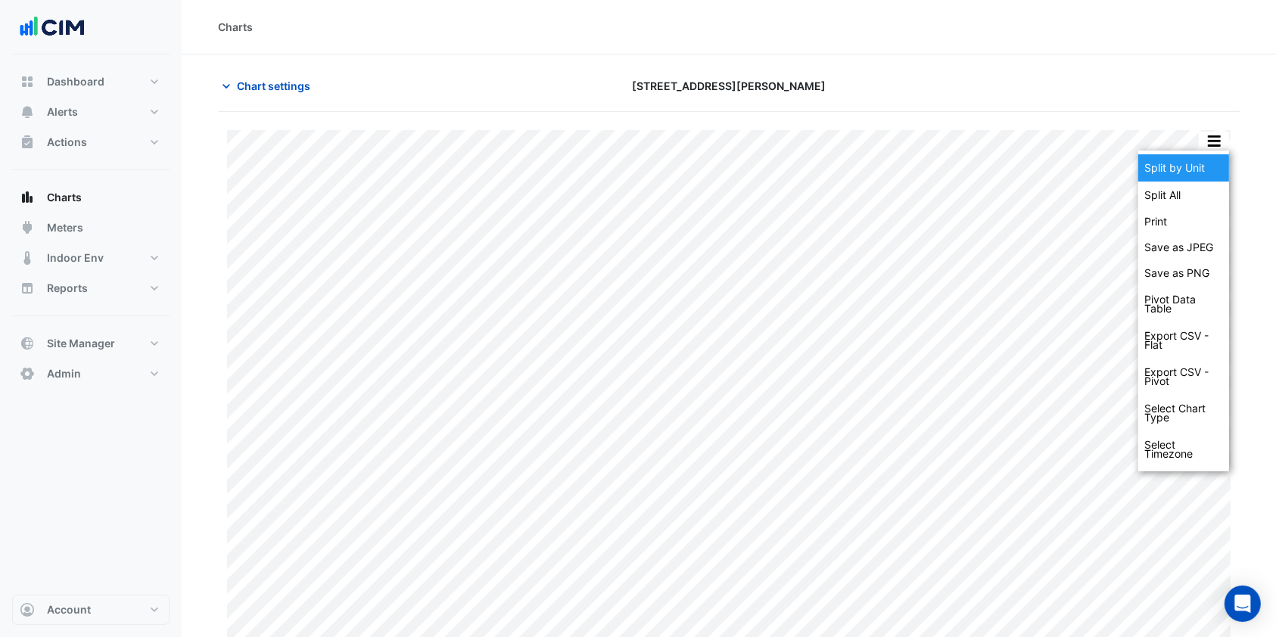
click at [1174, 164] on div "Split by Unit" at bounding box center [1183, 167] width 91 height 27
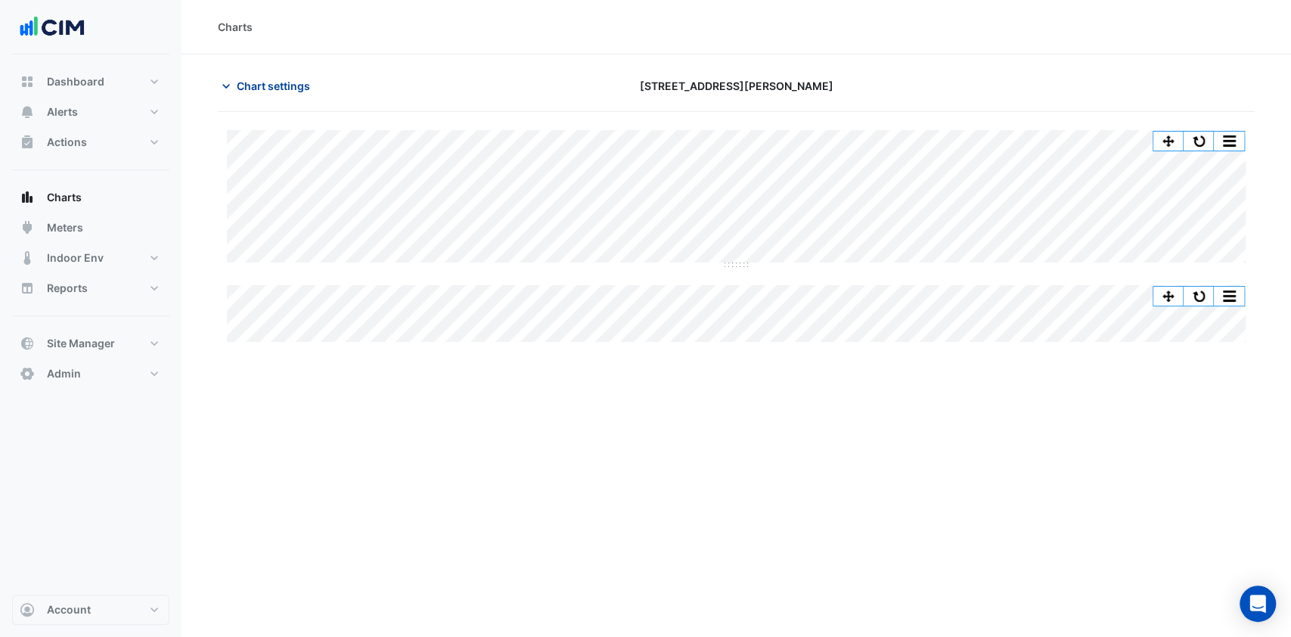
click at [292, 92] on span "Chart settings" at bounding box center [273, 86] width 73 height 16
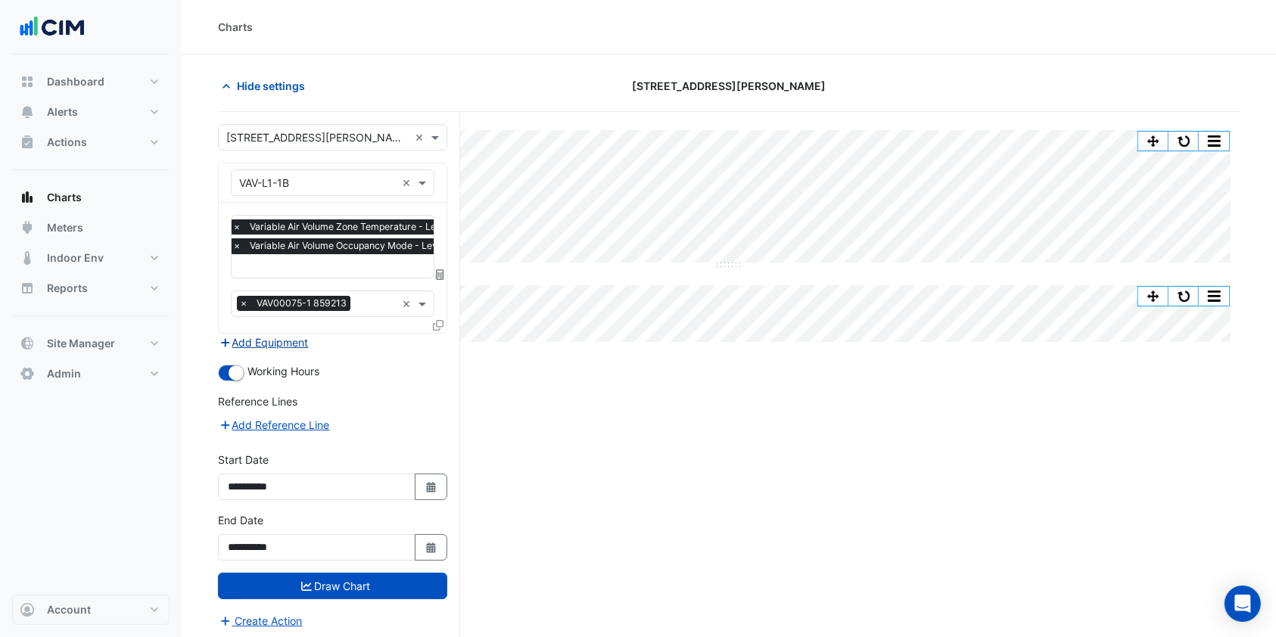
click at [275, 336] on button "Add Equipment" at bounding box center [264, 342] width 92 height 17
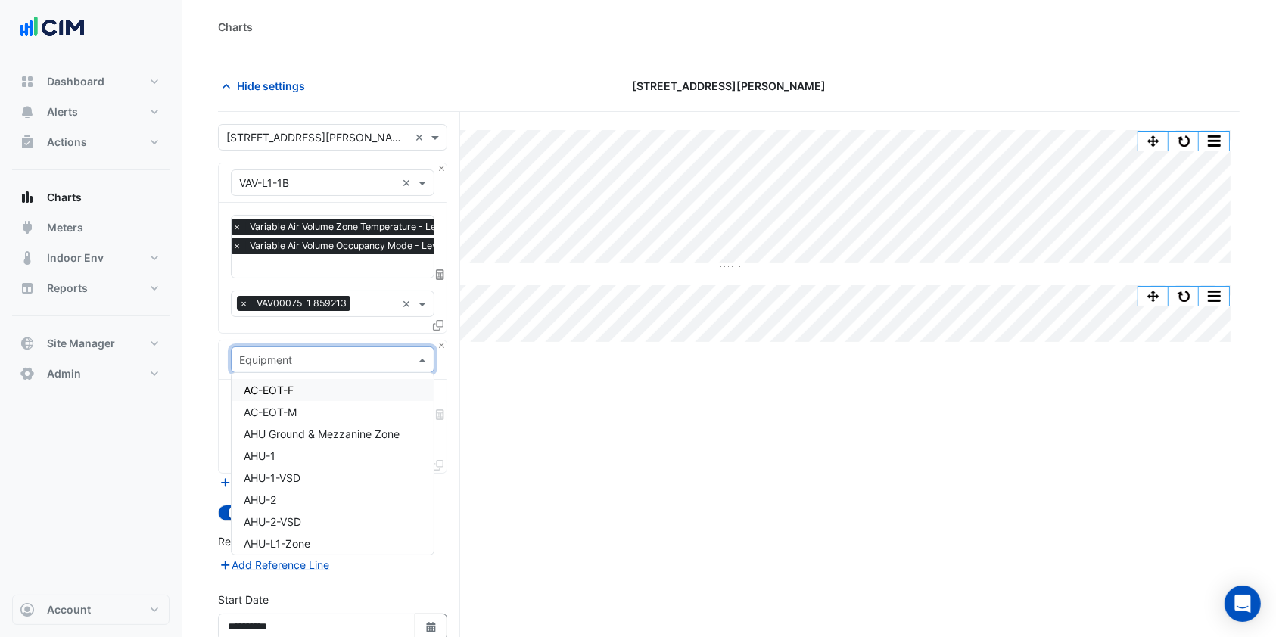
click at [263, 358] on input "text" at bounding box center [317, 361] width 157 height 16
click at [278, 445] on div "AHU-1" at bounding box center [333, 456] width 202 height 22
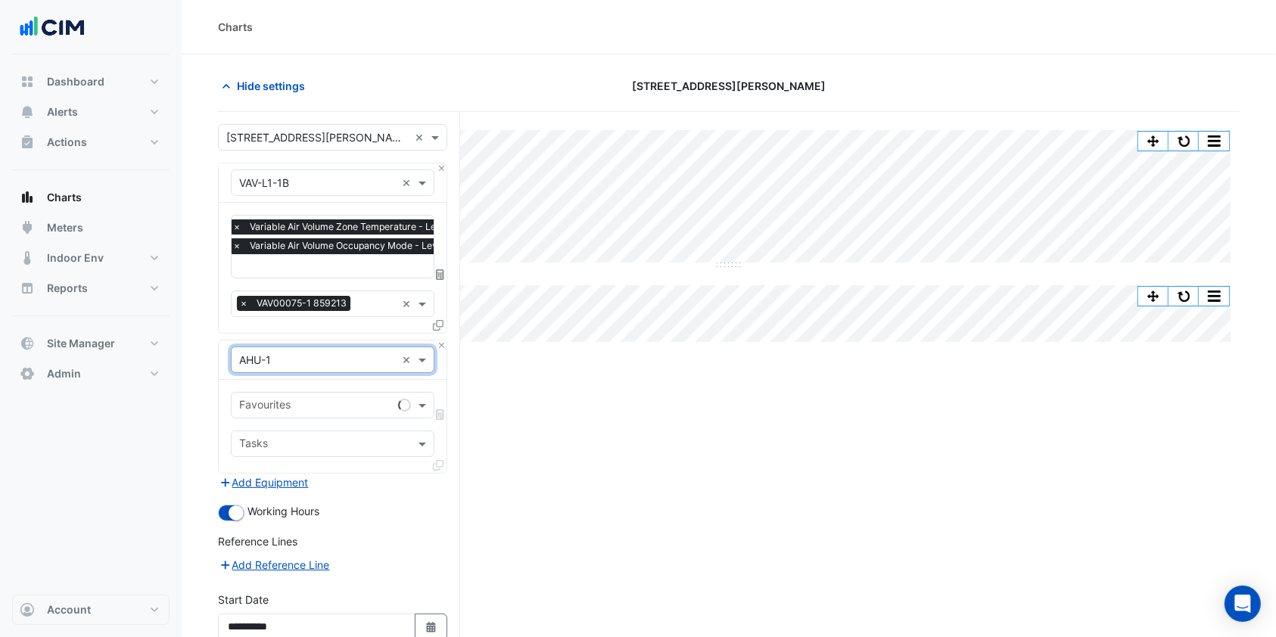
click at [351, 402] on input "text" at bounding box center [315, 407] width 153 height 16
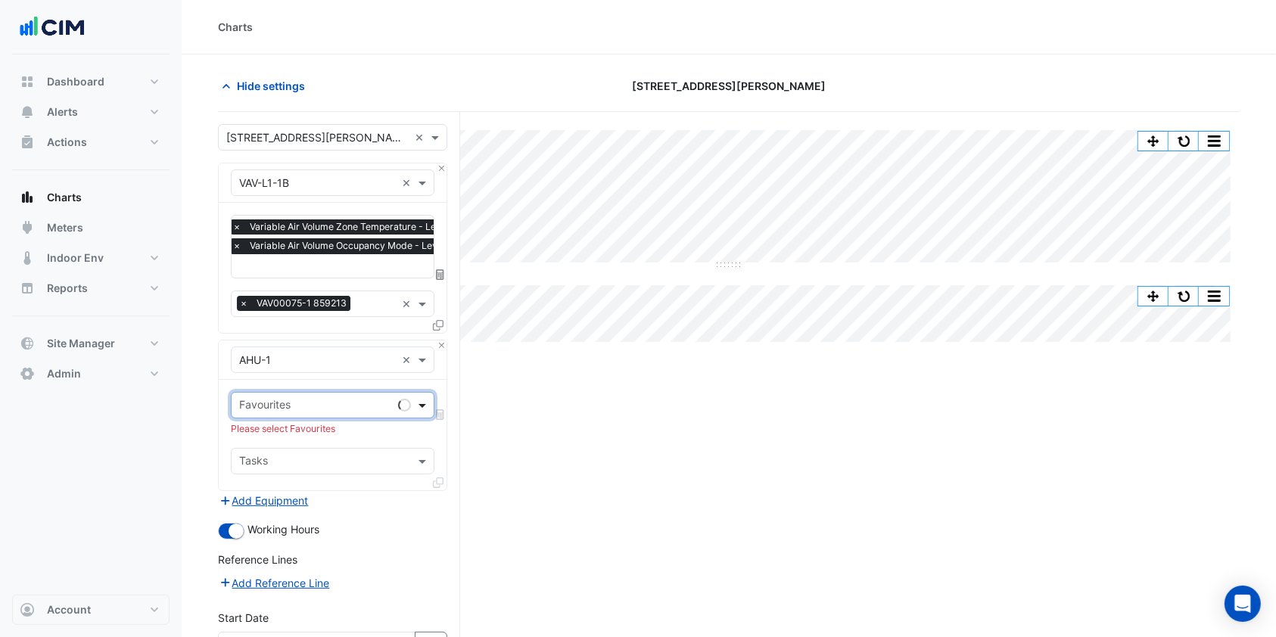
click at [418, 402] on span at bounding box center [424, 405] width 19 height 16
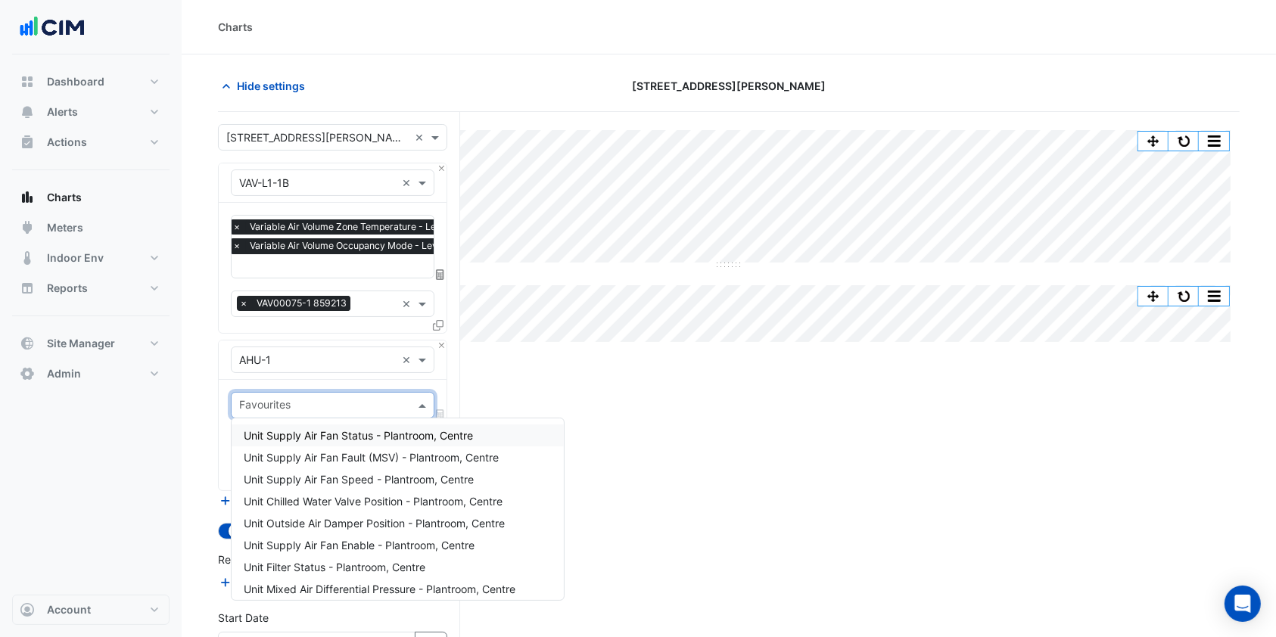
click at [359, 432] on span "Unit Supply Air Fan Status - Plantroom, Centre" at bounding box center [358, 435] width 229 height 13
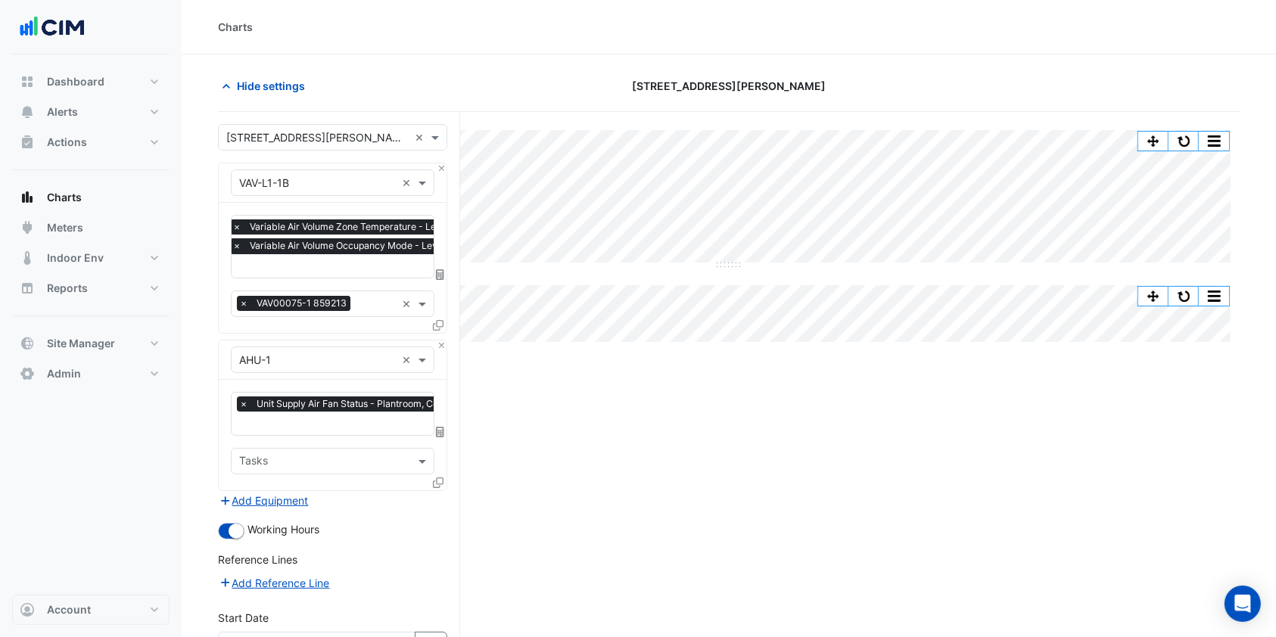
click at [437, 477] on icon at bounding box center [438, 482] width 11 height 11
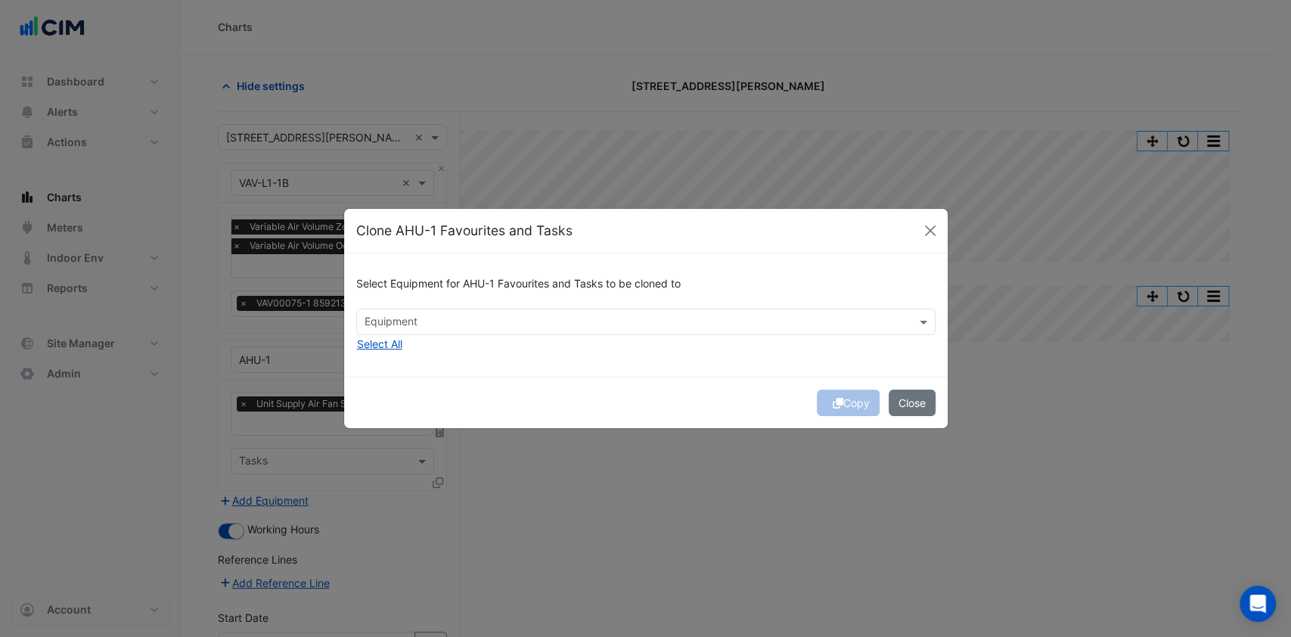
click at [454, 325] on input "text" at bounding box center [637, 323] width 545 height 16
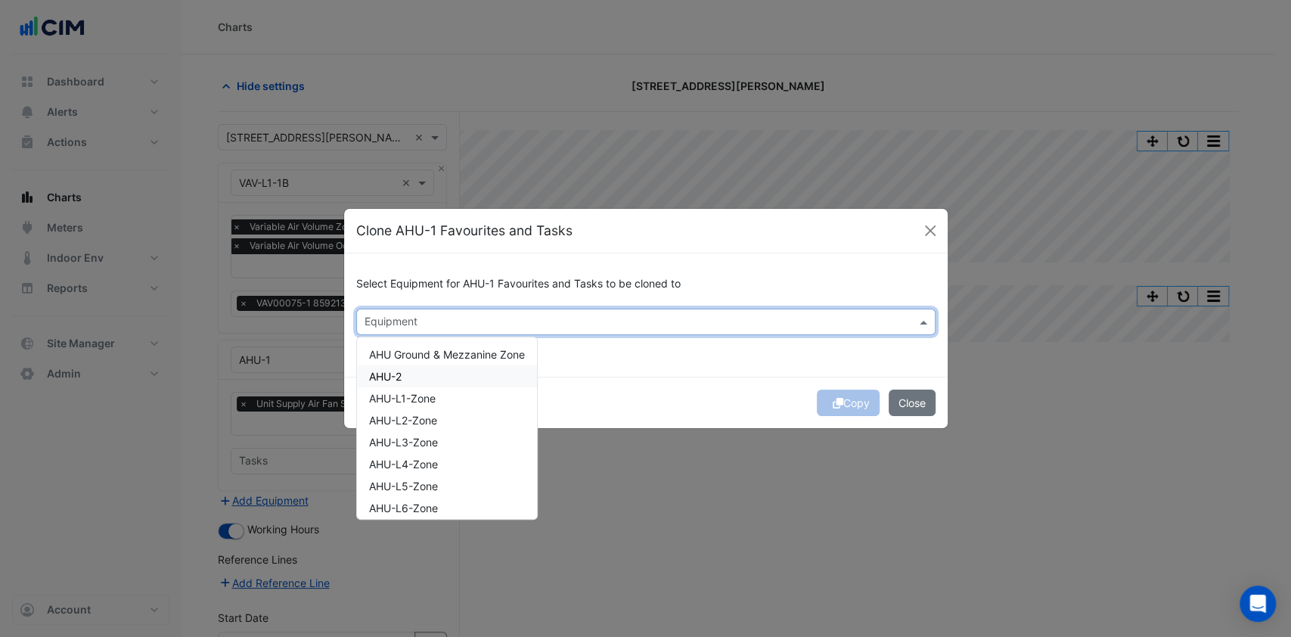
click at [417, 383] on div "AHU-2" at bounding box center [447, 376] width 180 height 22
drag, startPoint x: 636, startPoint y: 388, endPoint x: 645, endPoint y: 389, distance: 9.9
click at [637, 388] on div "Copy Close" at bounding box center [646, 402] width 604 height 51
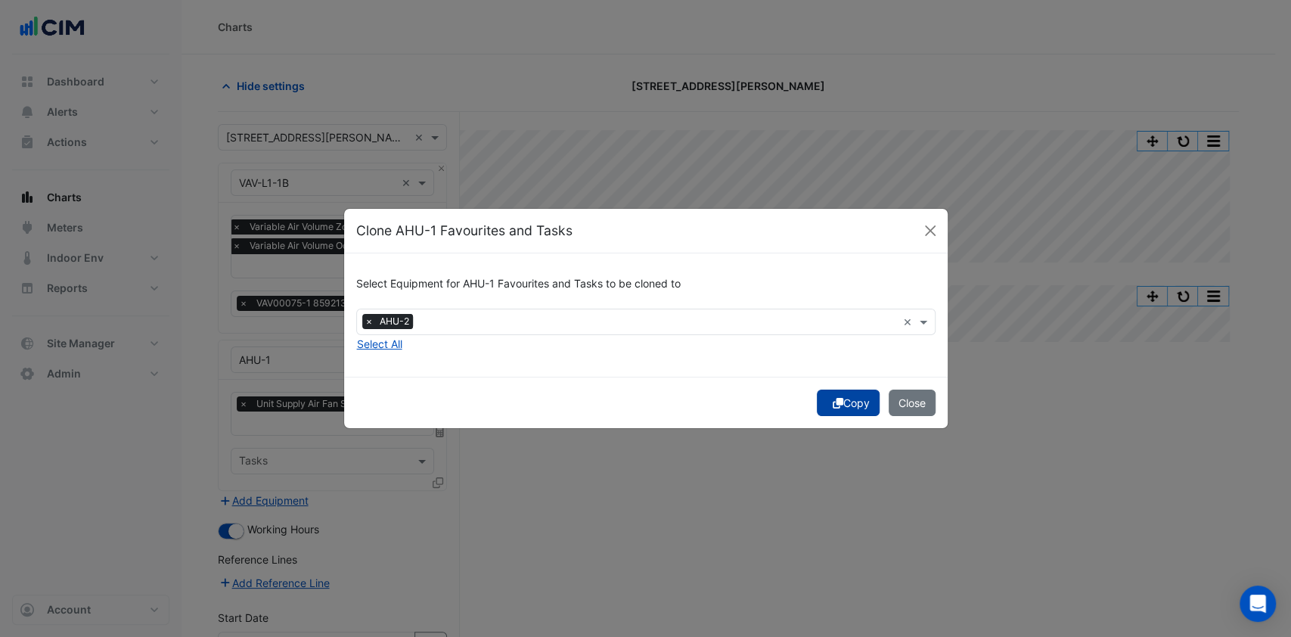
click at [841, 397] on button "Copy" at bounding box center [848, 403] width 63 height 26
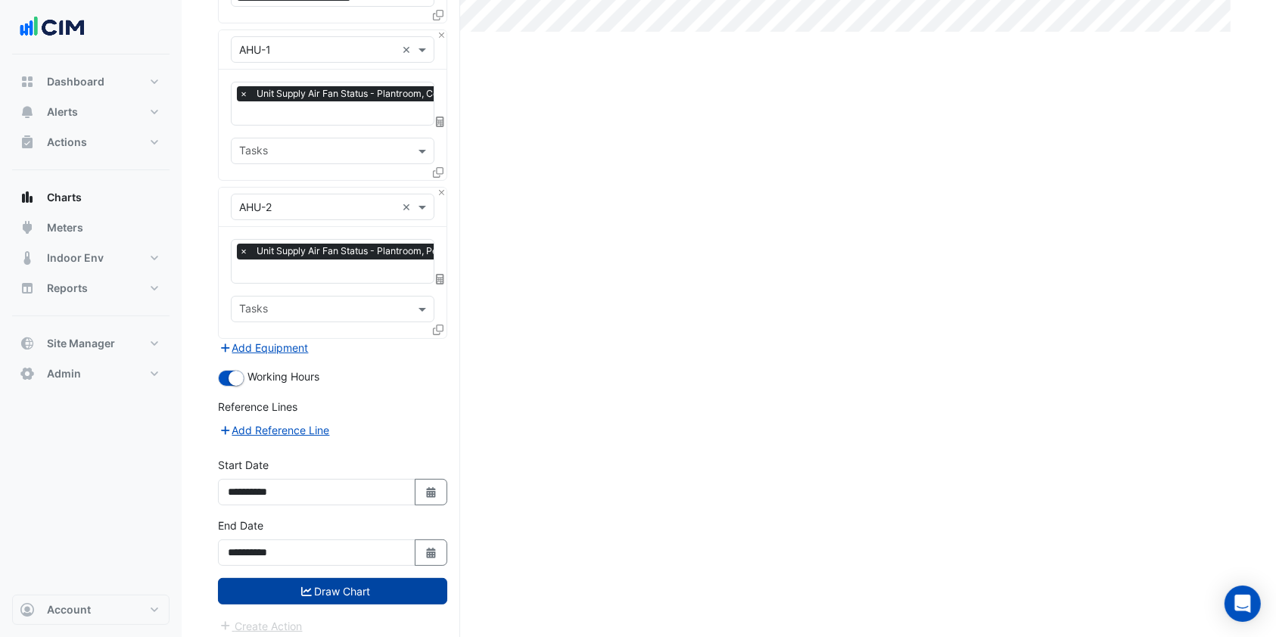
click at [334, 583] on button "Draw Chart" at bounding box center [332, 591] width 229 height 26
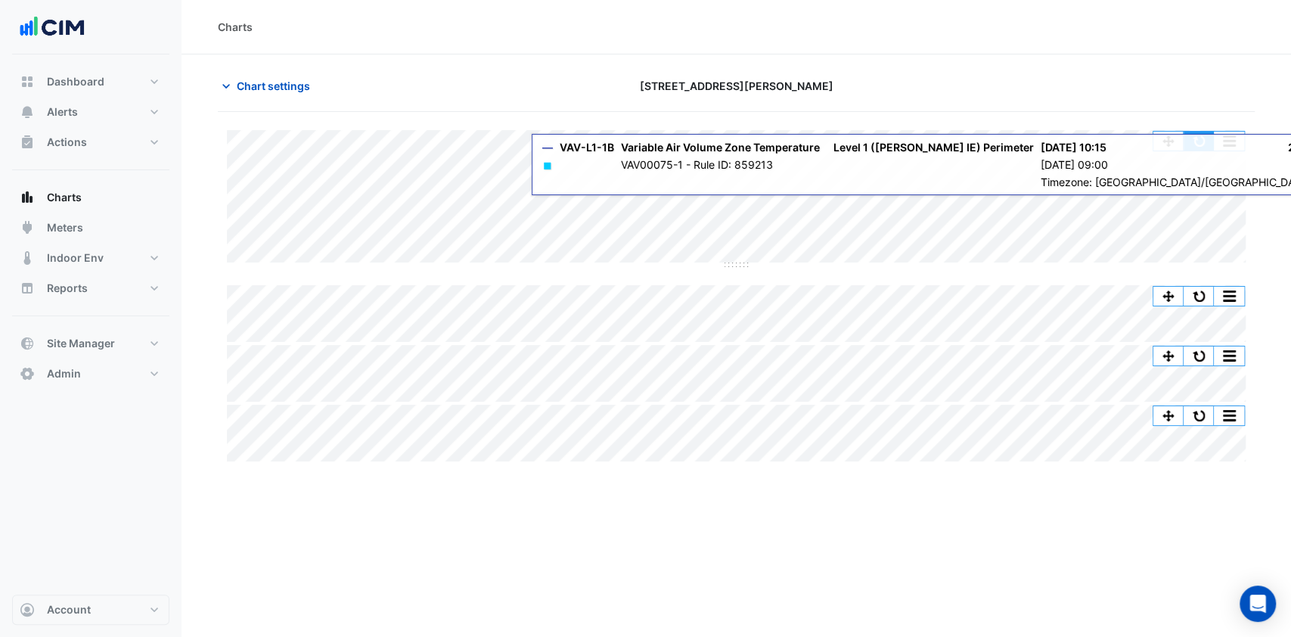
click at [1195, 137] on button "button" at bounding box center [1199, 141] width 30 height 19
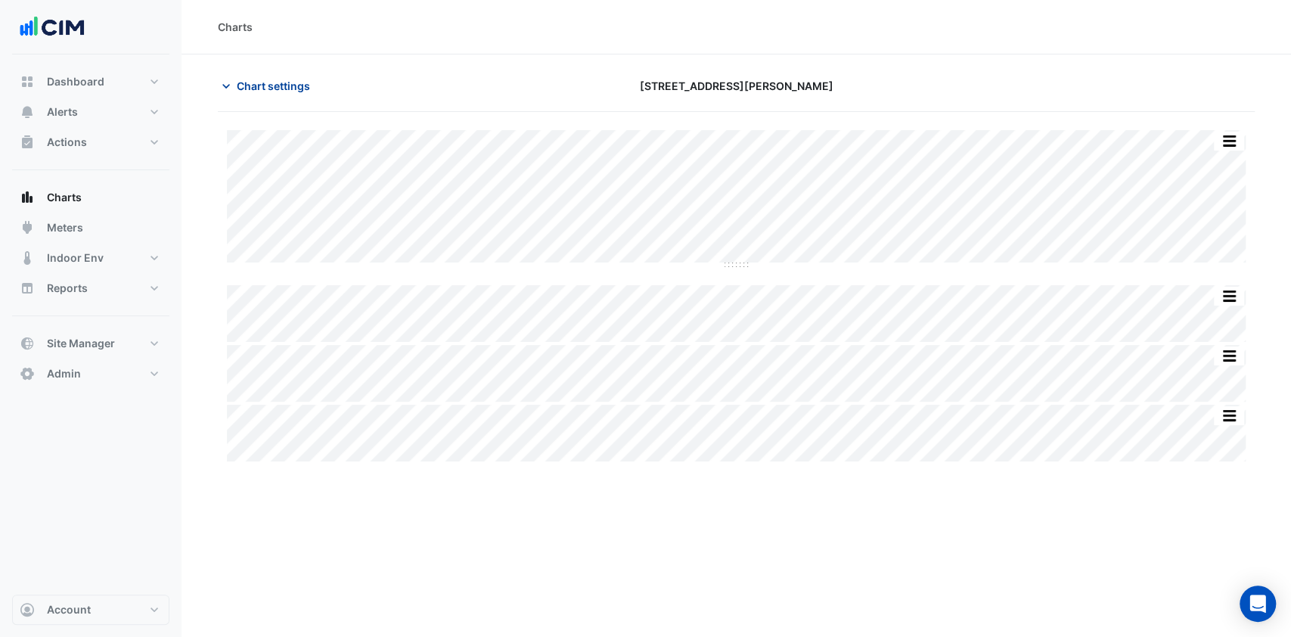
click at [259, 88] on span "Chart settings" at bounding box center [273, 86] width 73 height 16
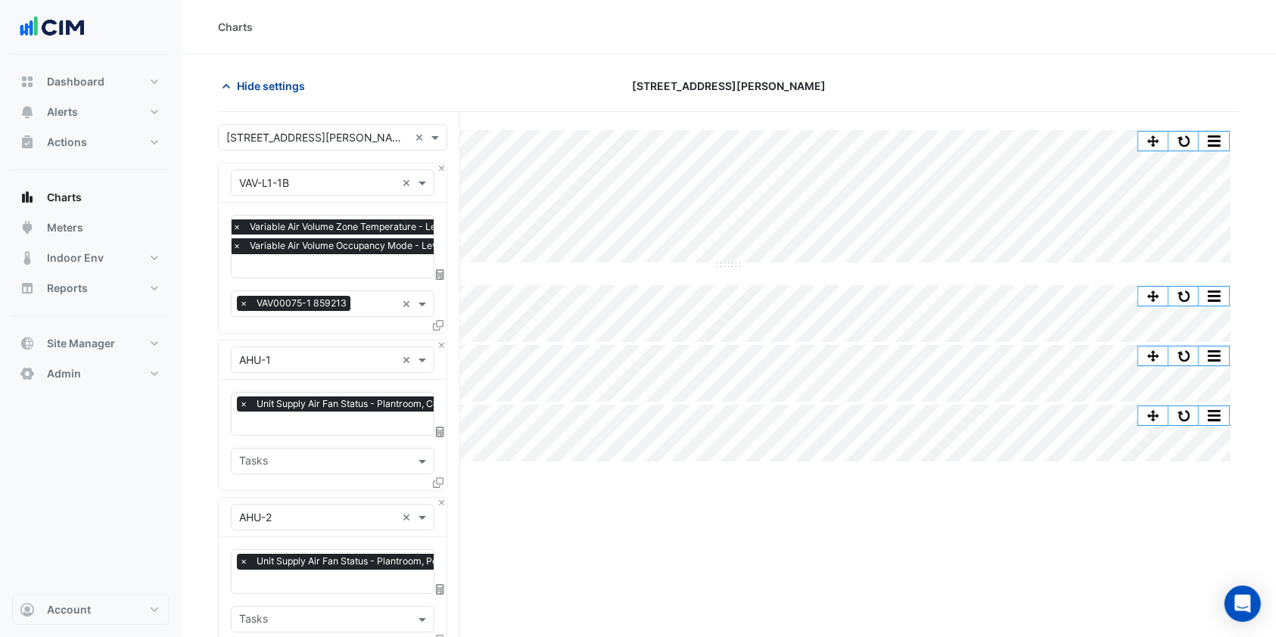
click at [259, 90] on span "Hide settings" at bounding box center [271, 86] width 68 height 16
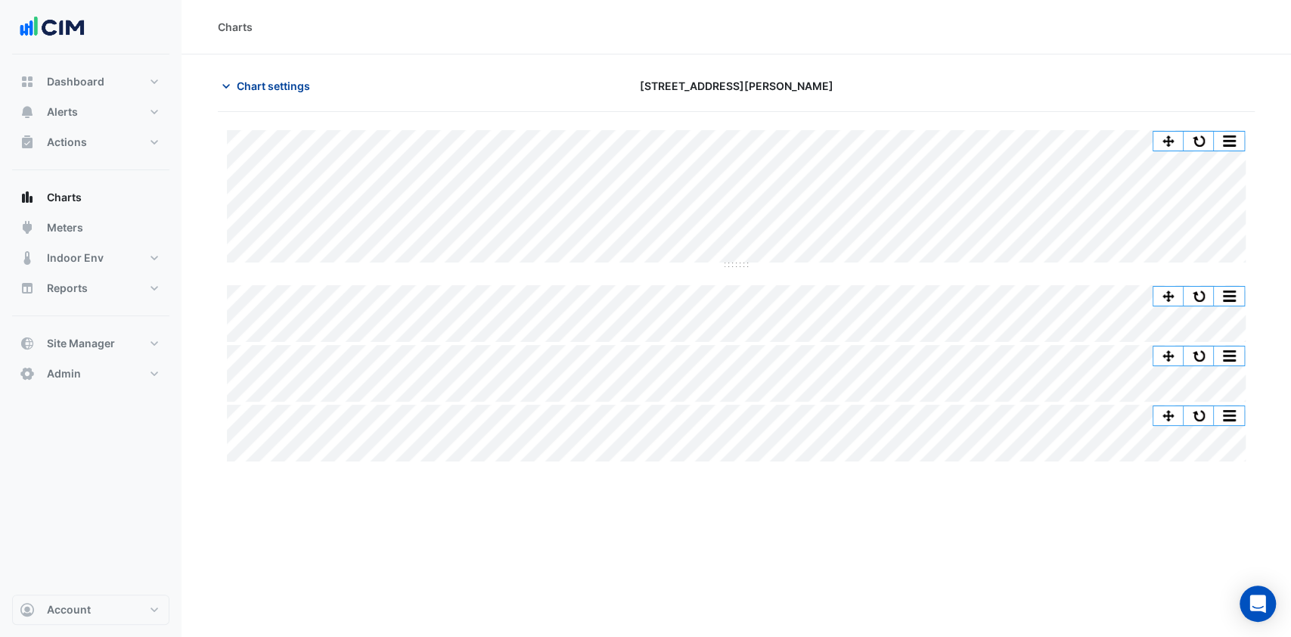
drag, startPoint x: 281, startPoint y: 85, endPoint x: 274, endPoint y: 89, distance: 7.8
click at [274, 89] on span "Chart settings" at bounding box center [273, 86] width 73 height 16
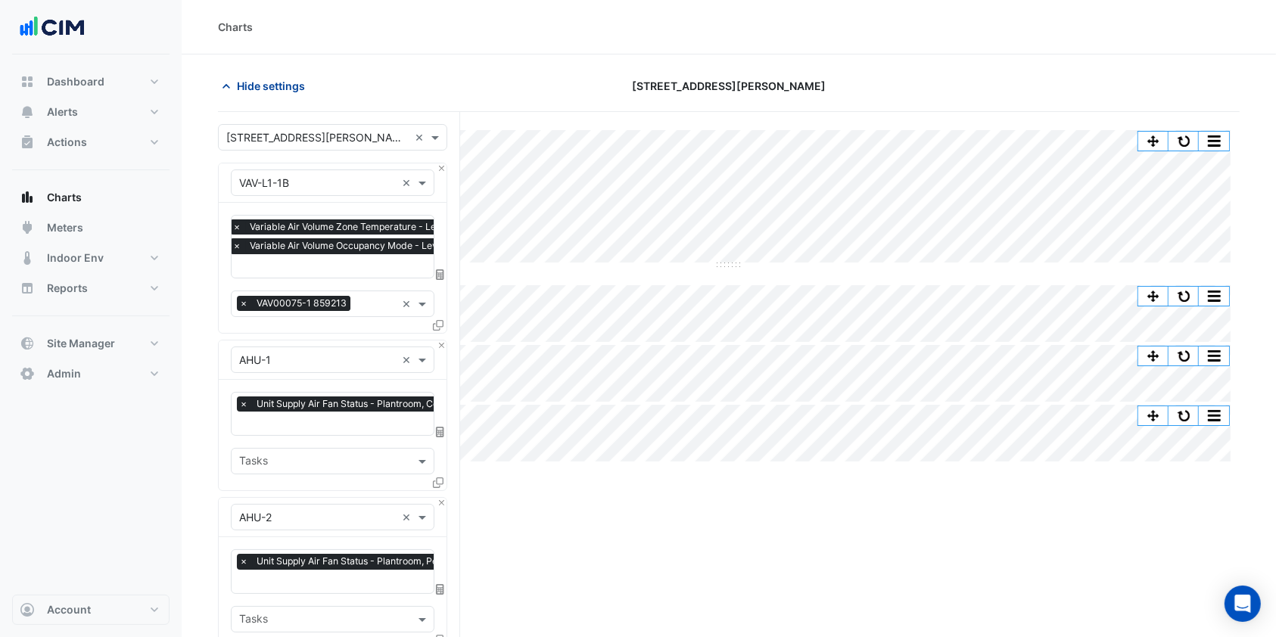
click at [285, 92] on span "Hide settings" at bounding box center [271, 86] width 68 height 16
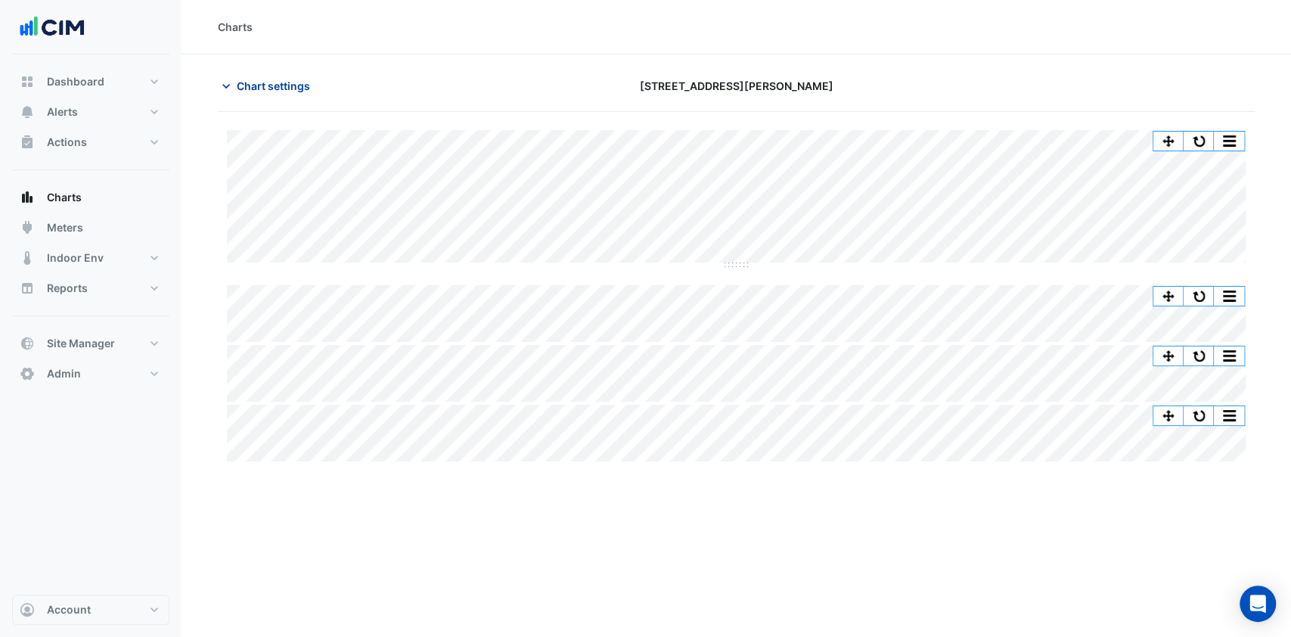
click at [285, 92] on span "Chart settings" at bounding box center [273, 86] width 73 height 16
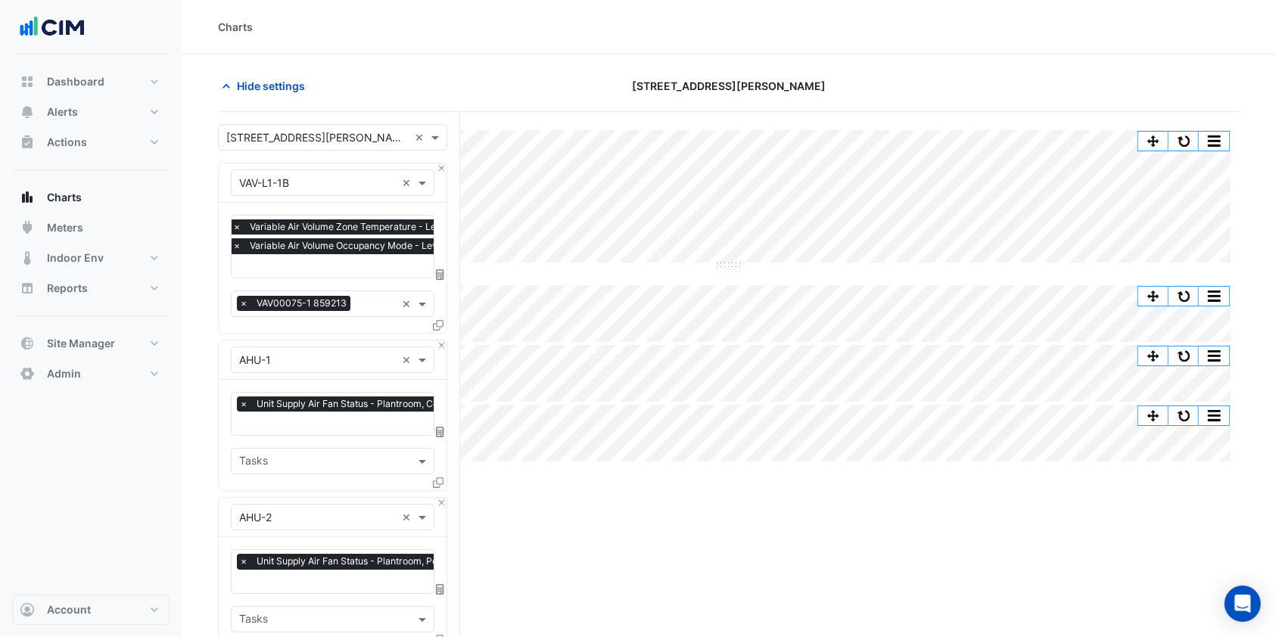
click at [289, 263] on input "text" at bounding box center [417, 267] width 371 height 16
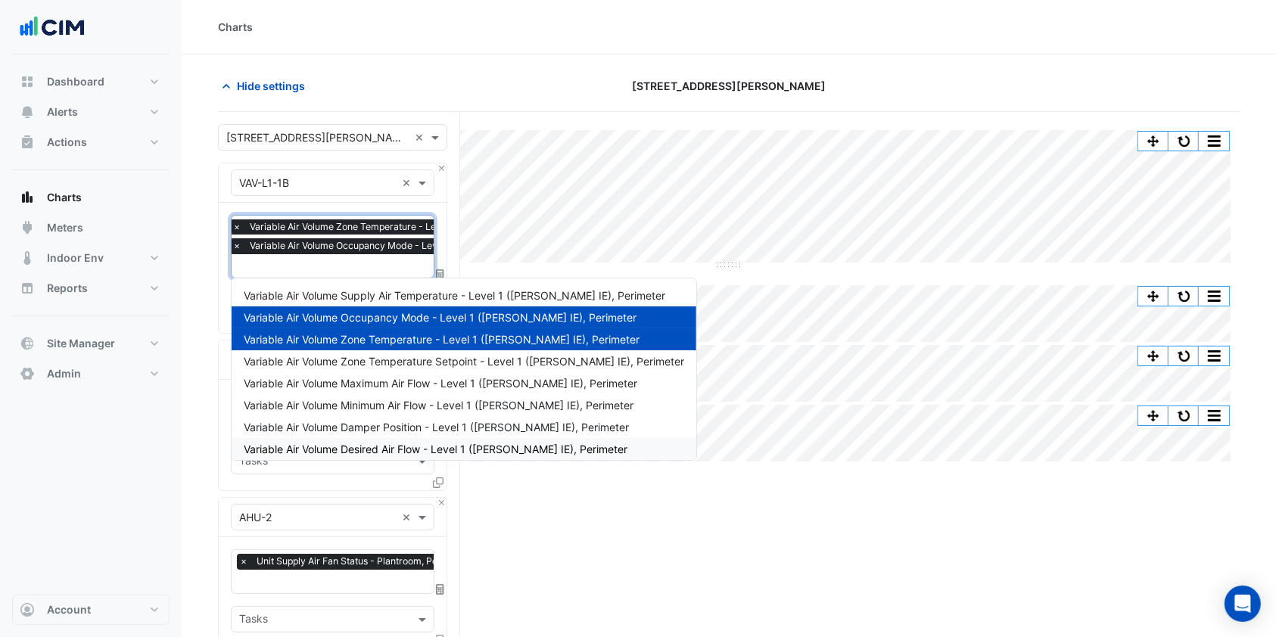
click at [339, 441] on div "Variable Air Volume Desired Air Flow - Level 1 (NABERS IE), Perimeter" at bounding box center [464, 449] width 465 height 22
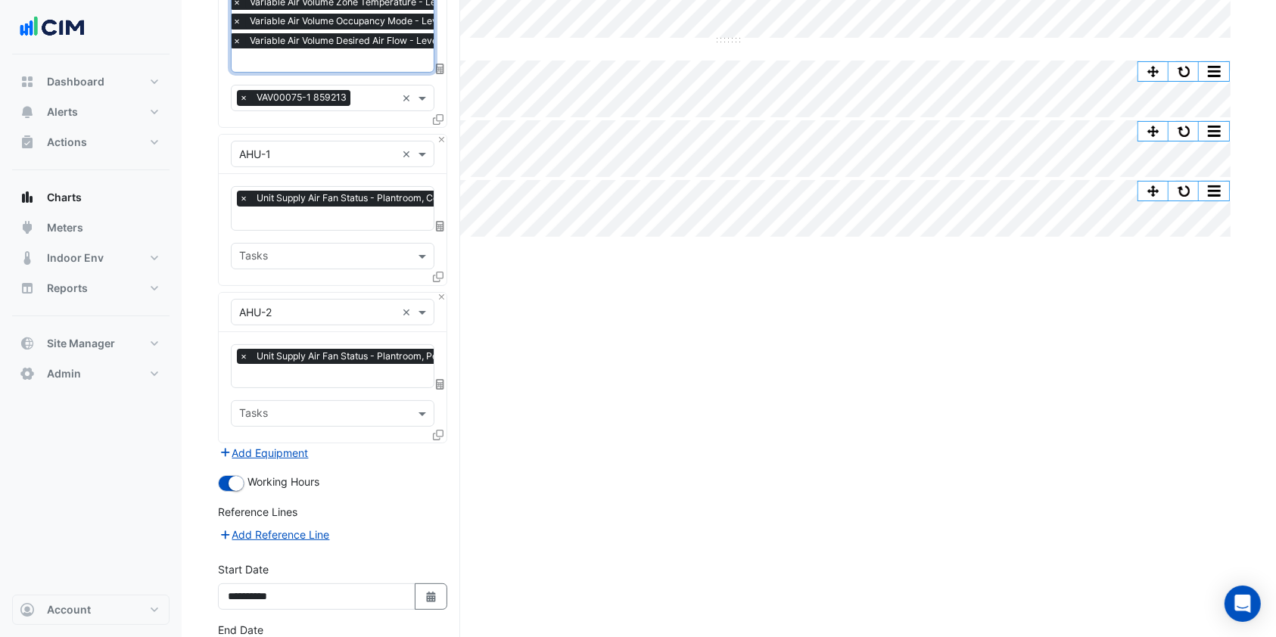
scroll to position [303, 0]
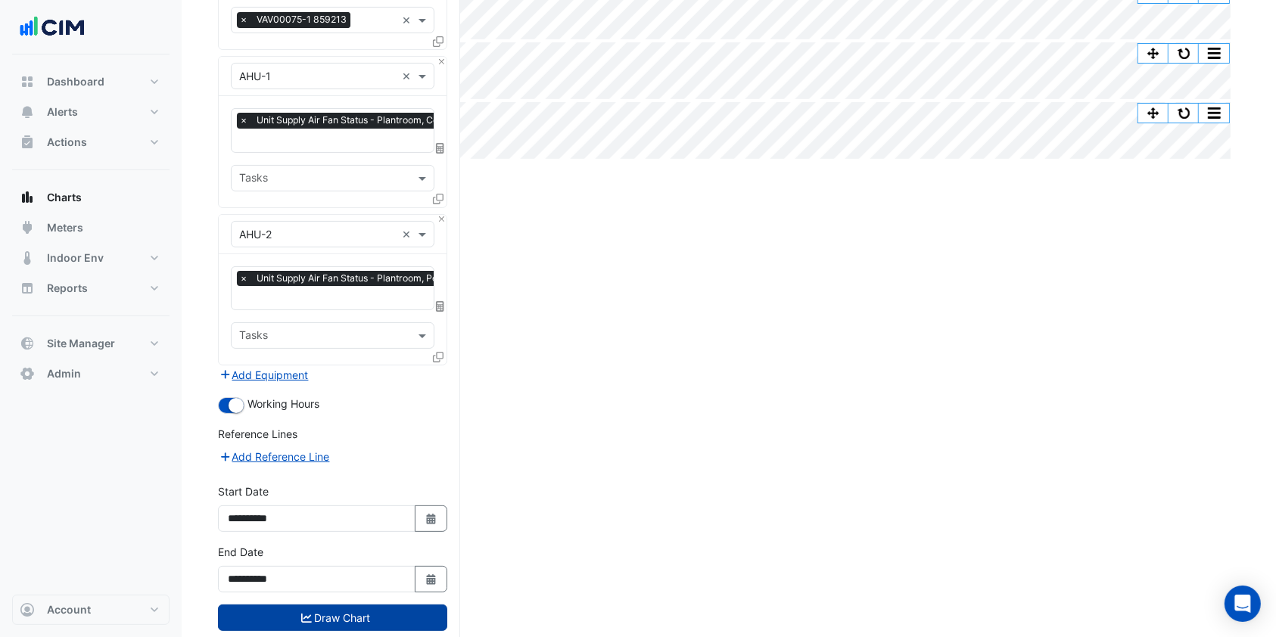
click at [315, 609] on button "Draw Chart" at bounding box center [332, 617] width 229 height 26
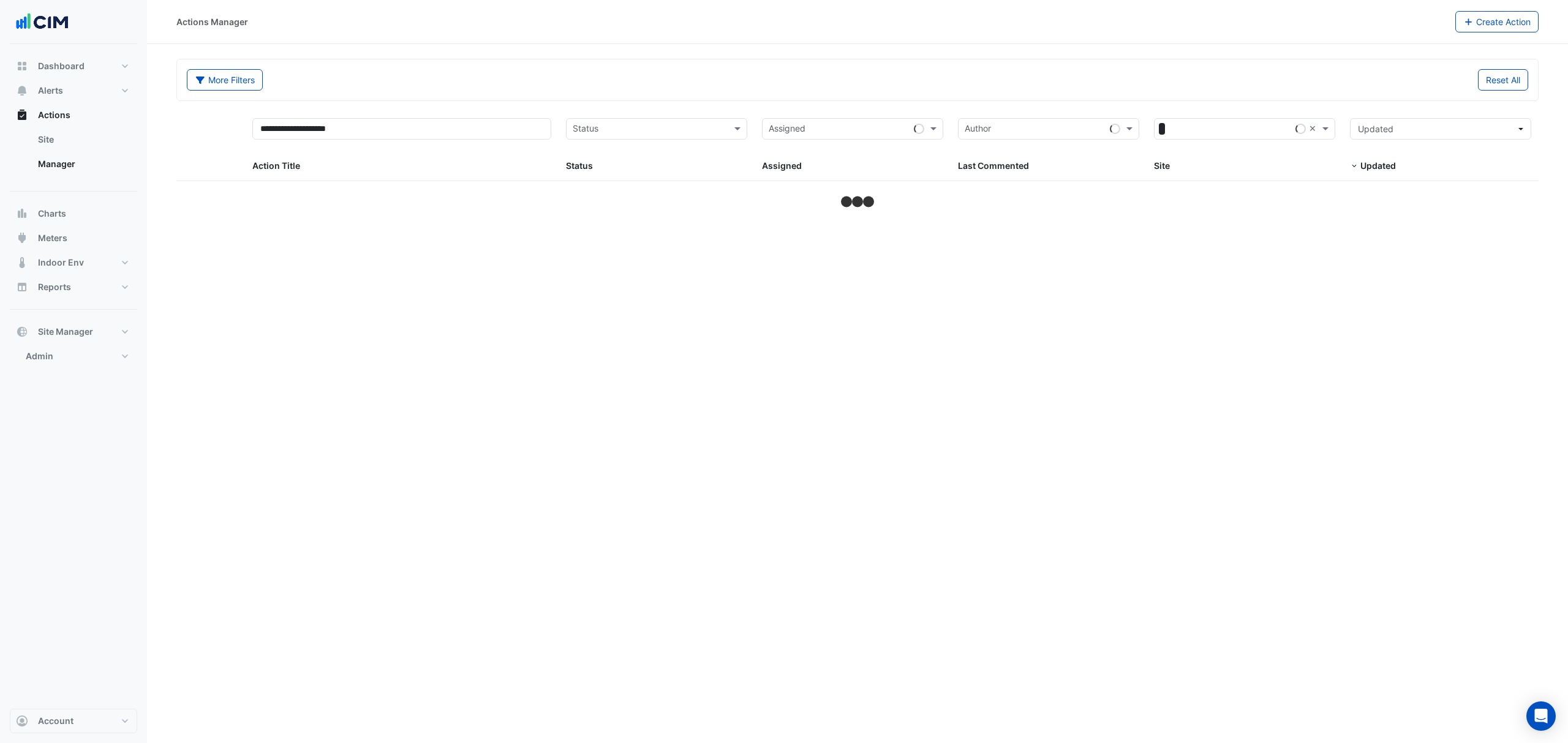
select select "***"
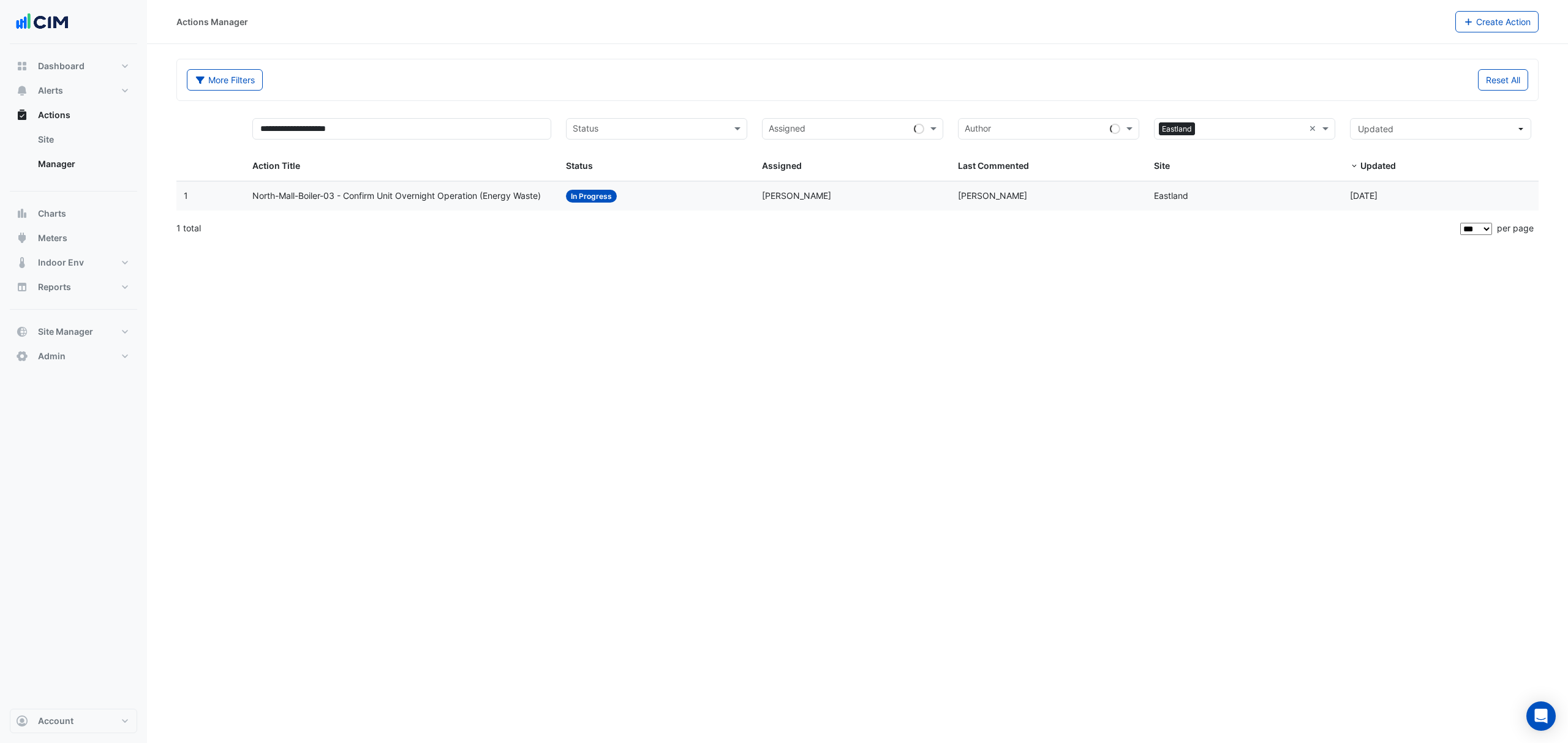
click at [465, 203] on span "North-Mall-Boiler-03 - Confirm Unit Overnight Operation (Energy Waste)" at bounding box center [397, 196] width 288 height 14
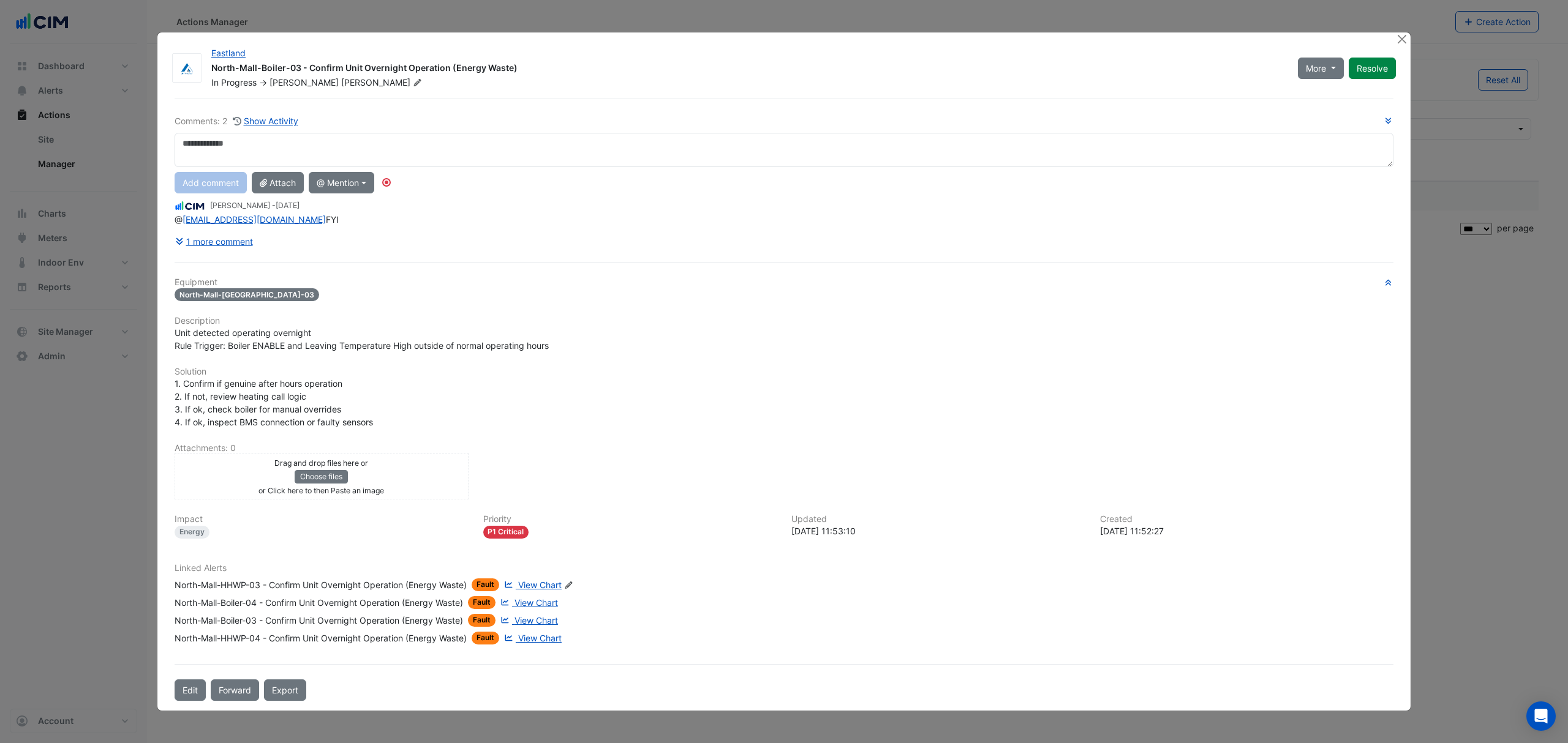
click at [540, 584] on span "View Chart" at bounding box center [540, 584] width 44 height 11
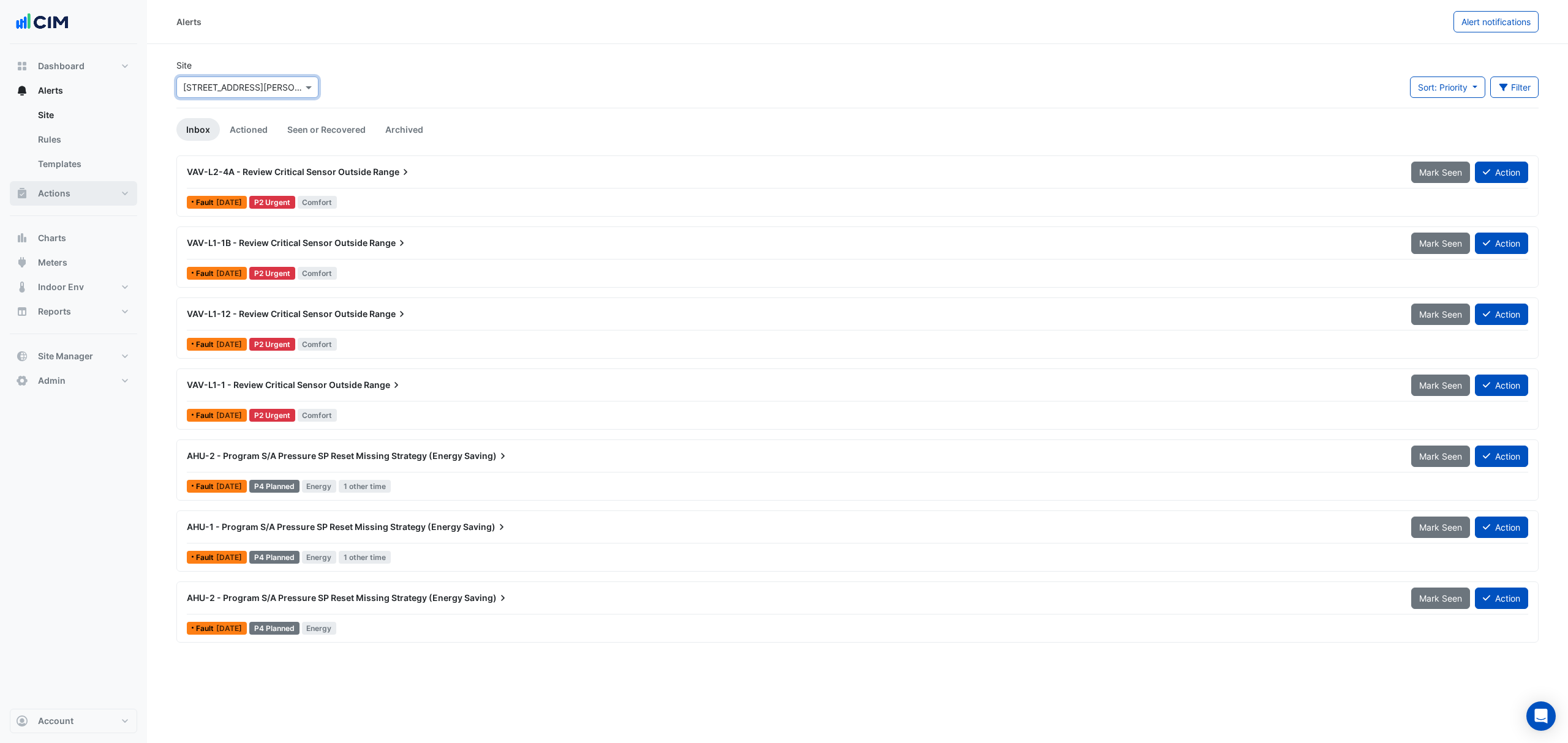
click at [110, 195] on button "Actions" at bounding box center [73, 193] width 127 height 24
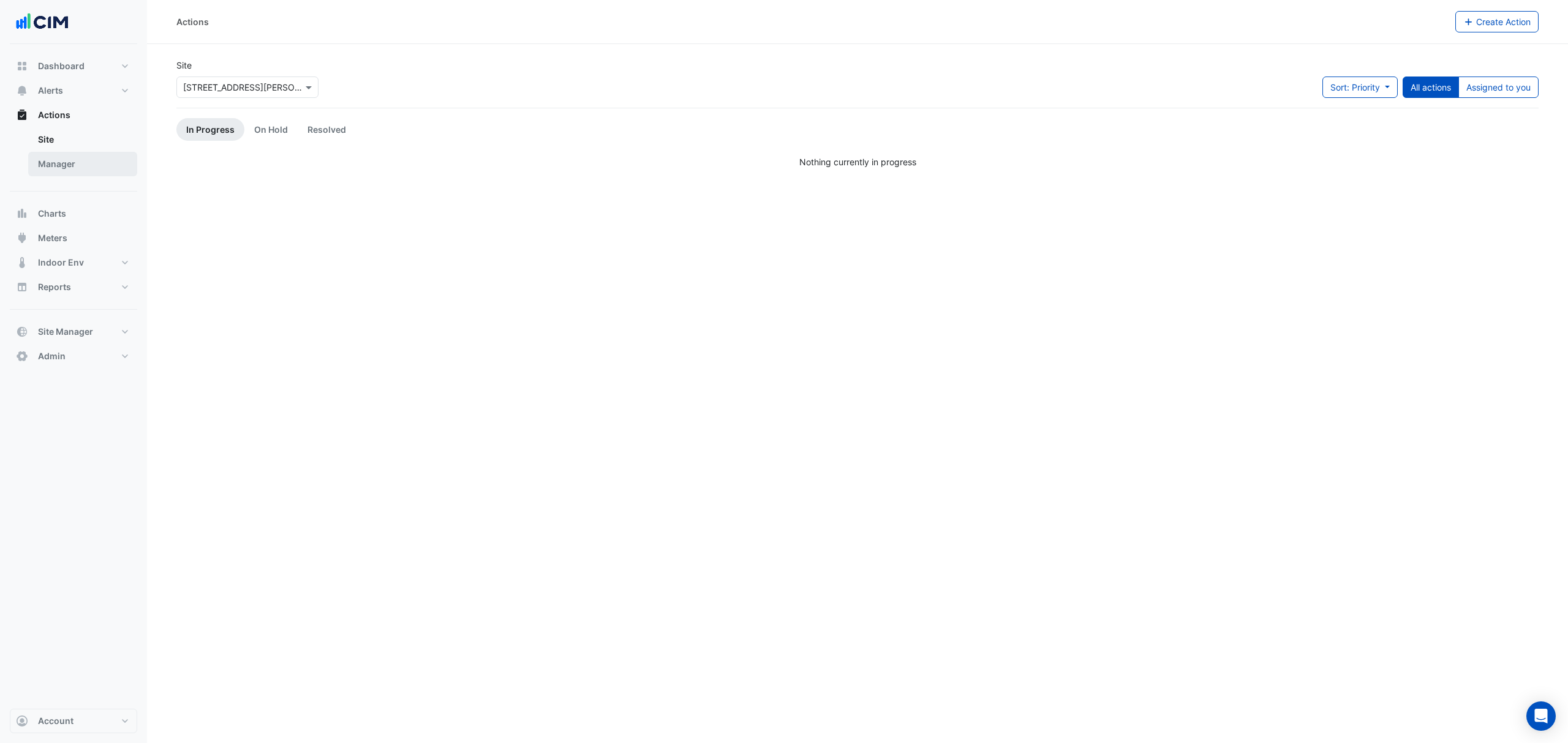
click at [74, 170] on link "Manager" at bounding box center [83, 164] width 109 height 24
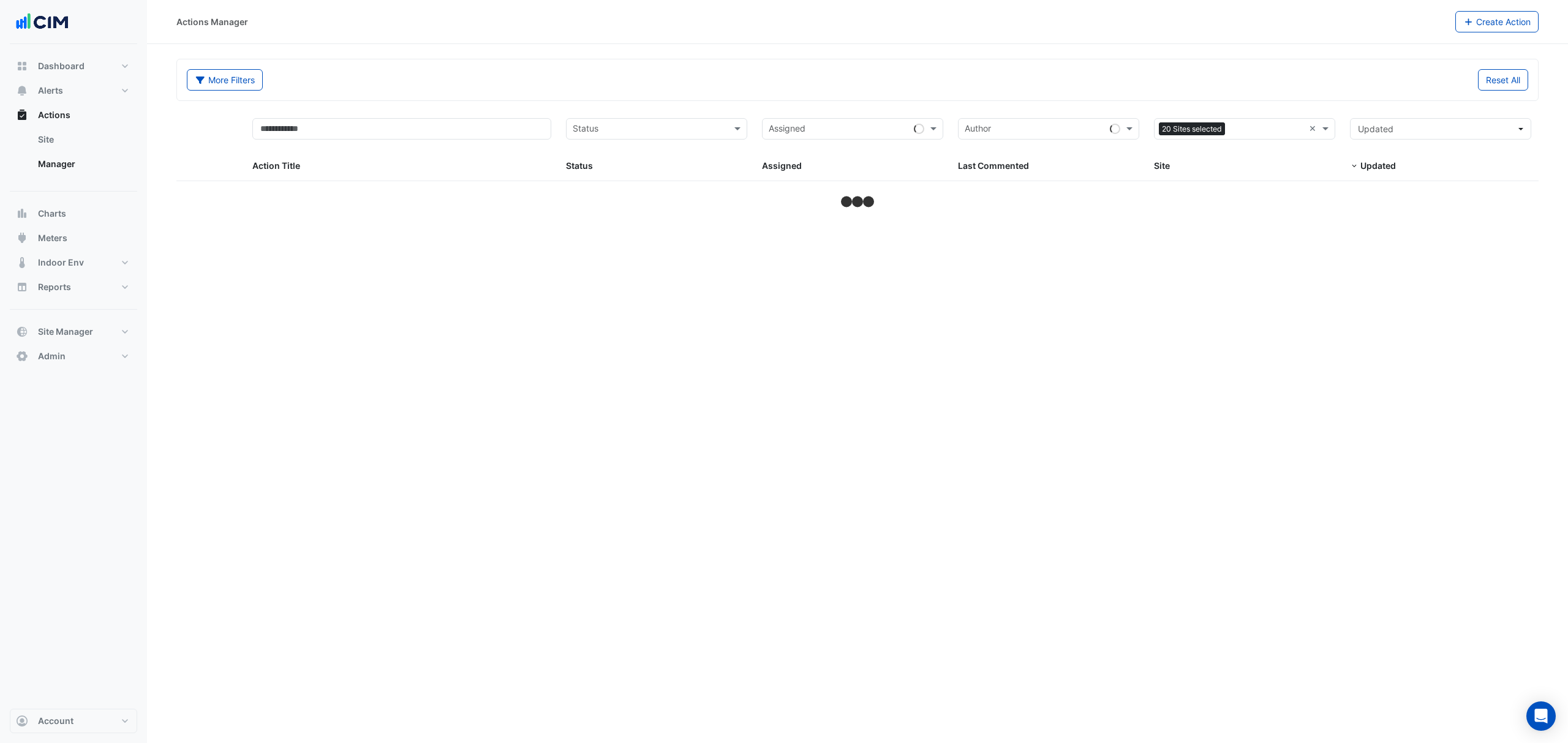
select select "***"
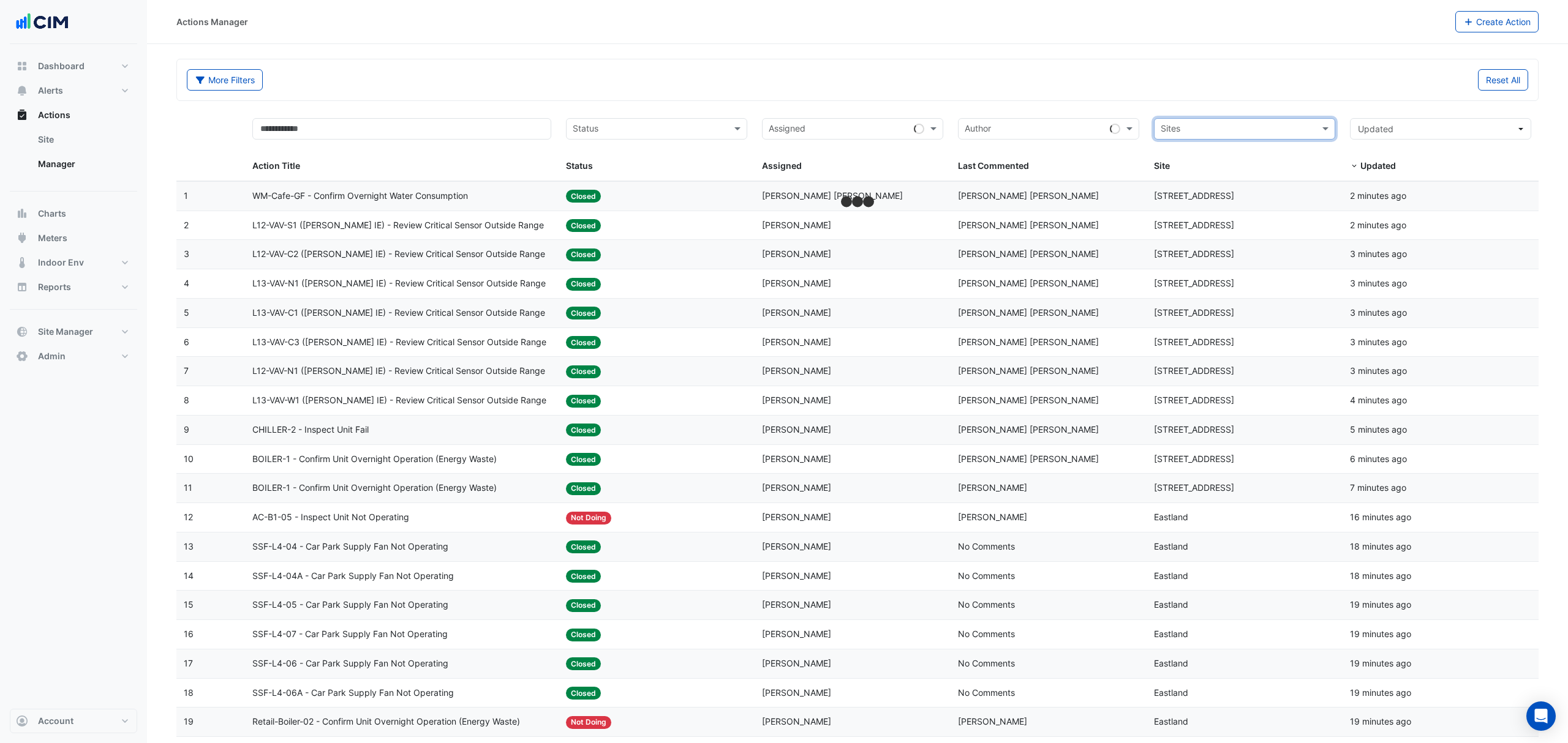
click at [1289, 129] on input "text" at bounding box center [1238, 129] width 154 height 14
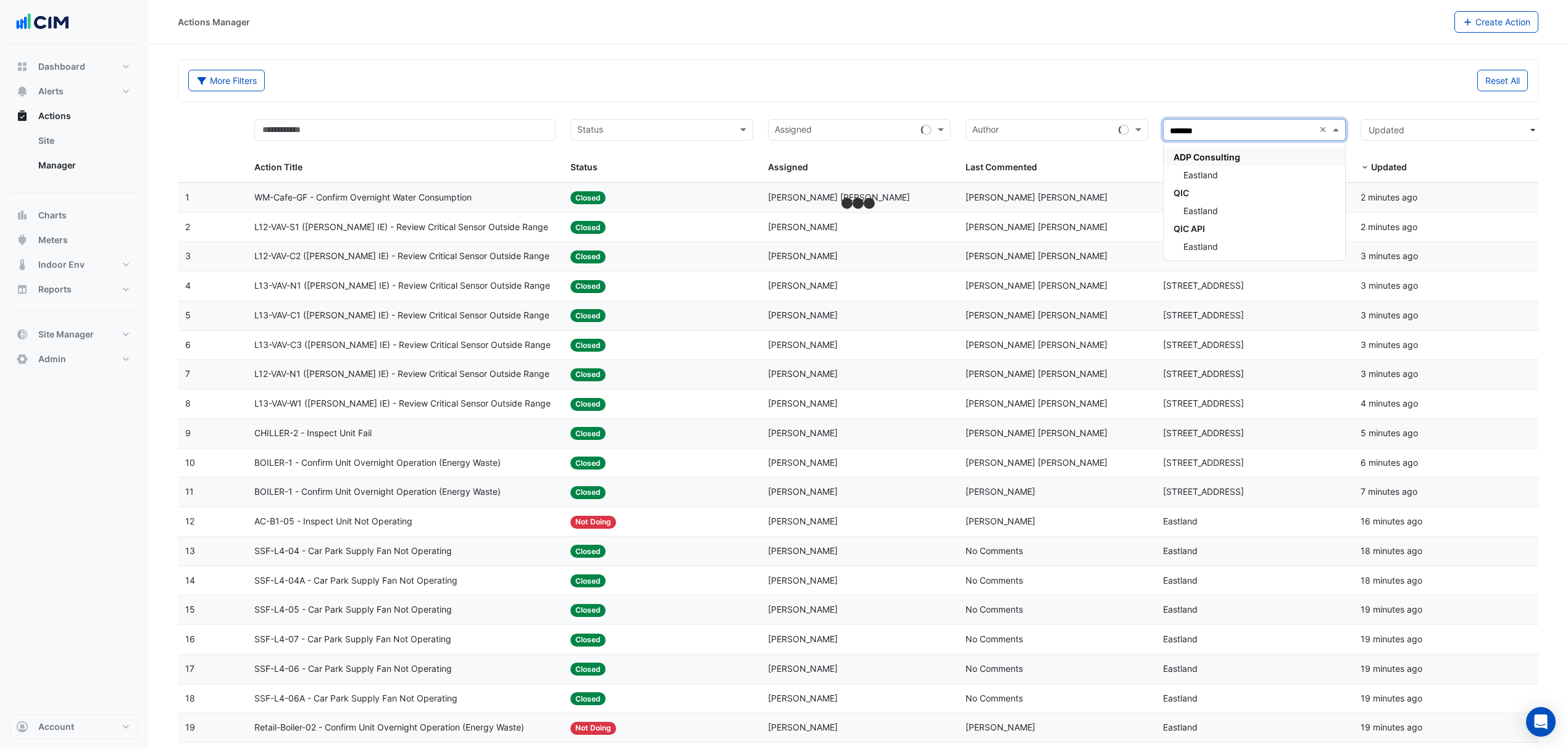
type input "********"
click at [1198, 174] on span "Eastland" at bounding box center [1200, 175] width 34 height 11
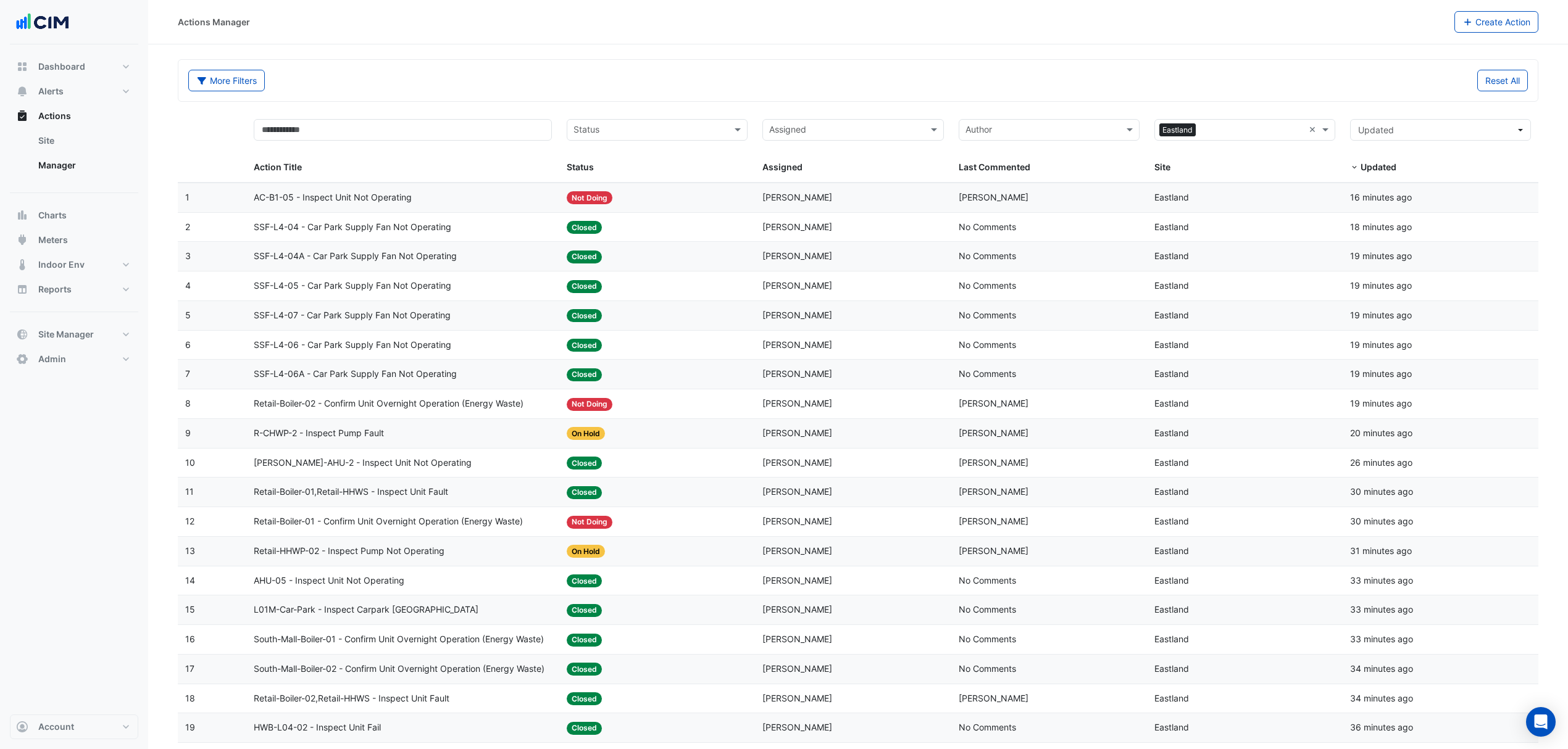
click at [342, 123] on input "text" at bounding box center [402, 130] width 298 height 21
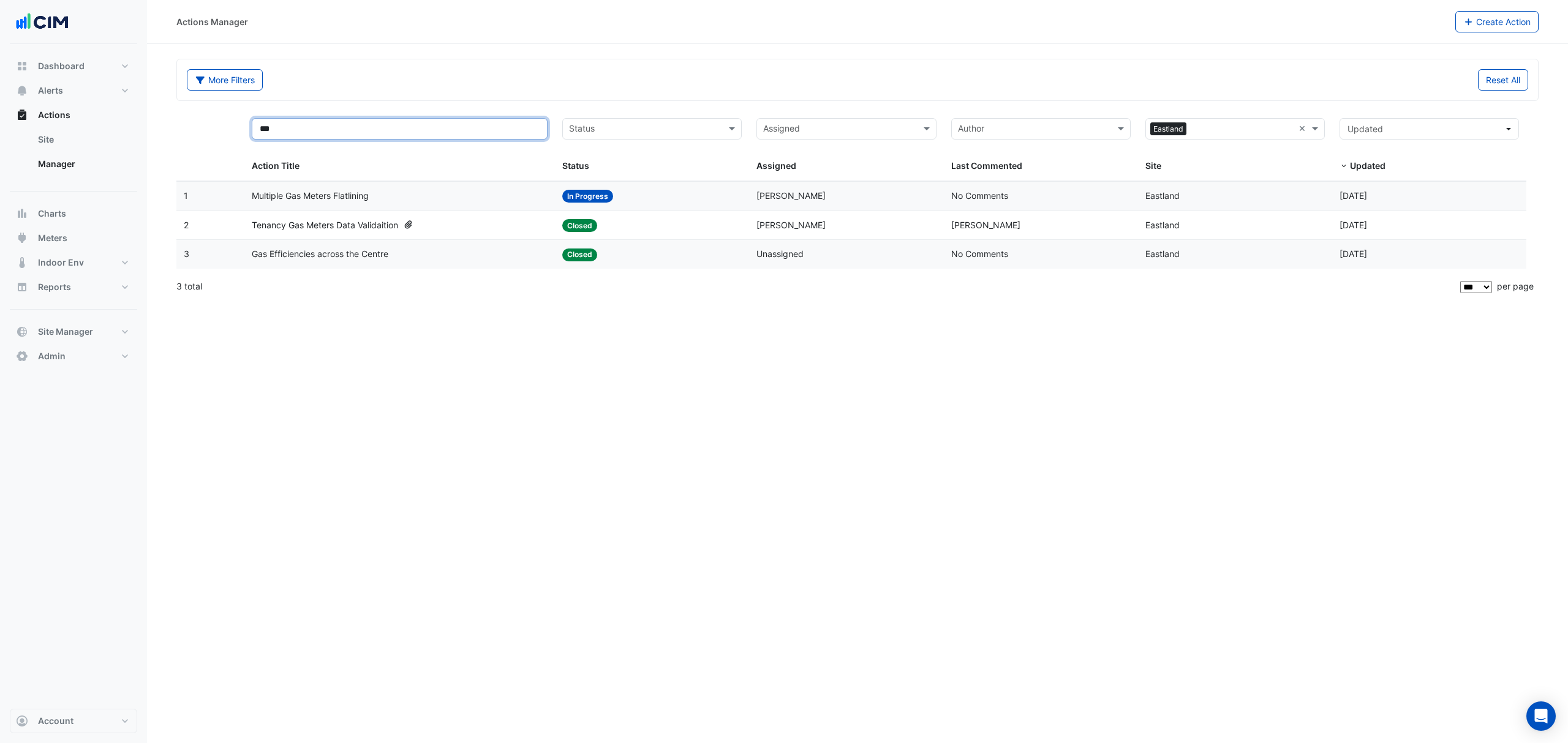
type input "***"
click at [363, 196] on span "Multiple Gas Meters Flatlining" at bounding box center [310, 196] width 117 height 14
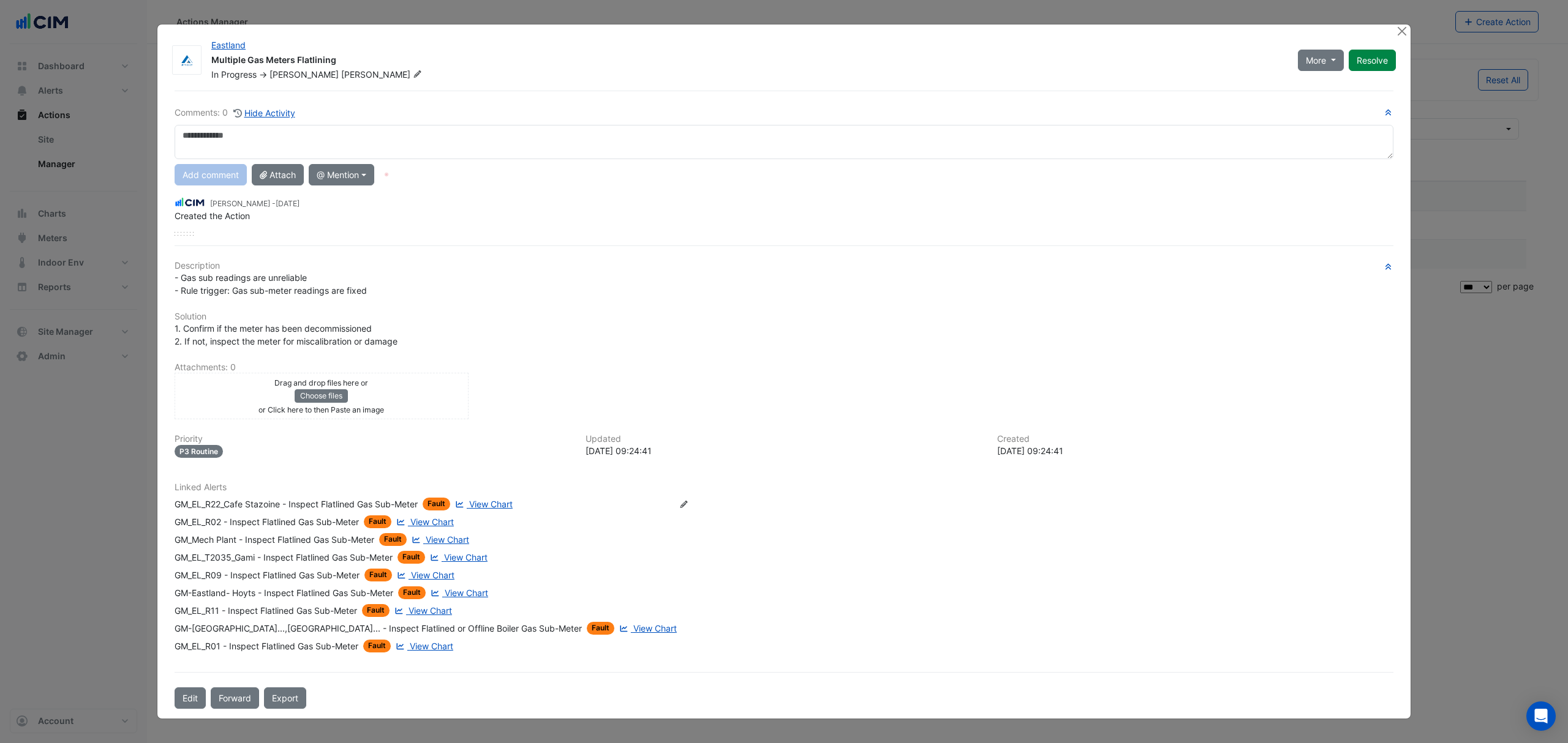
click at [491, 509] on span "View Chart" at bounding box center [491, 504] width 44 height 11
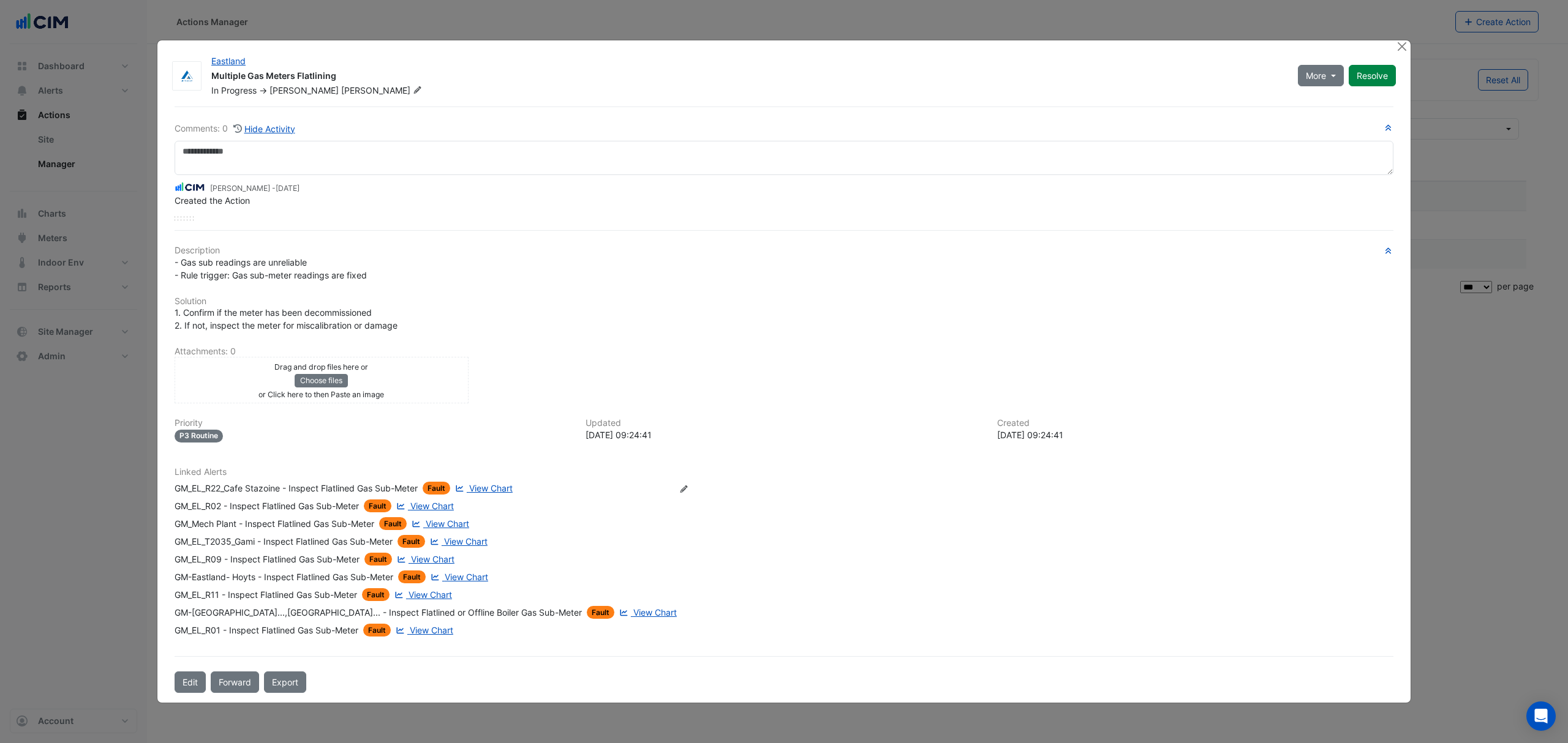
click at [431, 565] on span "View Chart" at bounding box center [433, 559] width 44 height 11
click at [1400, 40] on button "Close" at bounding box center [1401, 47] width 13 height 13
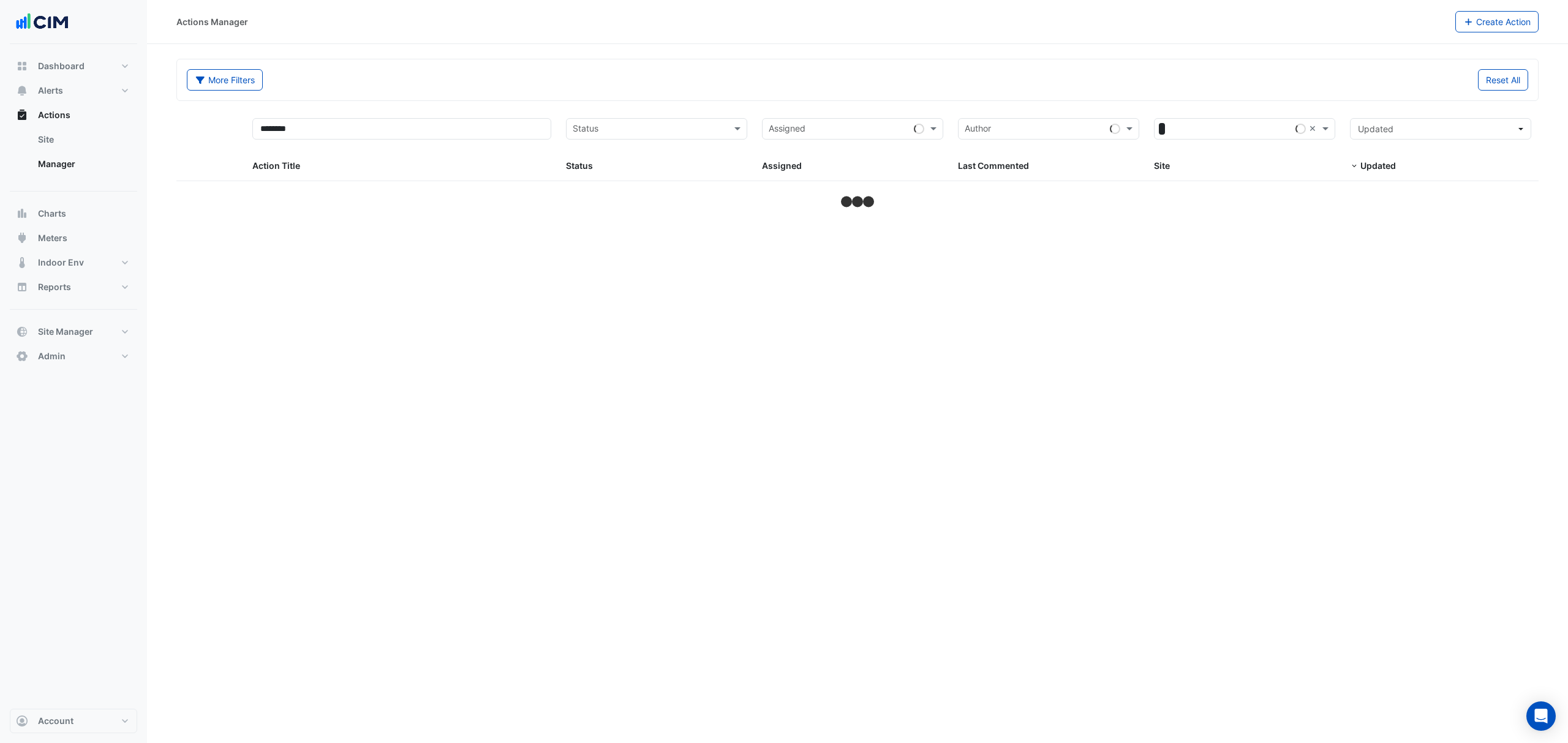
select select "***"
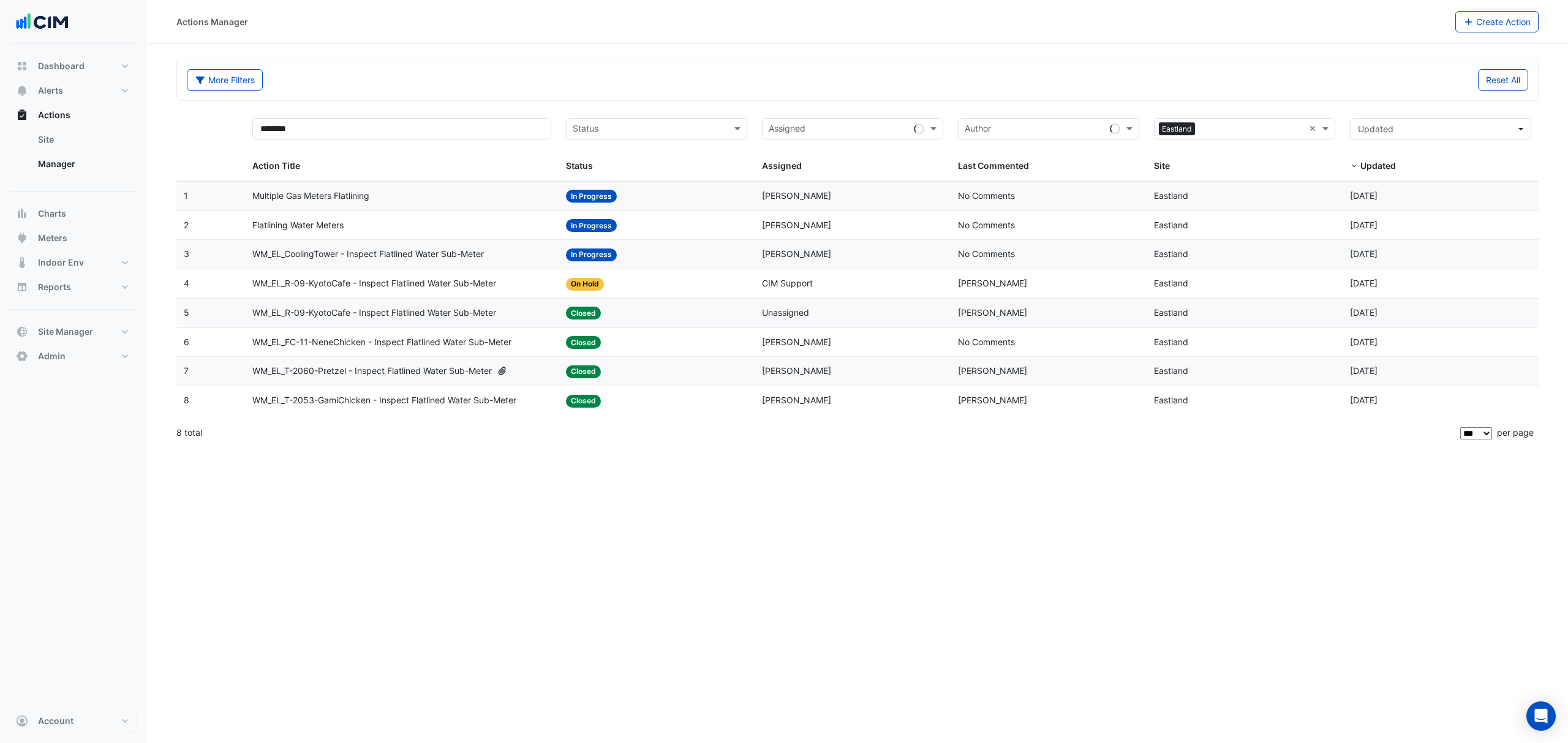
click at [315, 226] on span "Flatlining Water Meters" at bounding box center [298, 225] width 91 height 14
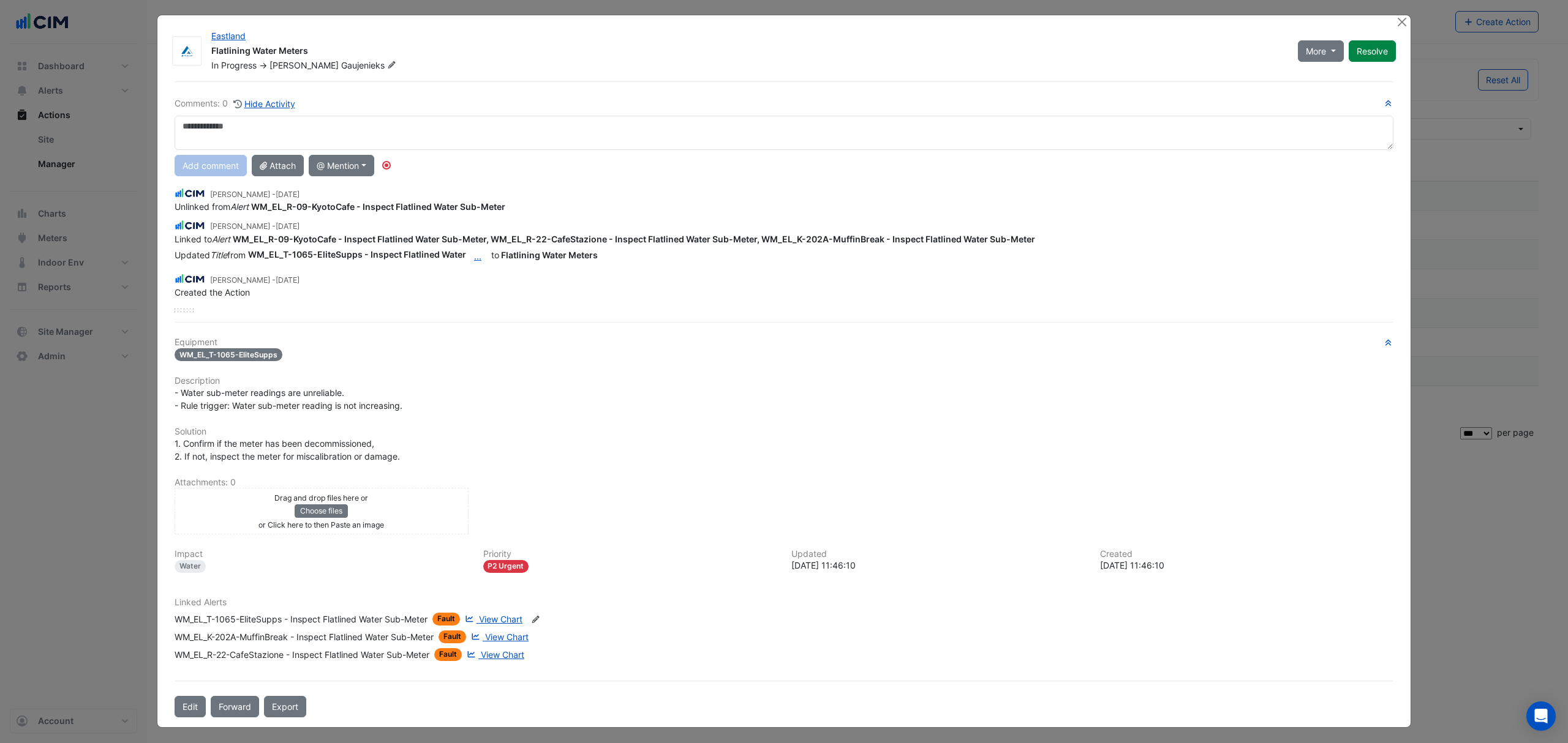
scroll to position [3, 0]
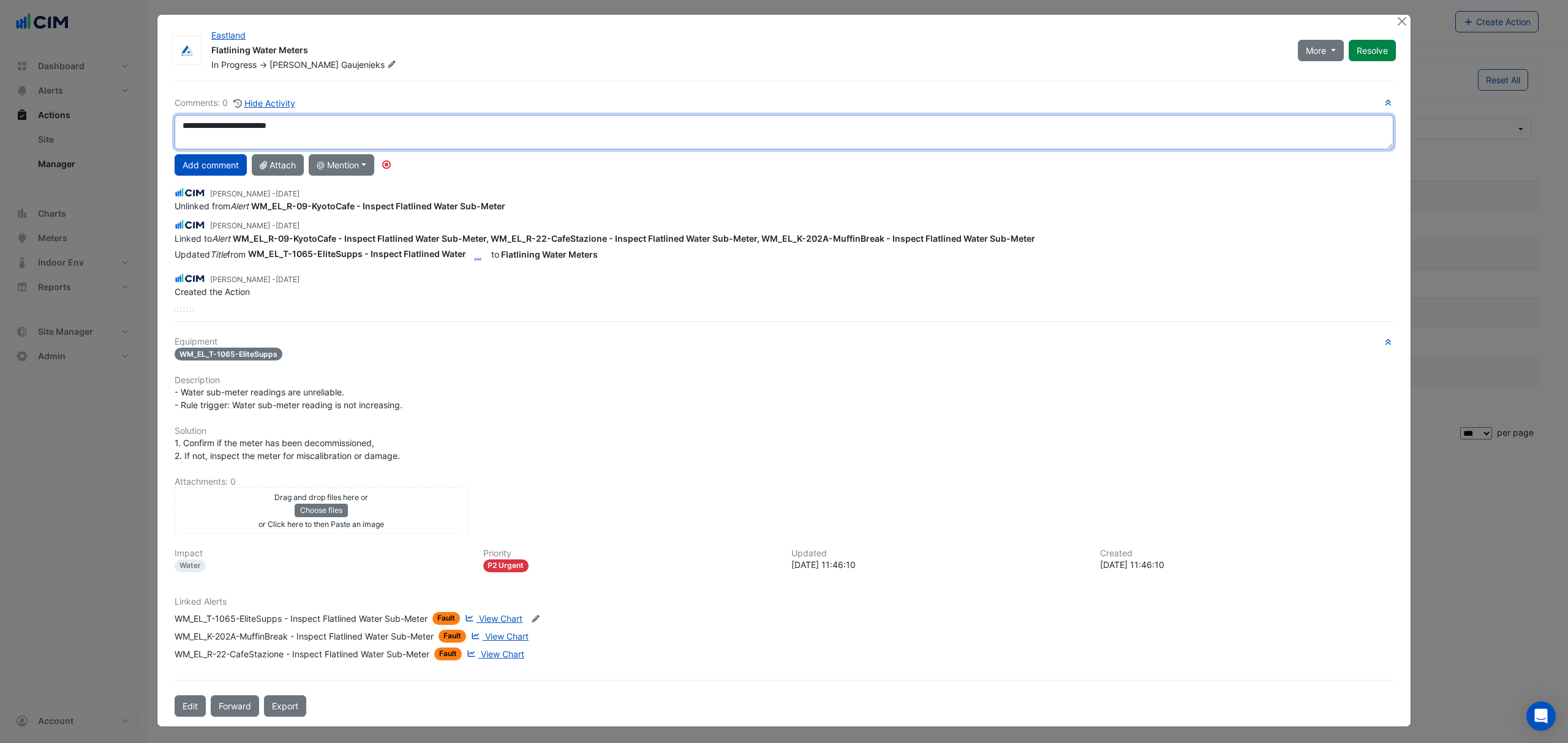
click at [306, 120] on textarea "**********" at bounding box center [784, 132] width 1219 height 34
type textarea "**********"
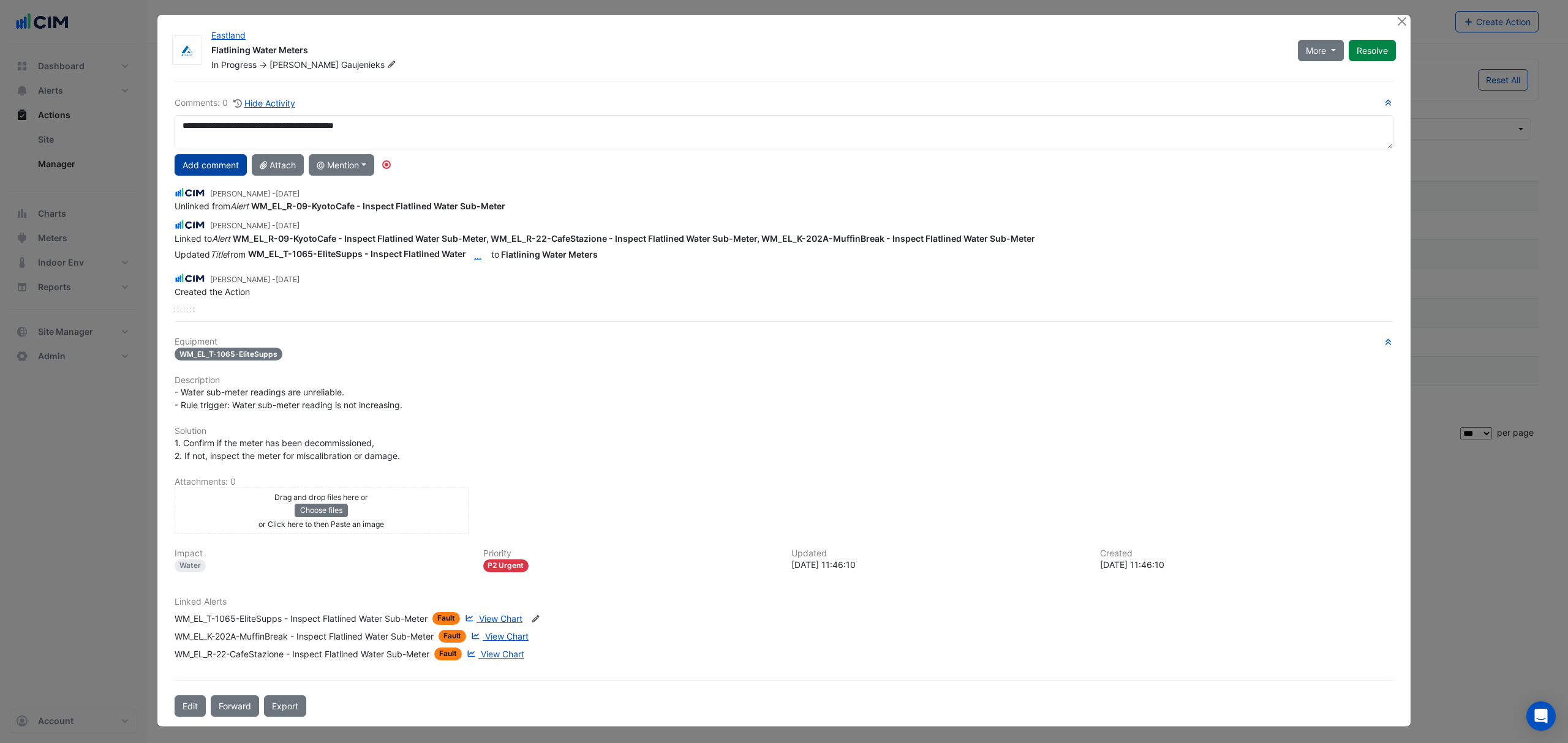
click at [179, 170] on button "Add comment" at bounding box center [210, 165] width 72 height 21
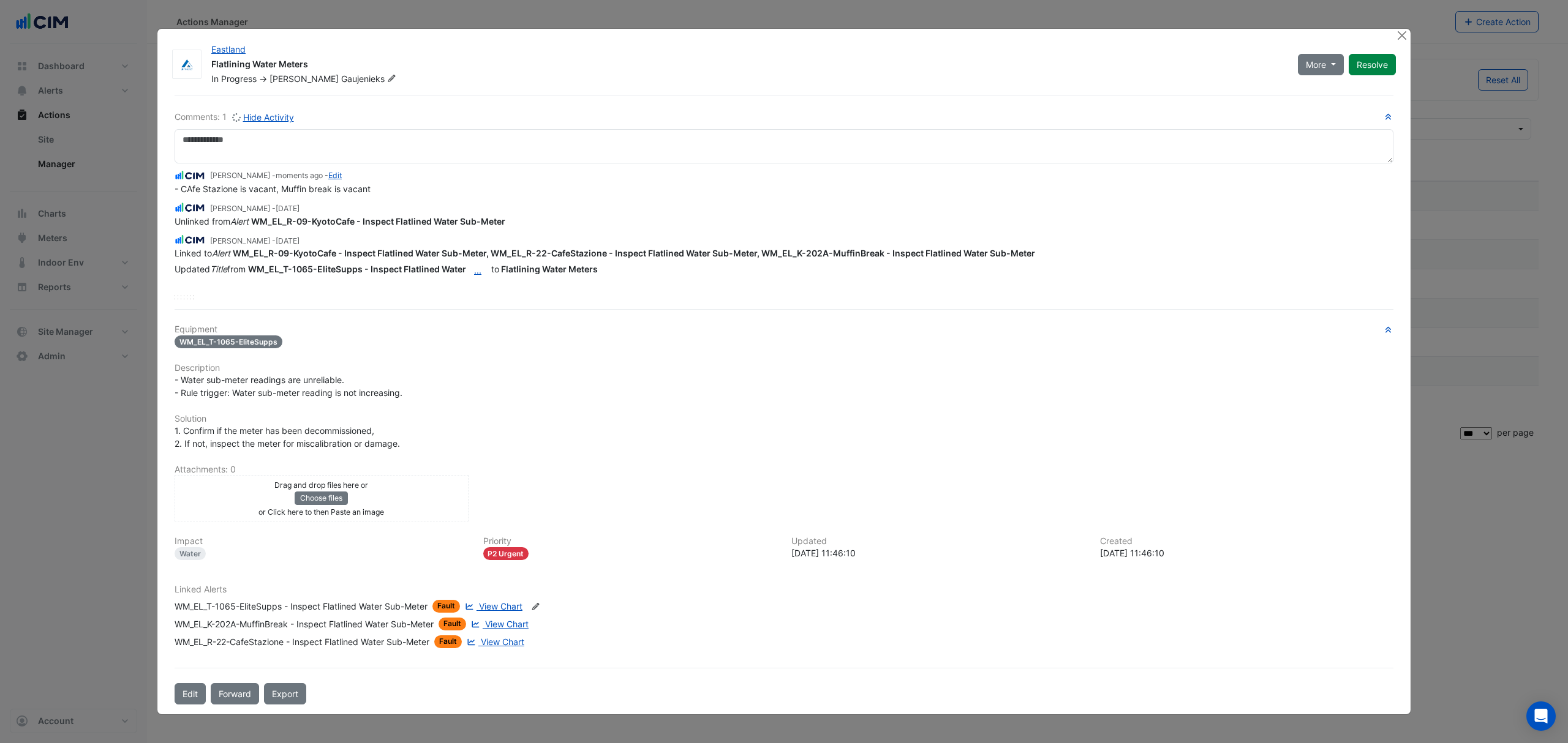
scroll to position [0, 0]
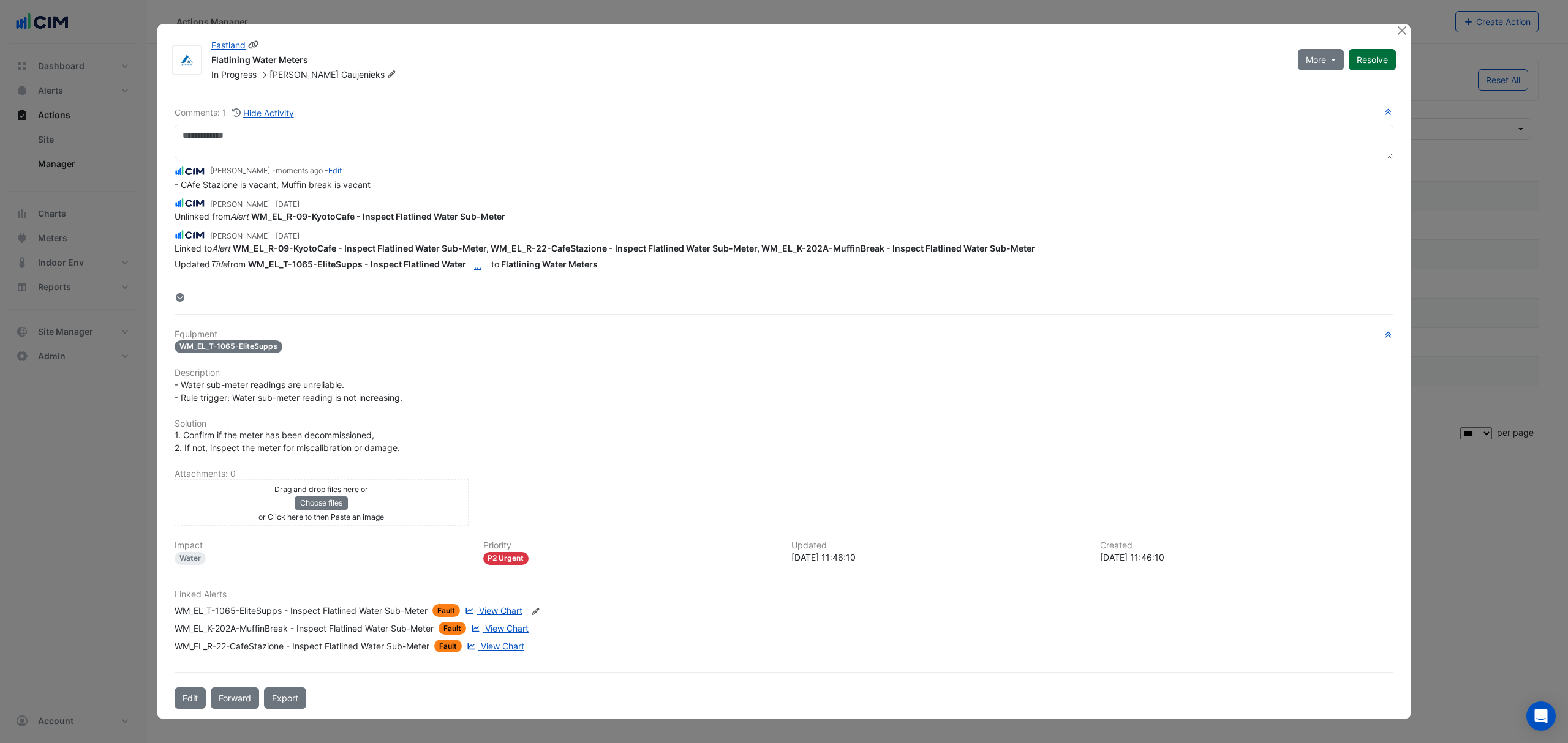
click at [1382, 59] on button "Resolve" at bounding box center [1372, 60] width 47 height 21
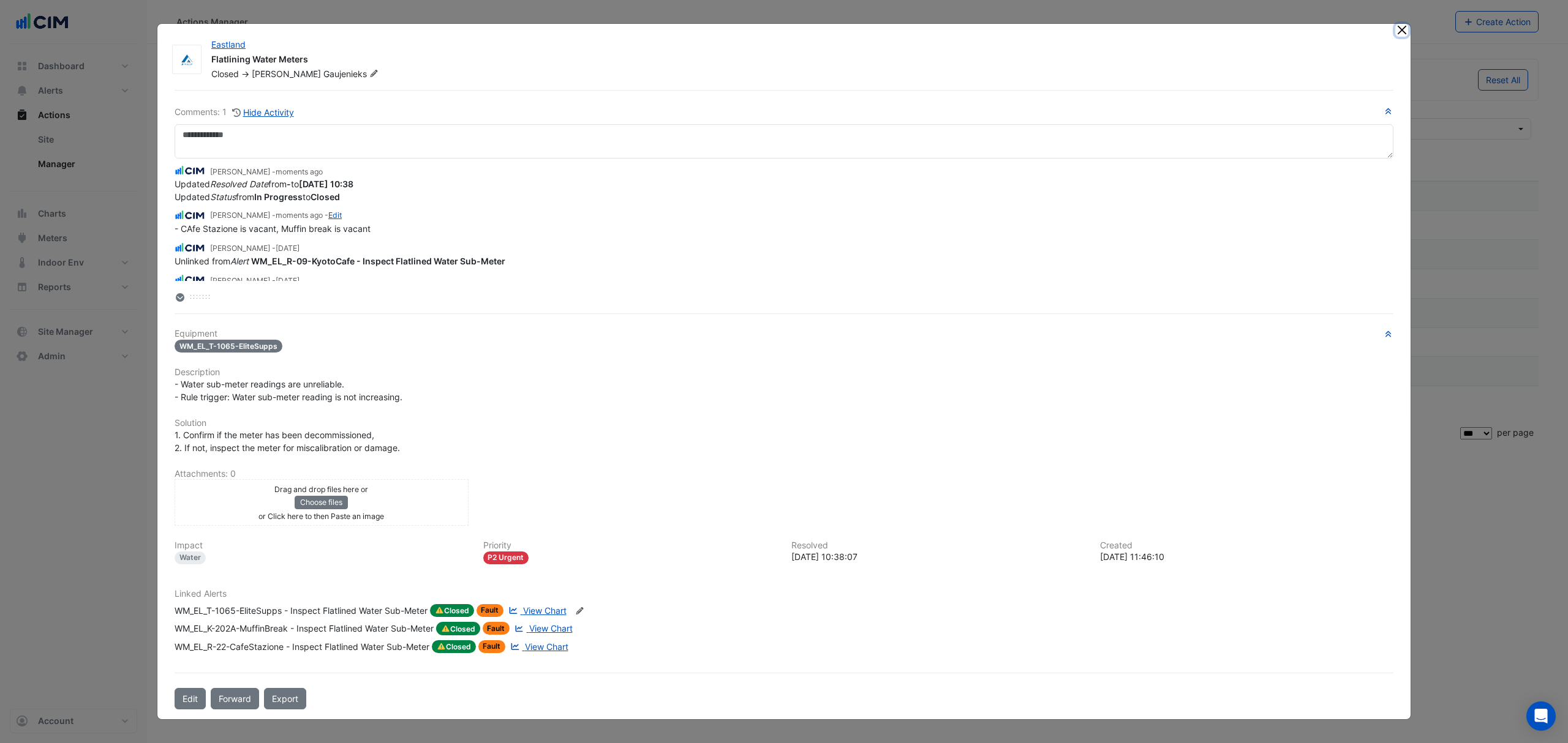
click at [1400, 34] on button "Close" at bounding box center [1401, 31] width 13 height 13
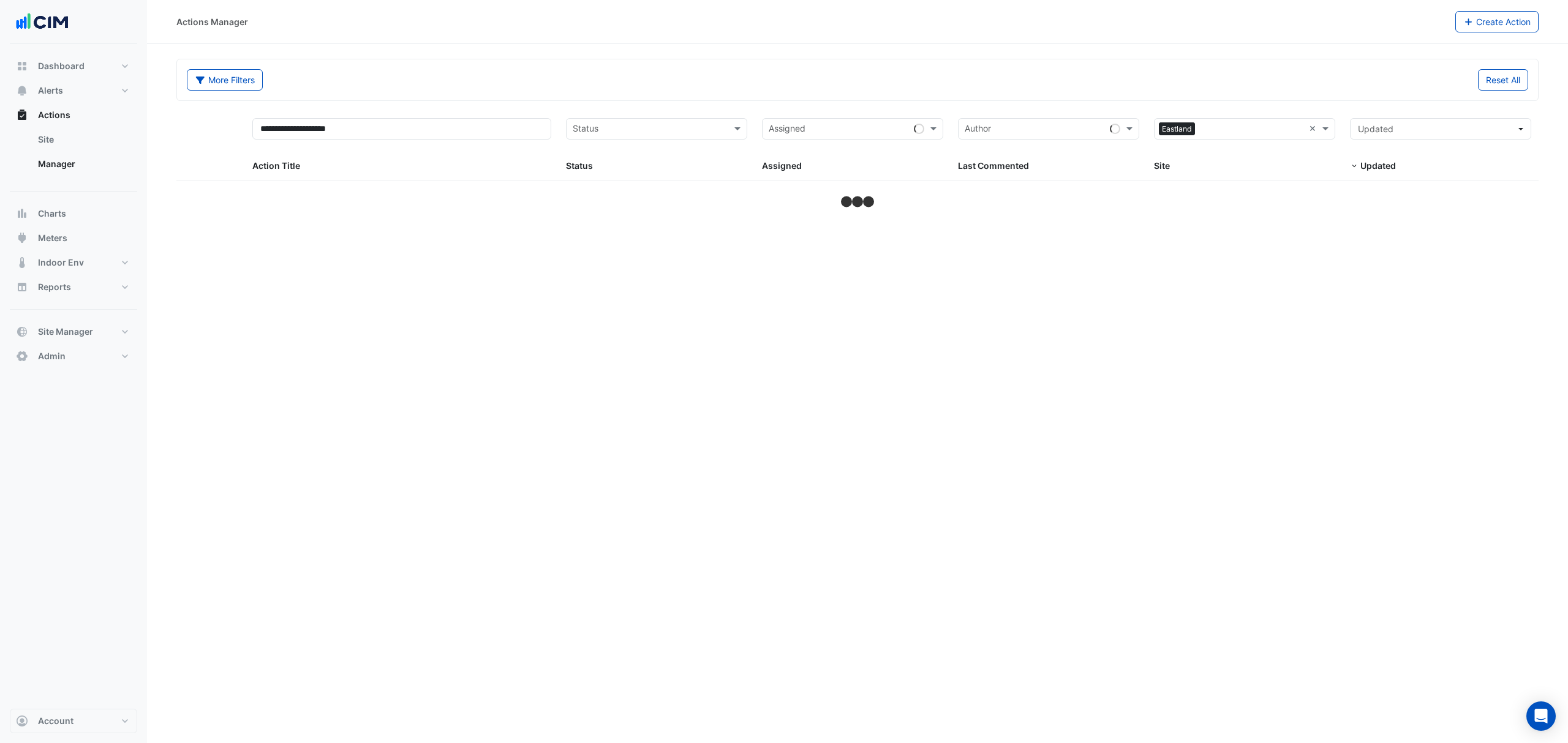
select select "***"
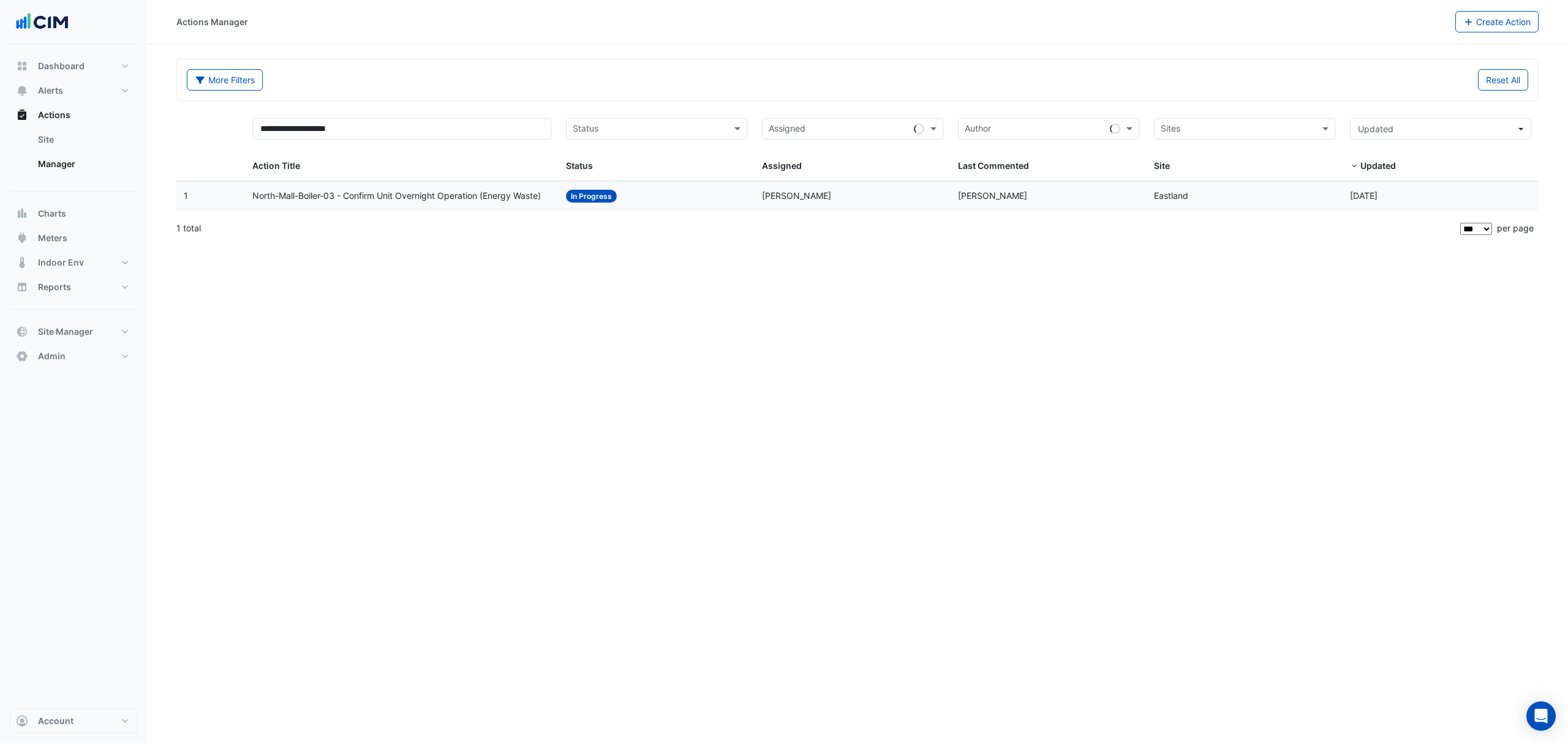
click at [474, 197] on span "North-Mall-Boiler-03 - Confirm Unit Overnight Operation (Energy Waste)" at bounding box center [397, 196] width 288 height 14
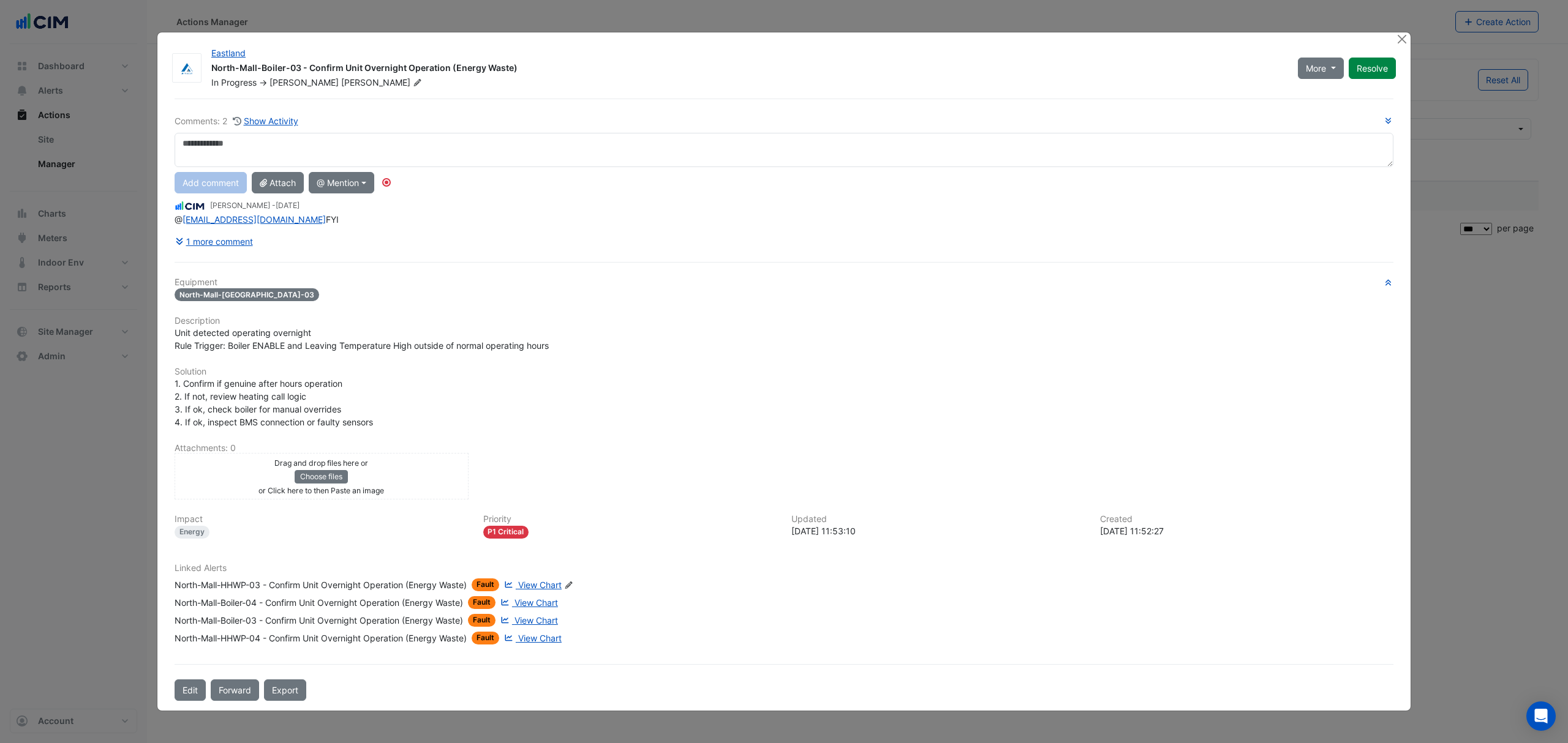
click at [534, 602] on span "View Chart" at bounding box center [537, 602] width 44 height 11
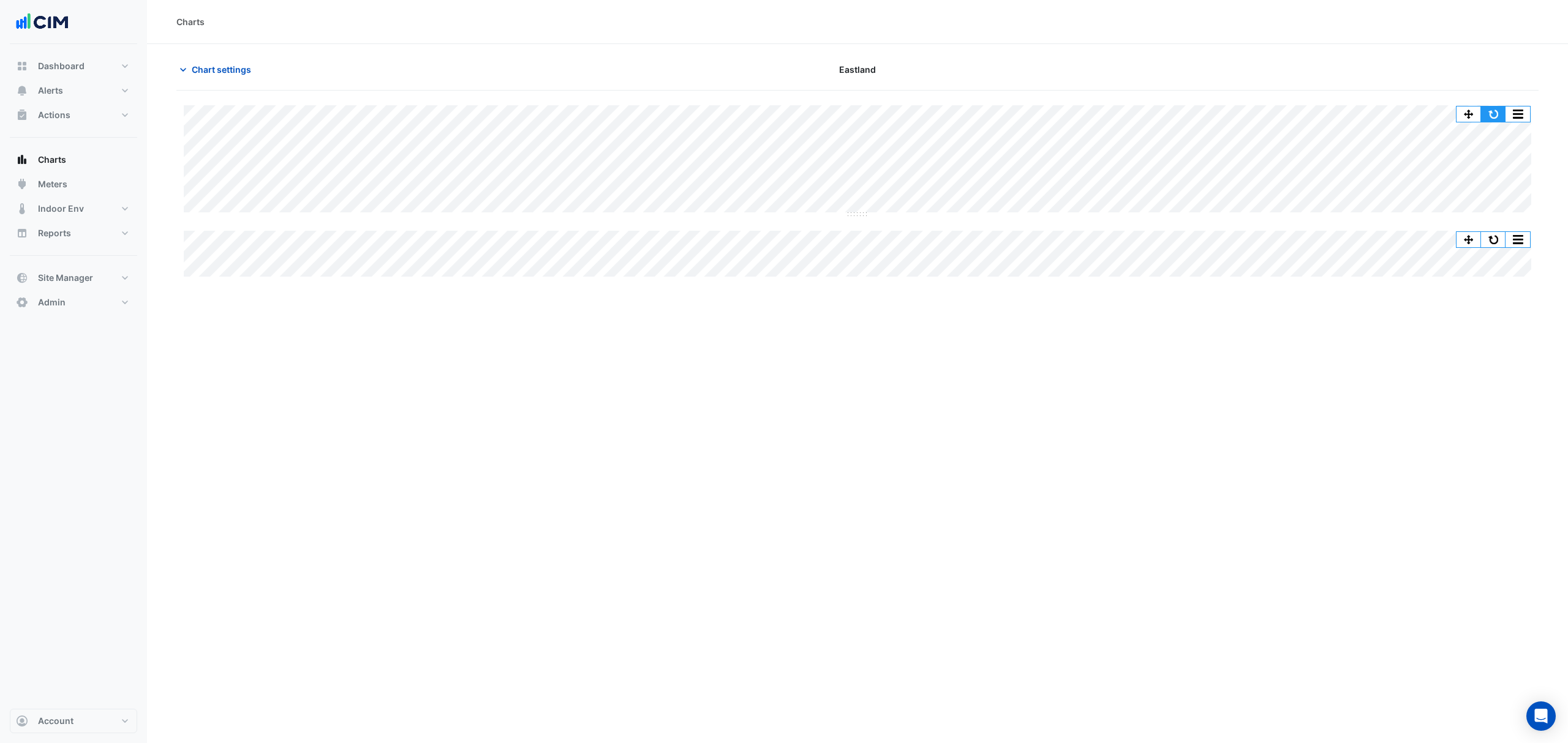
click at [1500, 117] on button "button" at bounding box center [1493, 114] width 24 height 15
click at [198, 66] on span "Chart settings" at bounding box center [221, 70] width 59 height 13
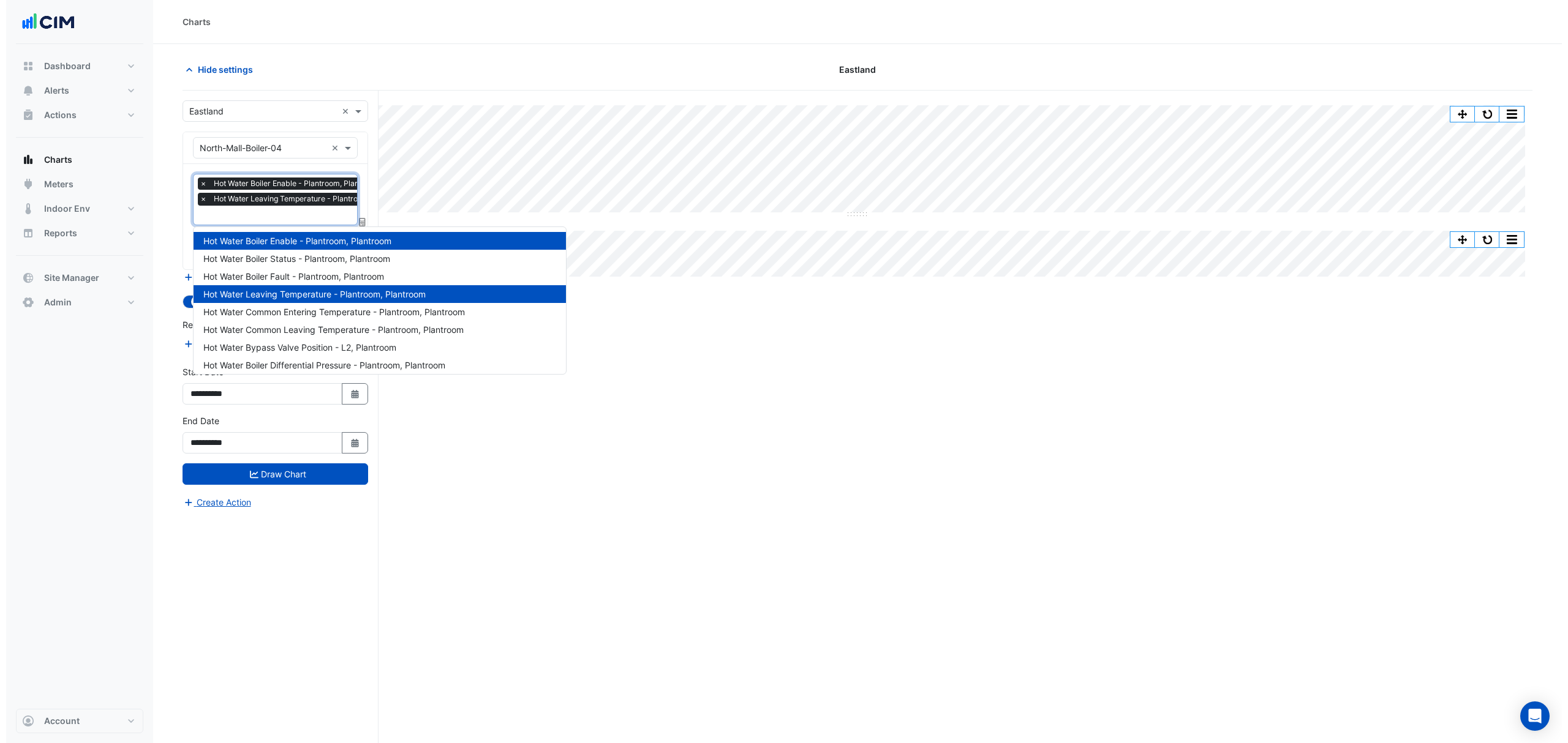
scroll to position [0, 6]
click at [207, 218] on input "text" at bounding box center [295, 216] width 215 height 13
click at [273, 261] on span "Hot Water Boiler Status - Plantroom, Plantroom" at bounding box center [291, 258] width 187 height 11
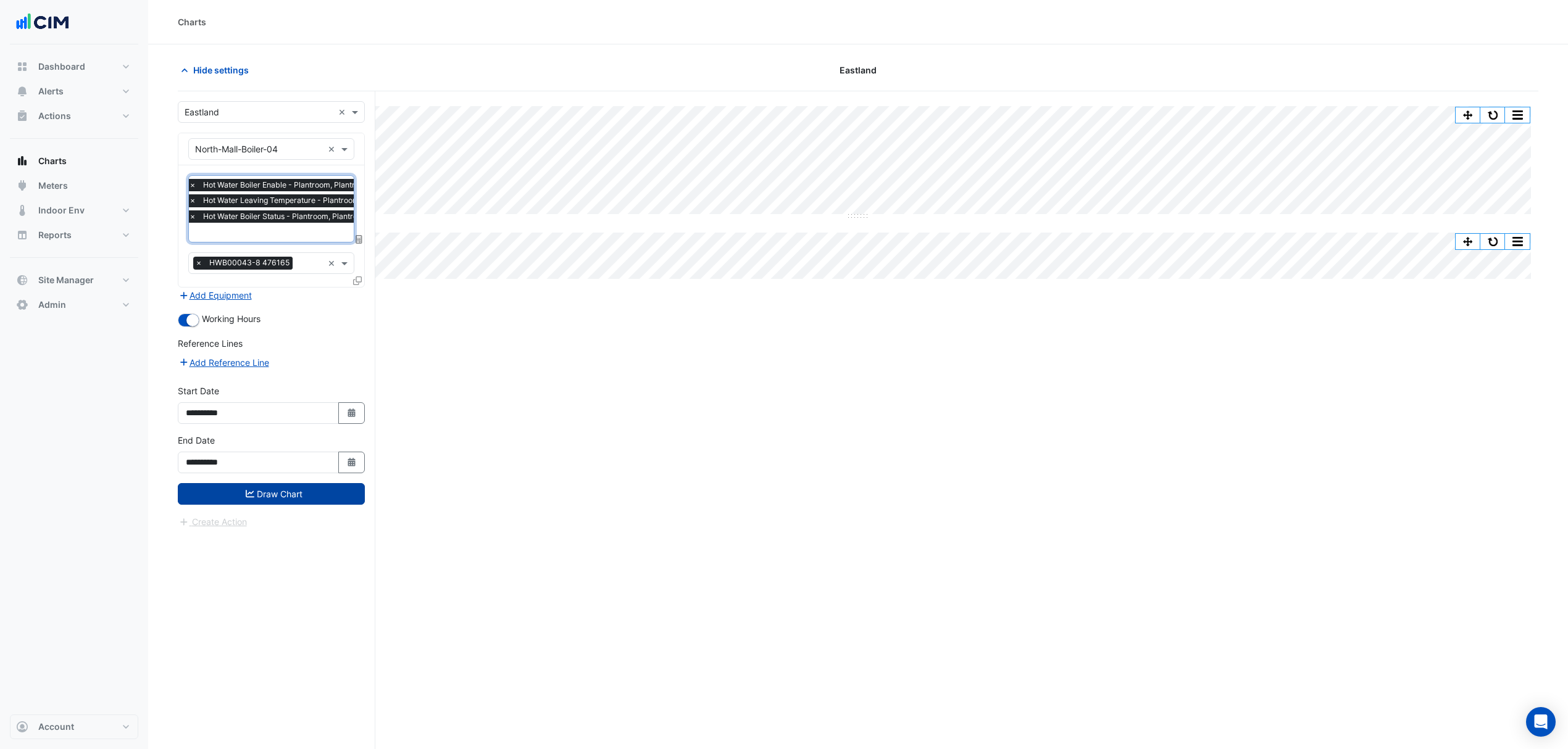
click at [236, 488] on button "Draw Chart" at bounding box center [271, 494] width 187 height 21
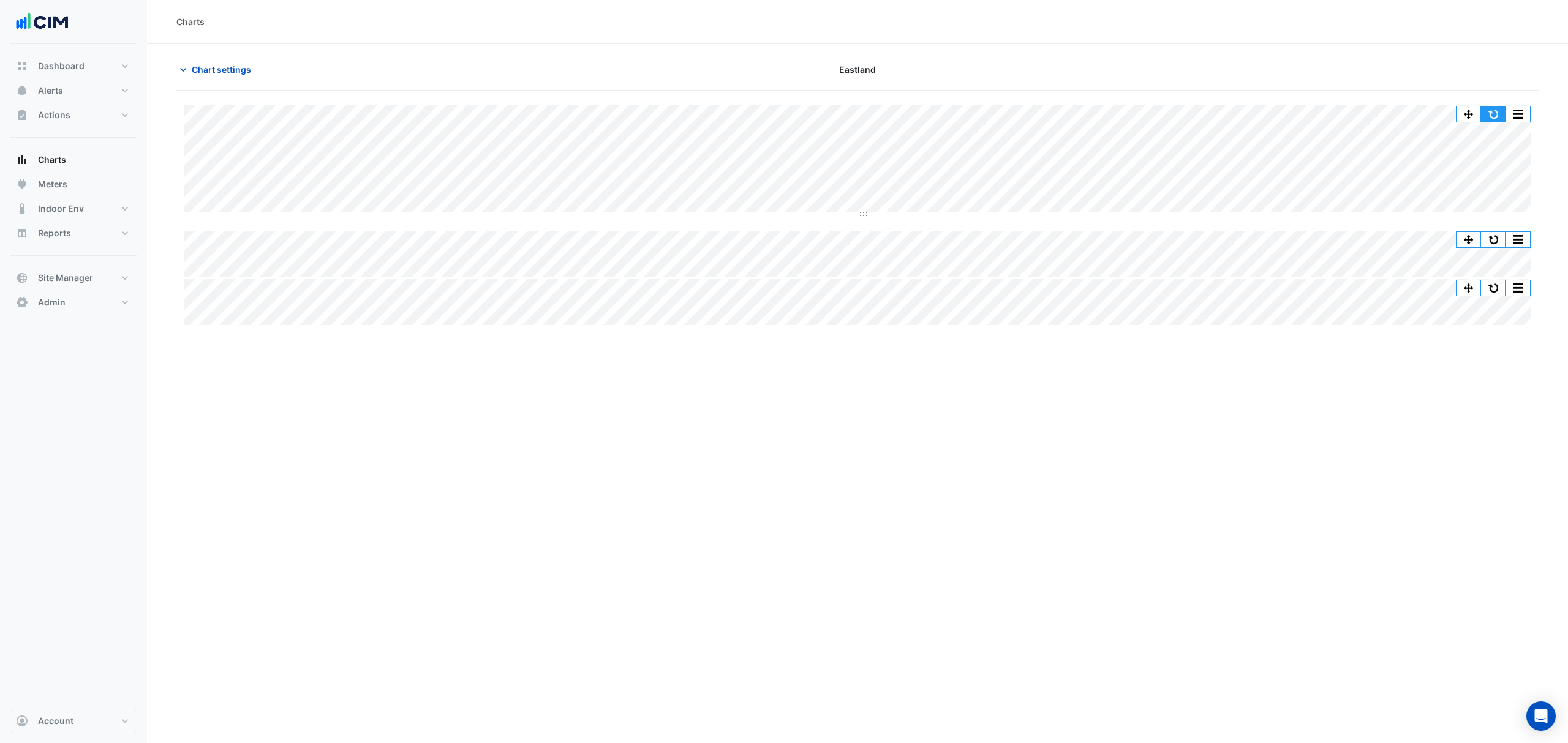
click at [1489, 108] on button "button" at bounding box center [1493, 114] width 24 height 15
click at [1498, 108] on button "button" at bounding box center [1493, 114] width 24 height 15
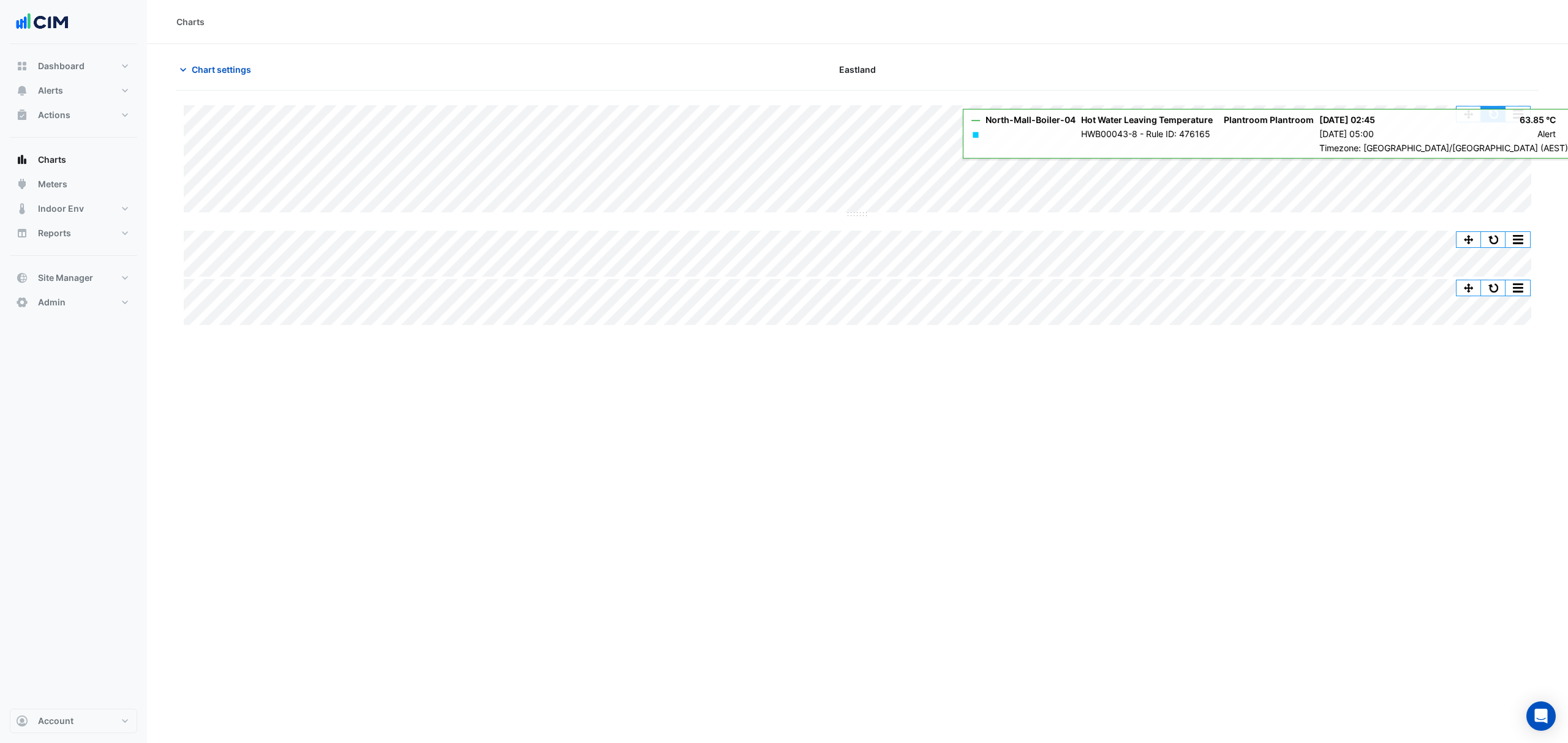
click at [1489, 111] on button "button" at bounding box center [1493, 114] width 24 height 15
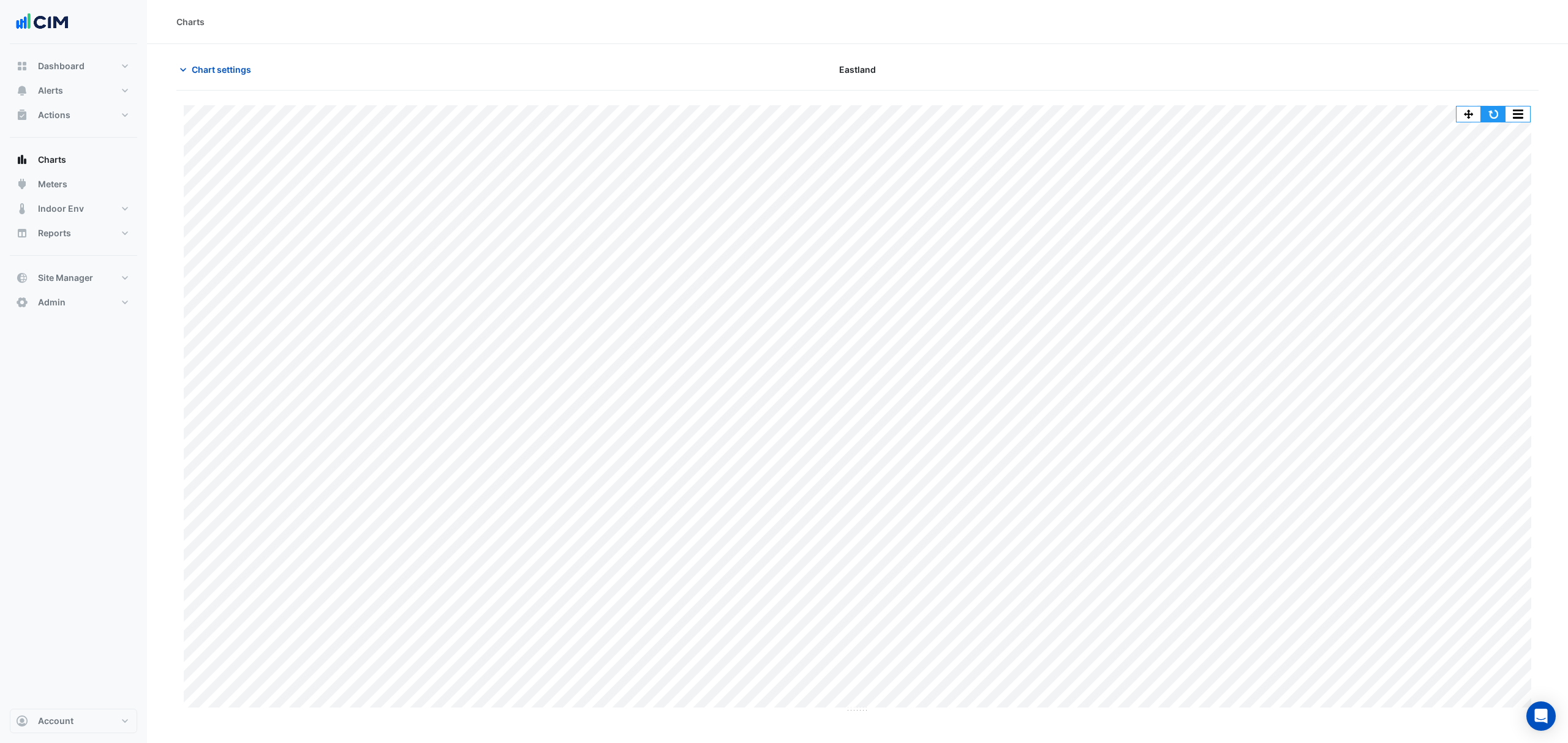
click at [1492, 117] on button "button" at bounding box center [1493, 114] width 24 height 15
